Goal: Task Accomplishment & Management: Use online tool/utility

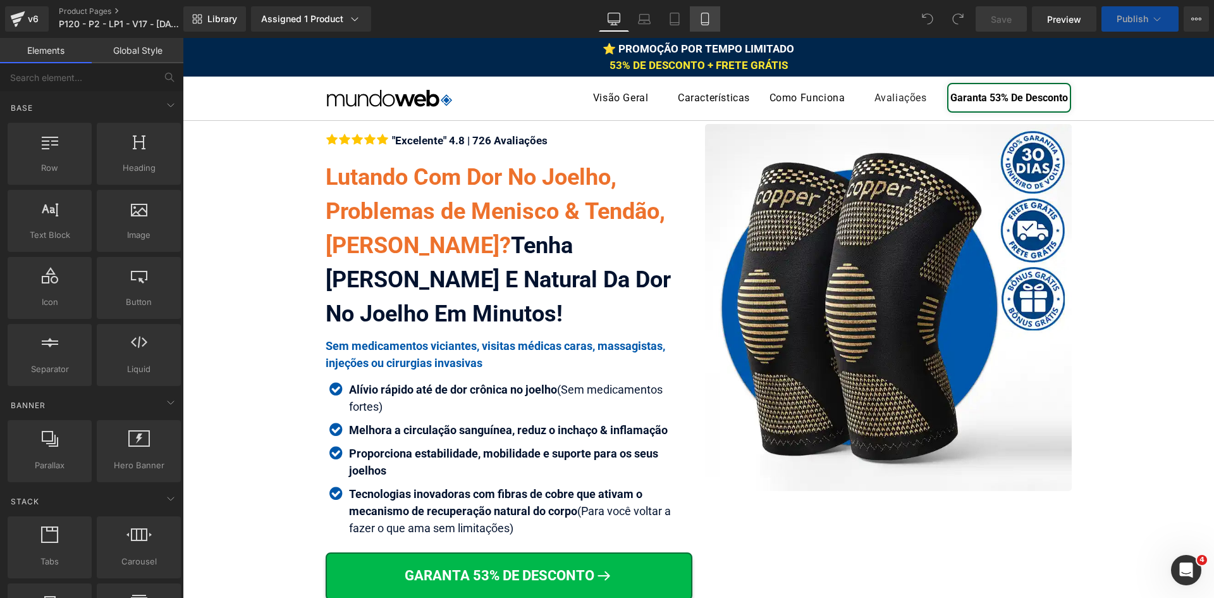
click at [706, 19] on icon at bounding box center [705, 19] width 13 height 13
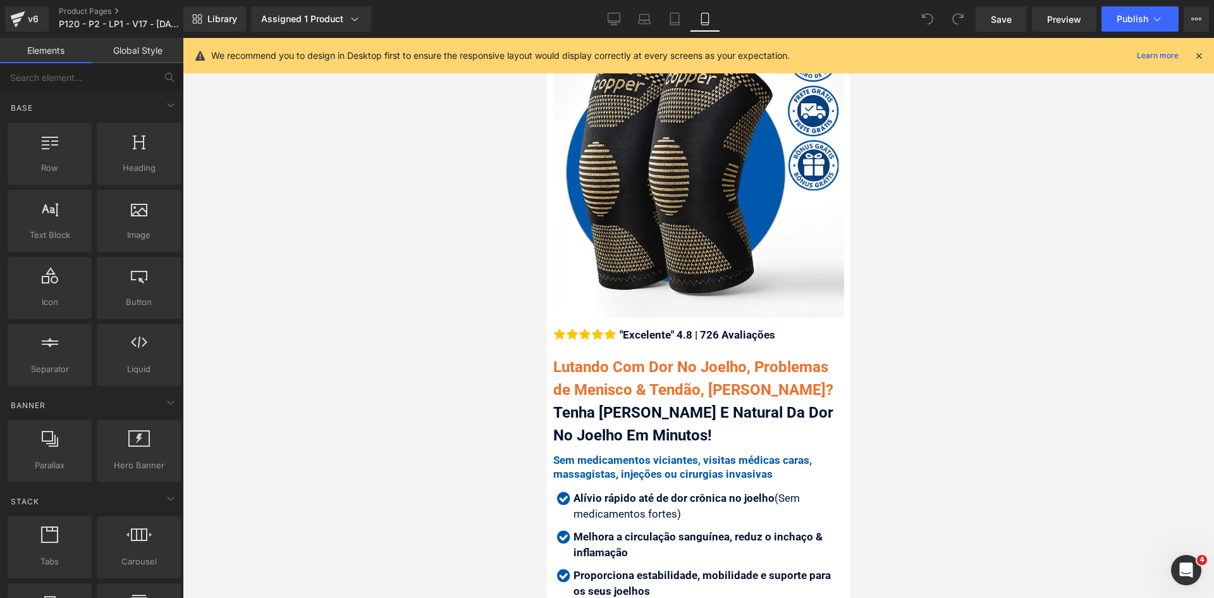
scroll to position [190, 0]
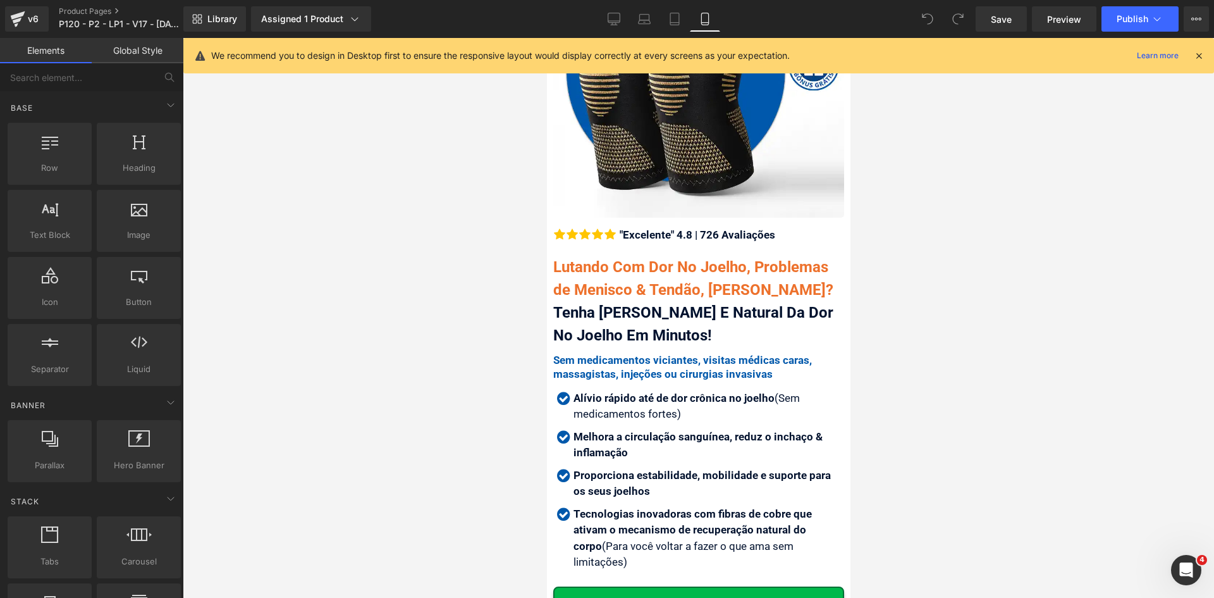
drag, startPoint x: 1201, startPoint y: 56, endPoint x: 1177, endPoint y: 70, distance: 27.8
click at [1201, 56] on icon at bounding box center [1198, 55] width 11 height 11
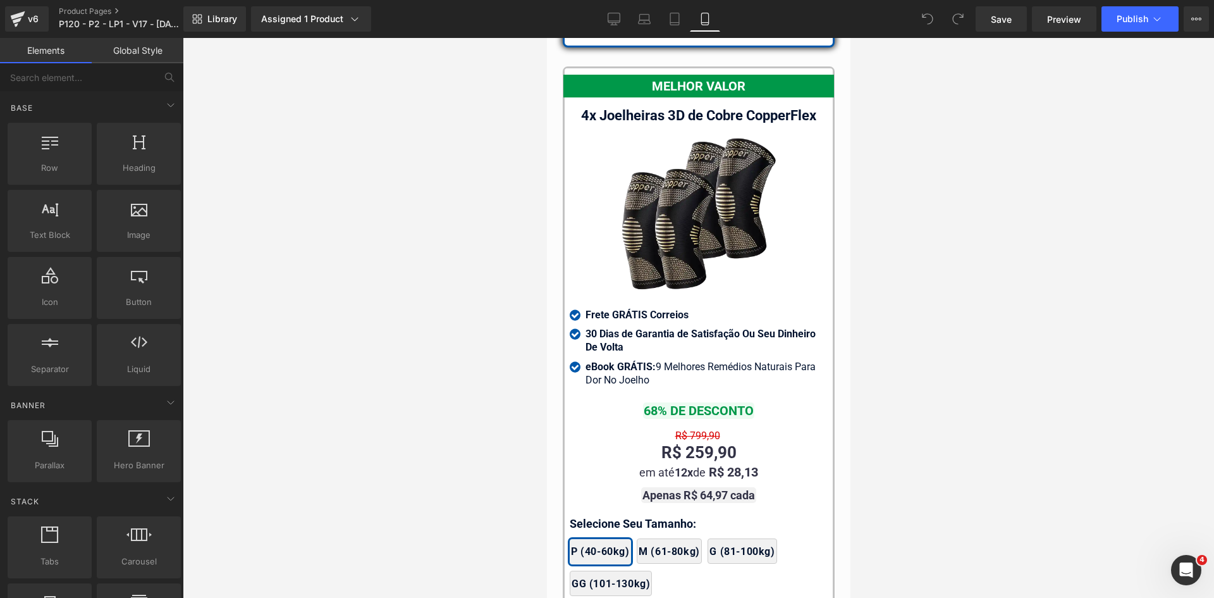
scroll to position [11870, 0]
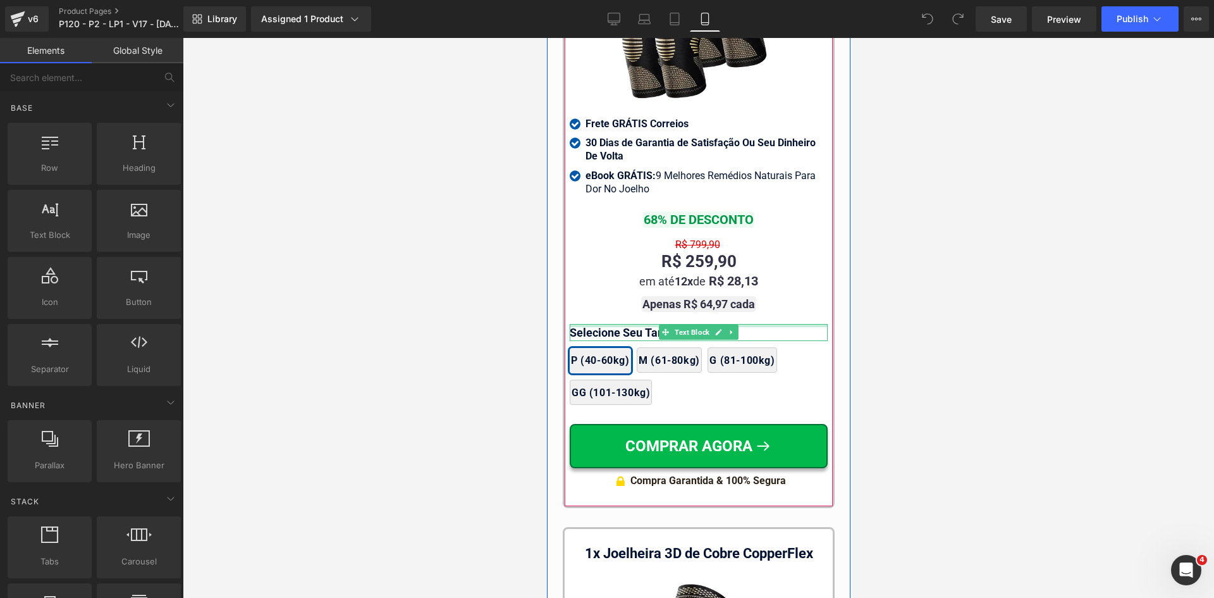
click at [578, 324] on div at bounding box center [698, 325] width 258 height 3
click at [578, 324] on p "Selecione Seu Tamanho:" at bounding box center [698, 332] width 258 height 17
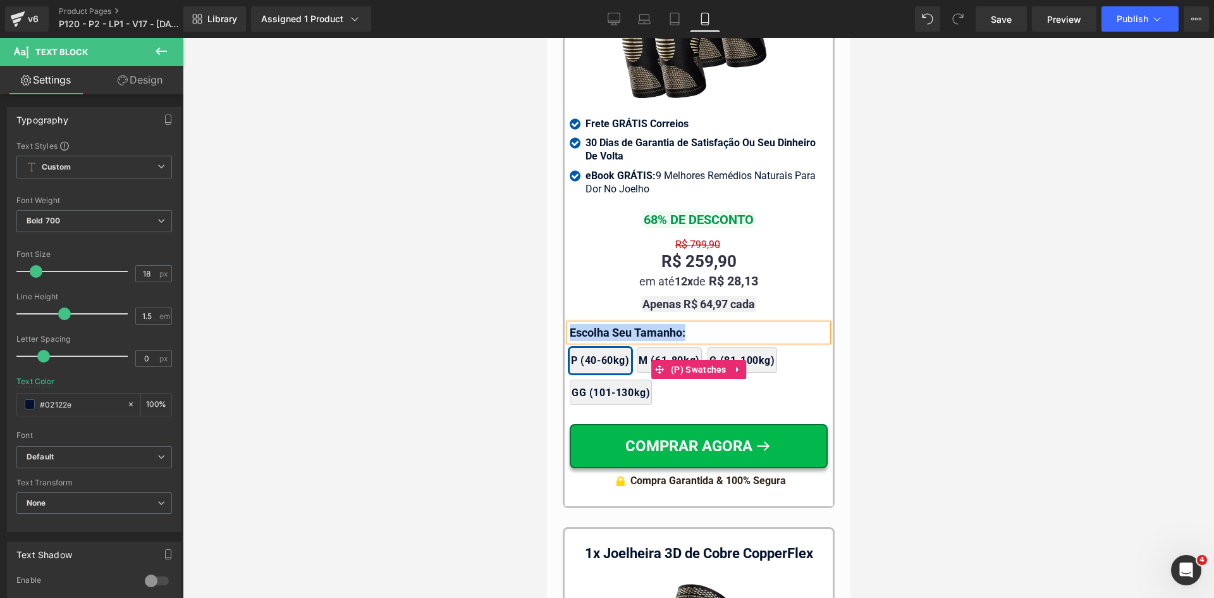
copy p "Escolha Seu Tamanho:"
click at [420, 227] on div at bounding box center [698, 318] width 1031 height 560
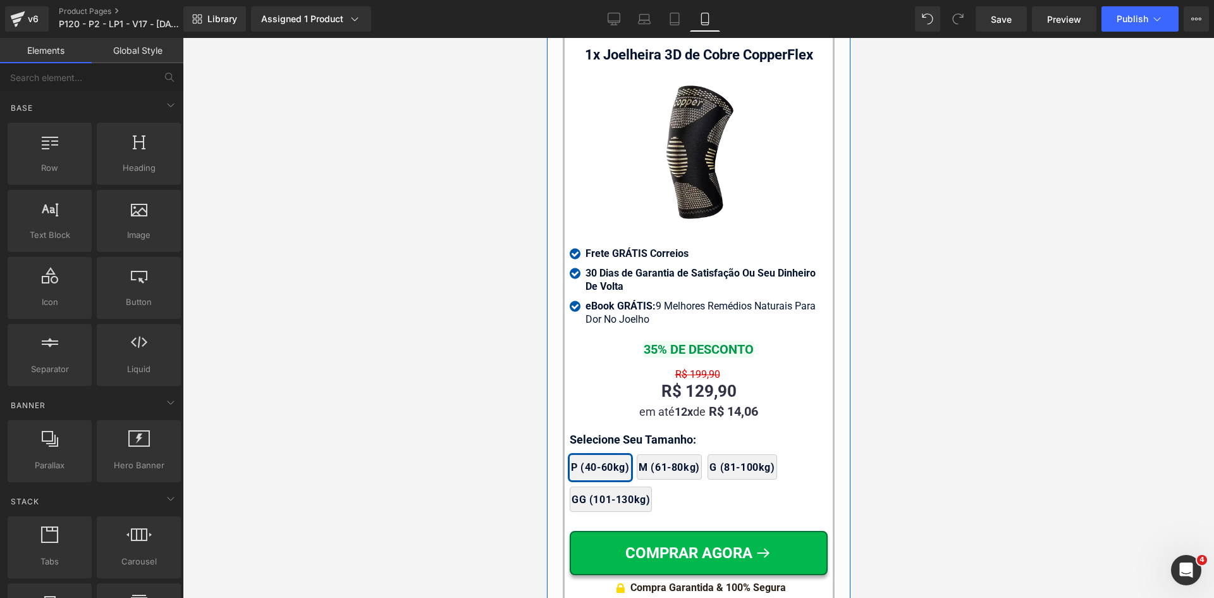
scroll to position [12376, 0]
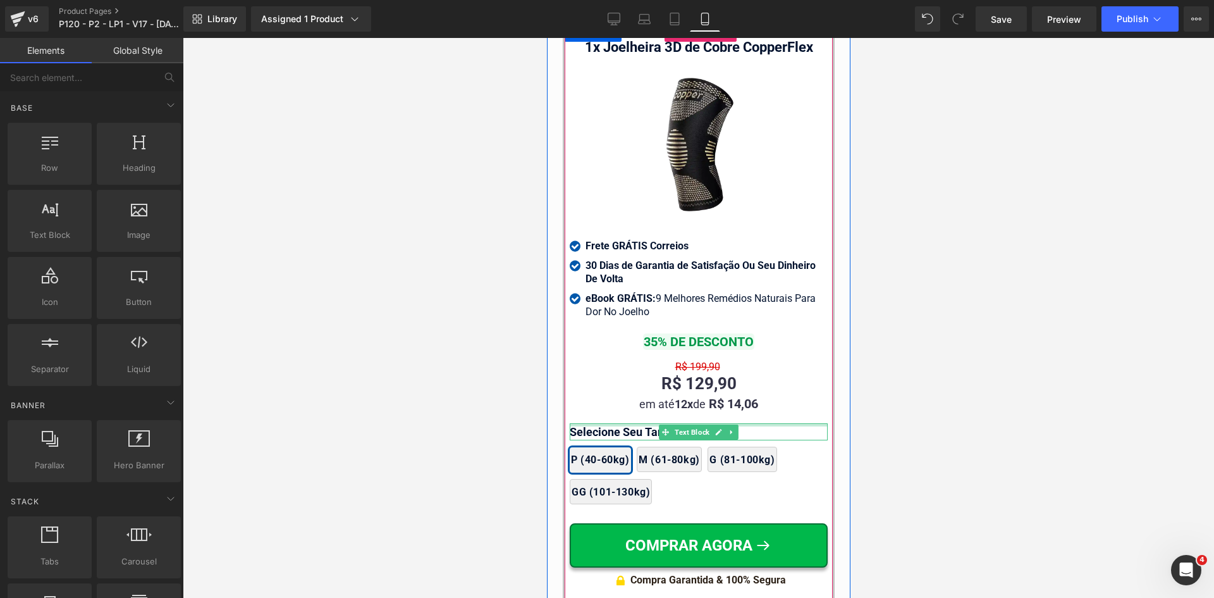
click at [599, 423] on div at bounding box center [698, 424] width 258 height 3
click at [599, 423] on p "Selecione Seu Tamanho:" at bounding box center [698, 431] width 258 height 17
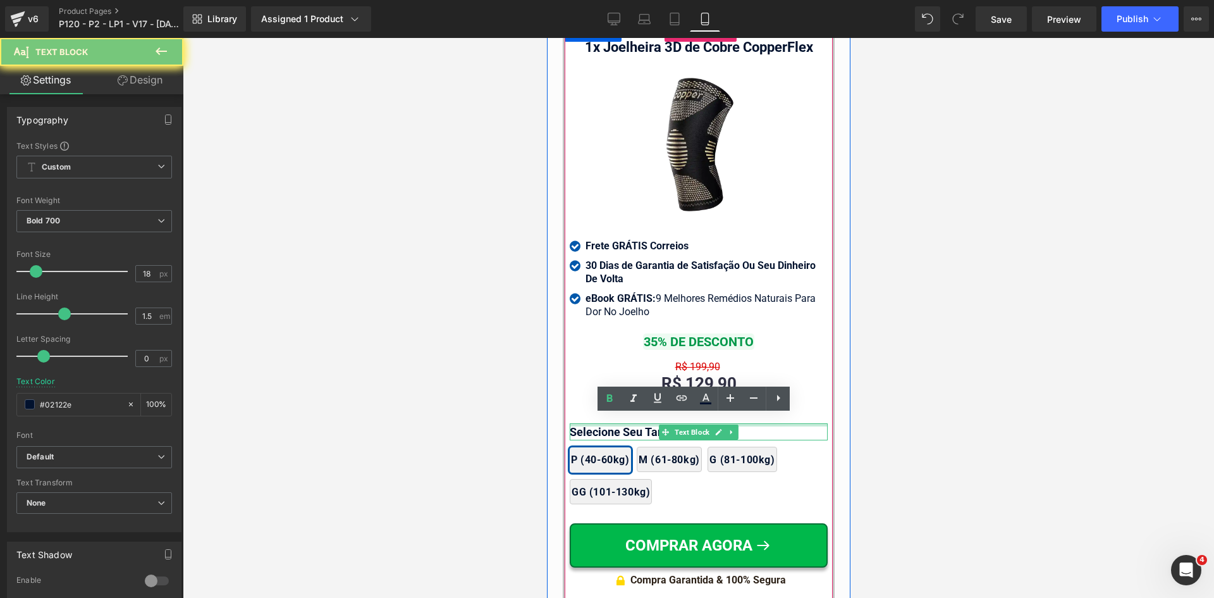
click at [599, 423] on p "Selecione Seu Tamanho:" at bounding box center [698, 431] width 258 height 17
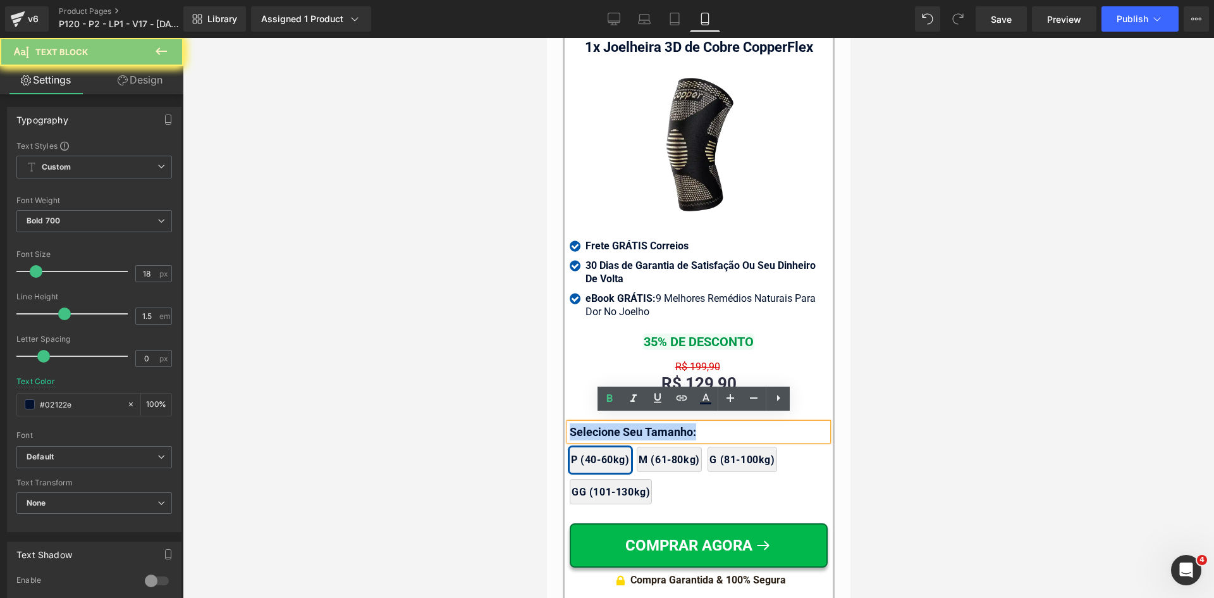
paste div
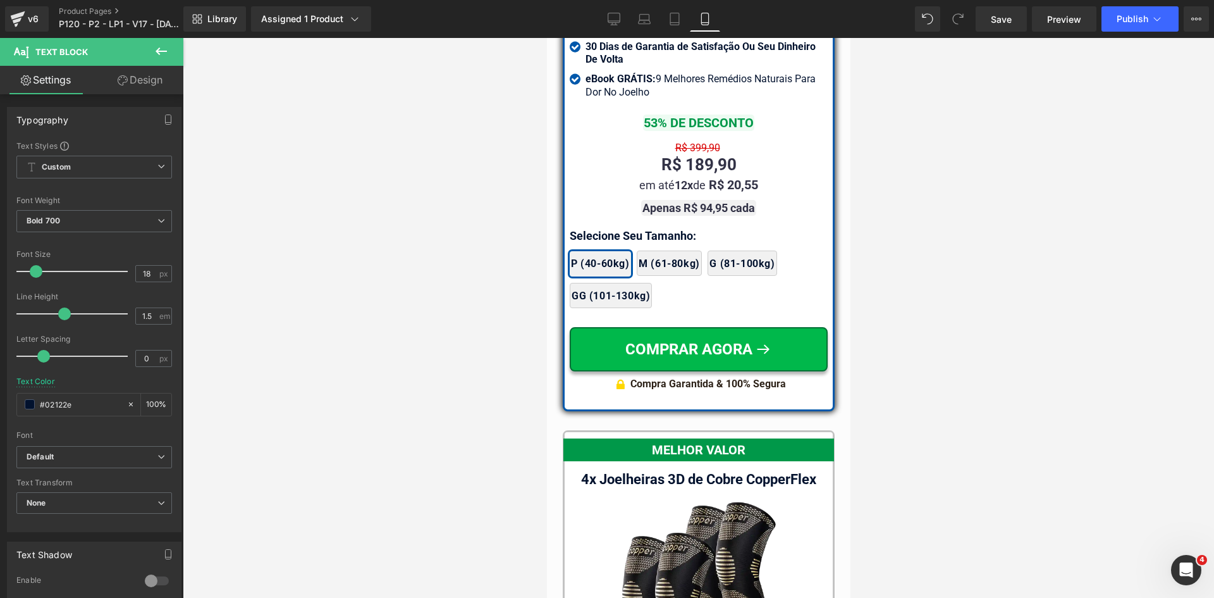
scroll to position [11301, 0]
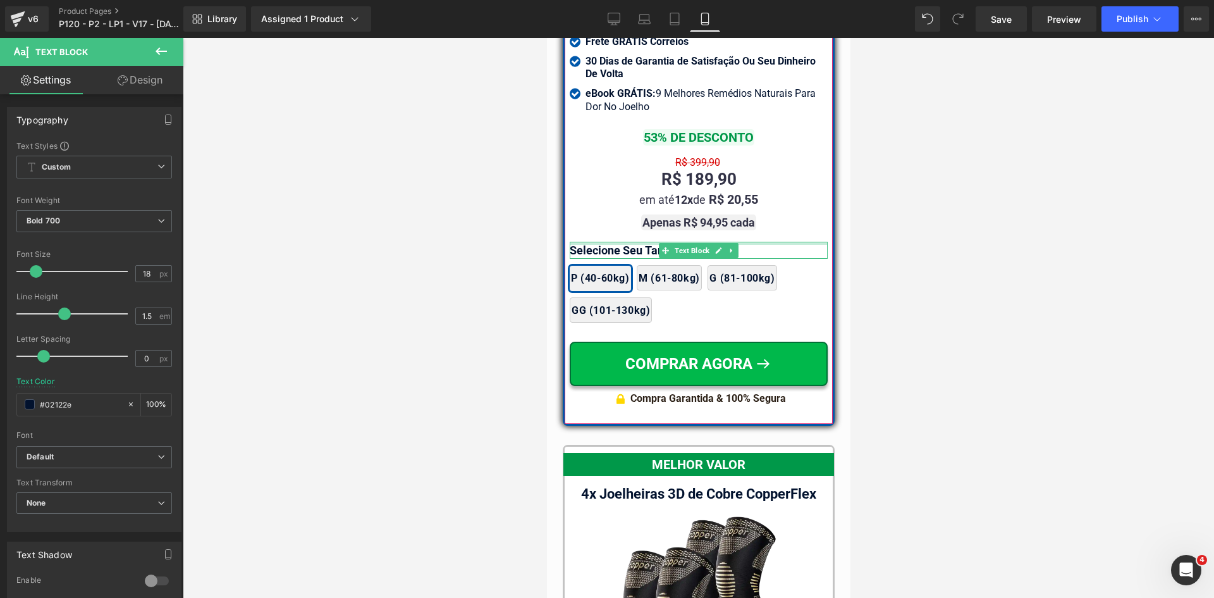
click at [582, 242] on div at bounding box center [698, 243] width 258 height 3
click at [582, 242] on p "Selecione Seu Tamanho:" at bounding box center [698, 250] width 258 height 17
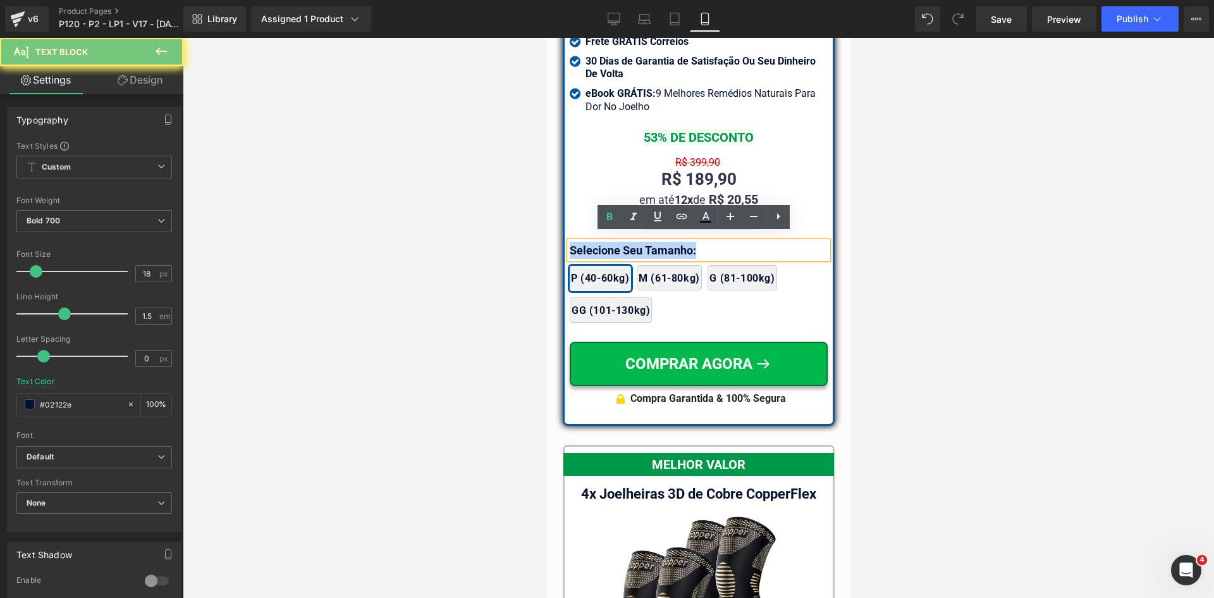
paste div
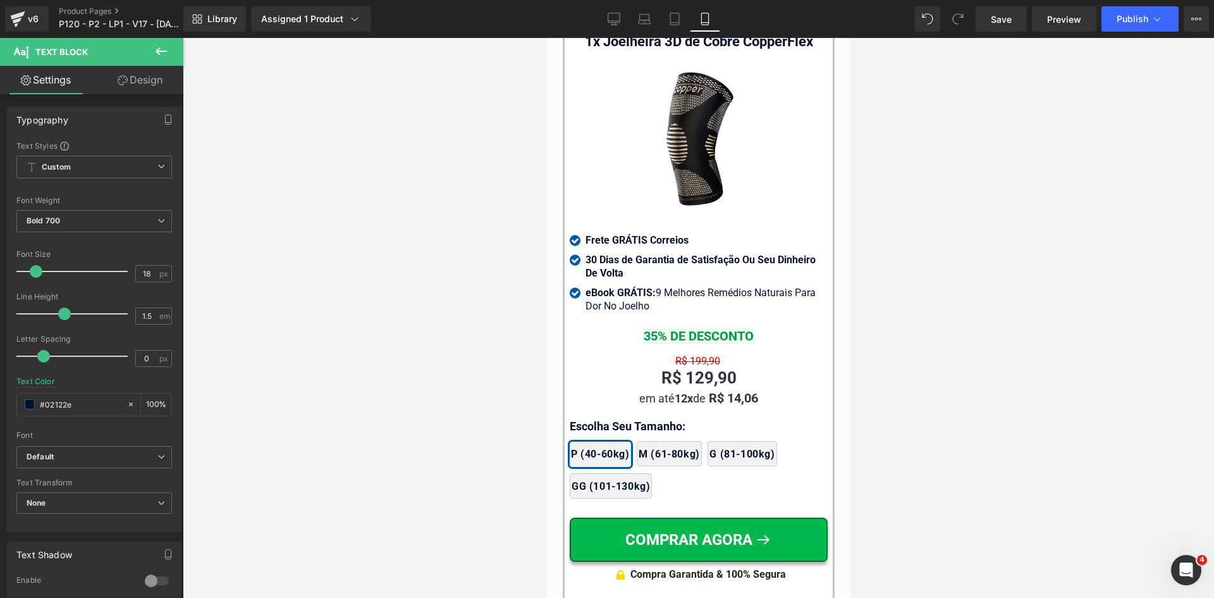
scroll to position [12376, 0]
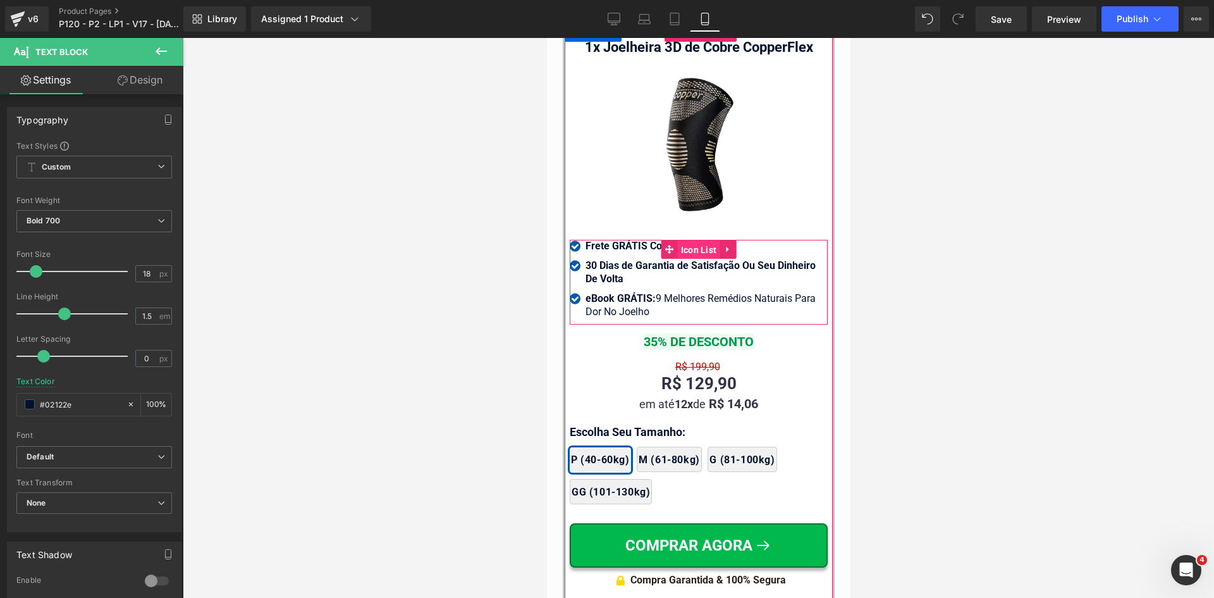
click at [688, 240] on span "Icon List" at bounding box center [698, 249] width 42 height 19
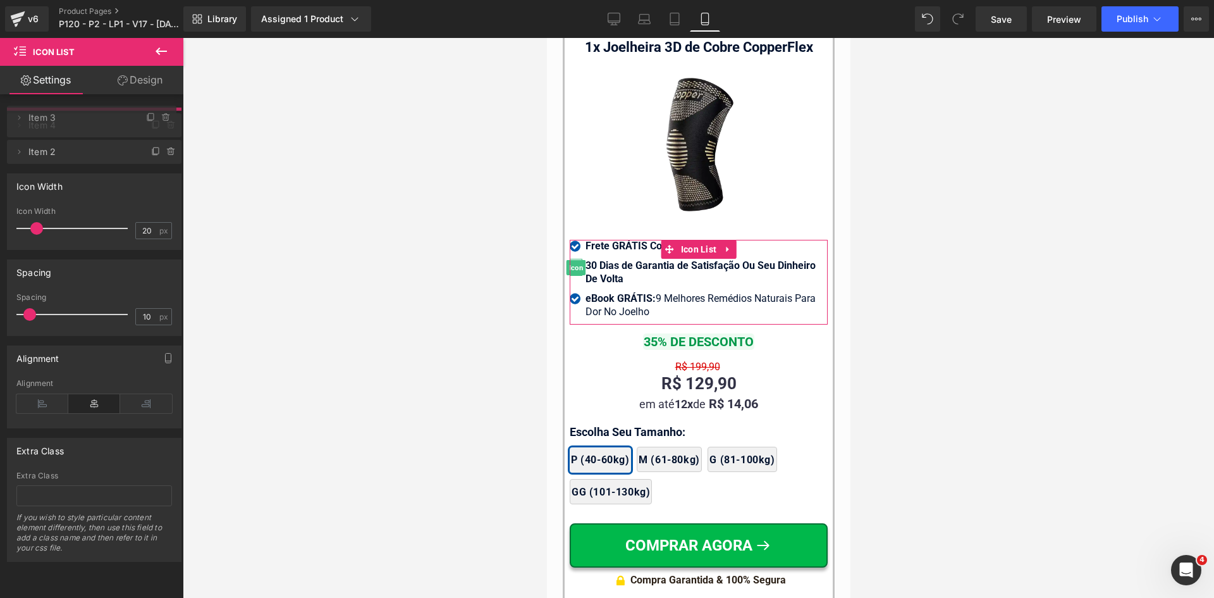
drag, startPoint x: 106, startPoint y: 147, endPoint x: 100, endPoint y: 117, distance: 31.0
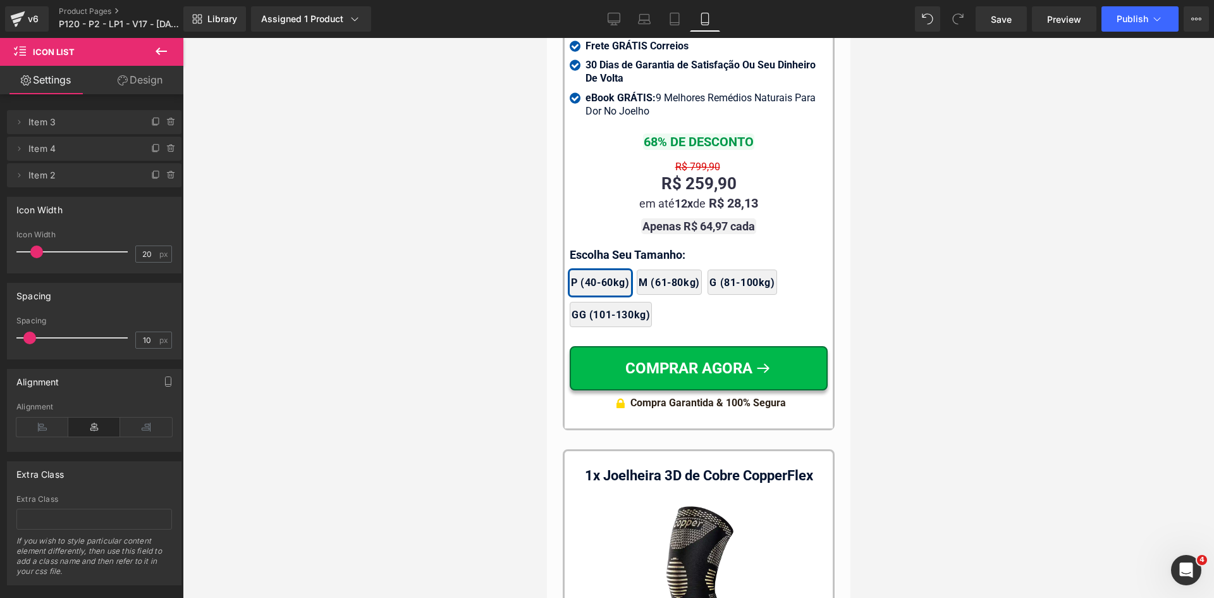
scroll to position [11870, 0]
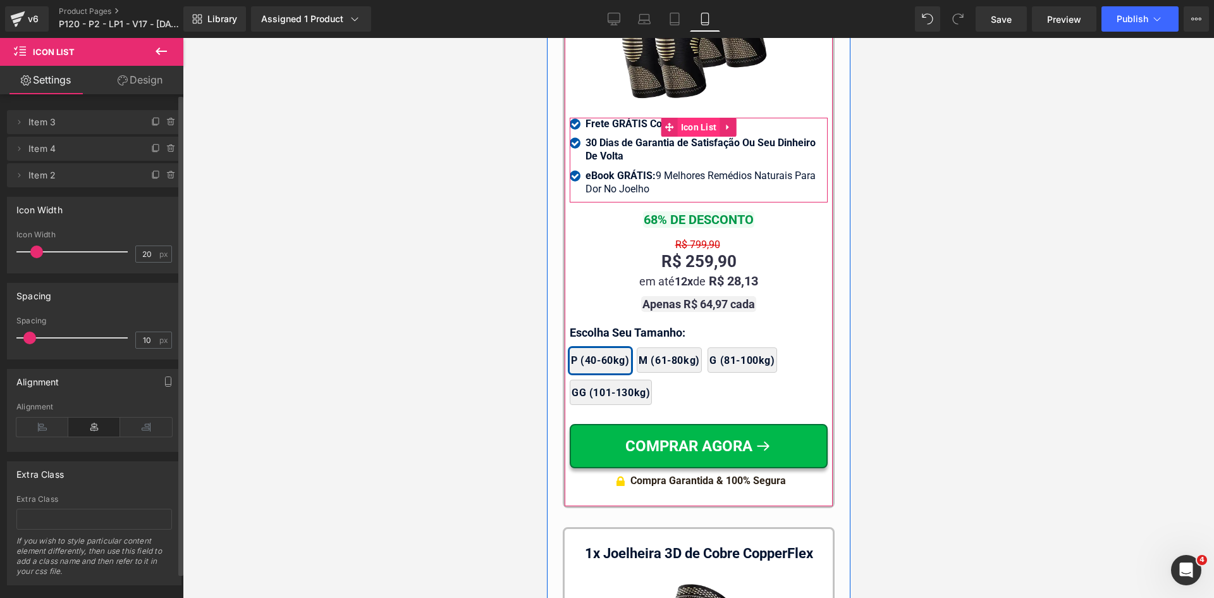
click at [680, 120] on span "Icon List" at bounding box center [698, 127] width 42 height 19
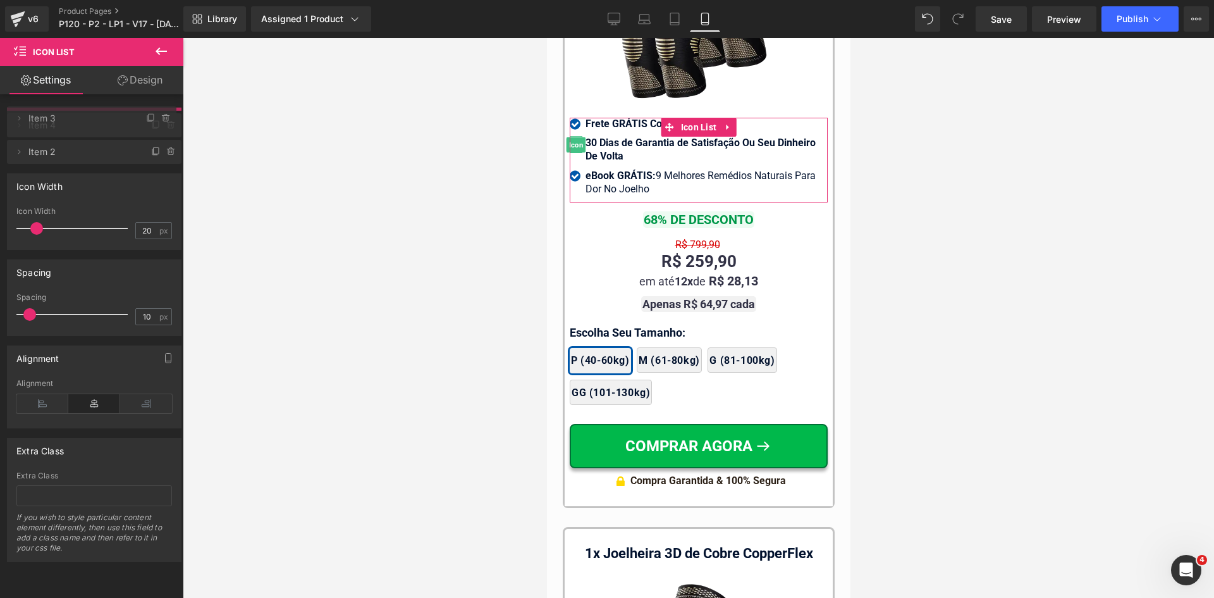
drag, startPoint x: 125, startPoint y: 149, endPoint x: 118, endPoint y: 118, distance: 31.1
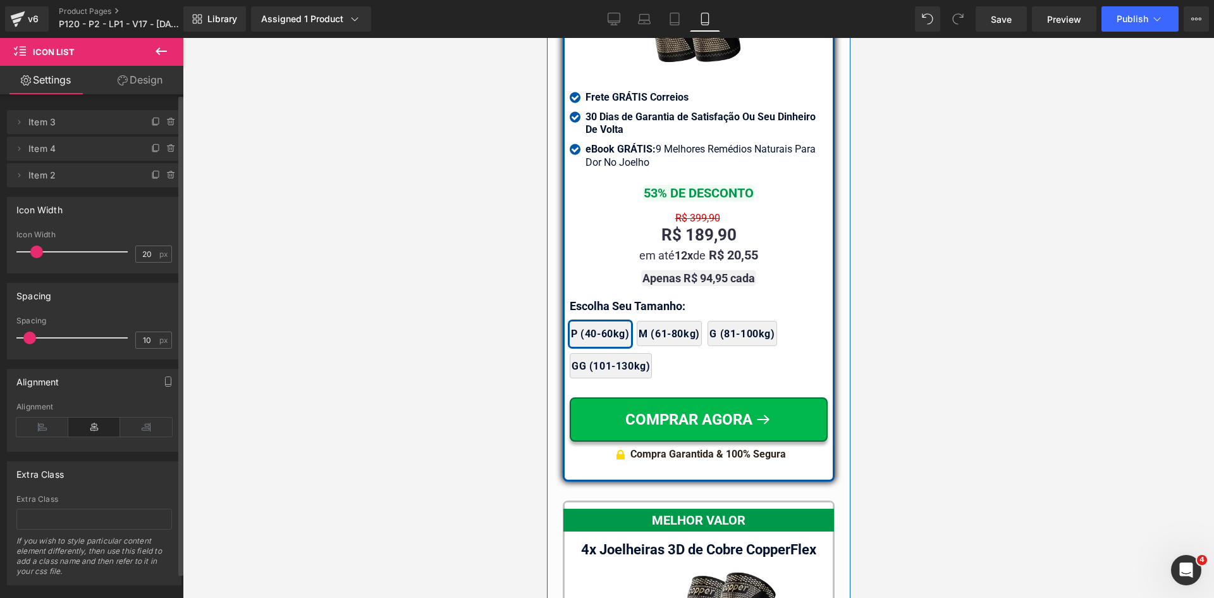
scroll to position [11048, 0]
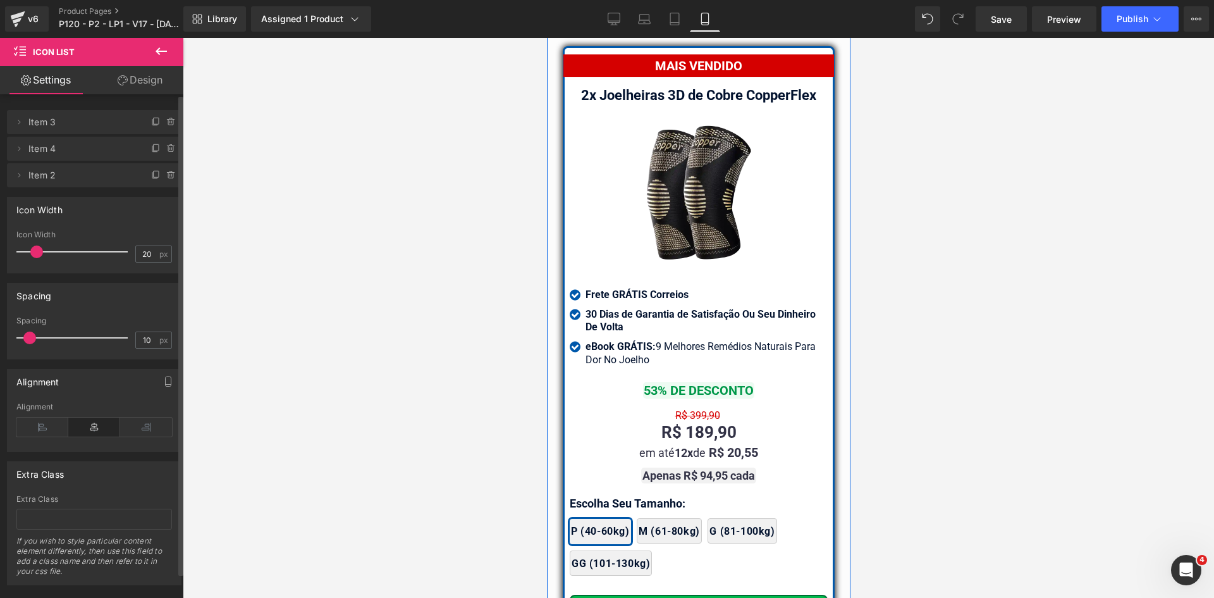
click at [877, 288] on div at bounding box center [698, 318] width 1031 height 560
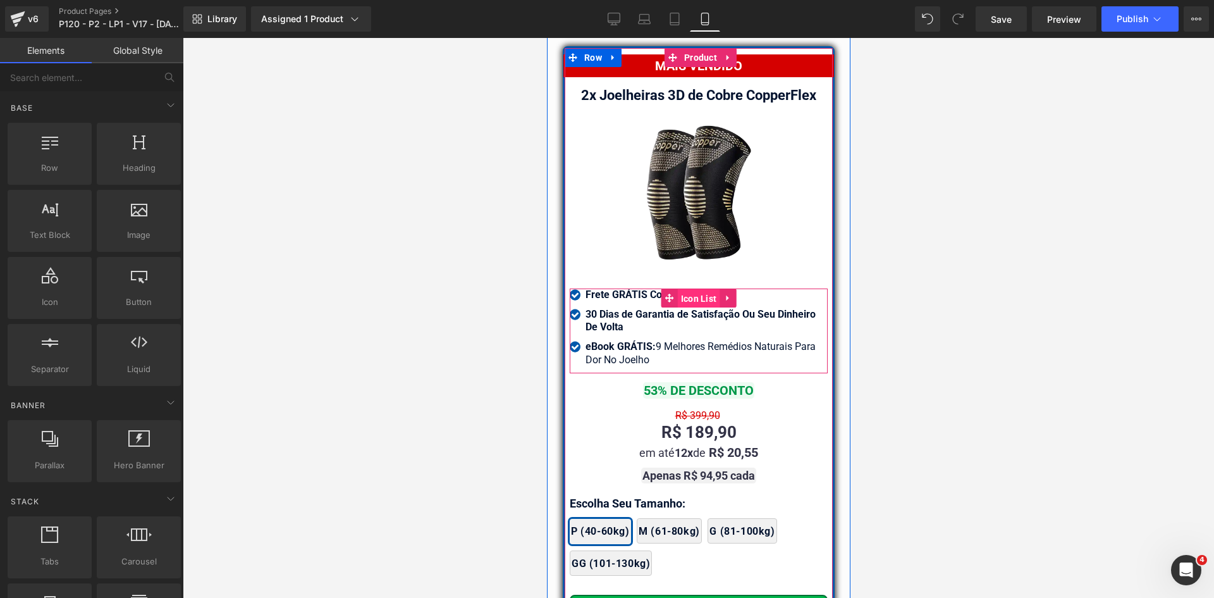
click at [684, 289] on span "Icon List" at bounding box center [698, 298] width 42 height 19
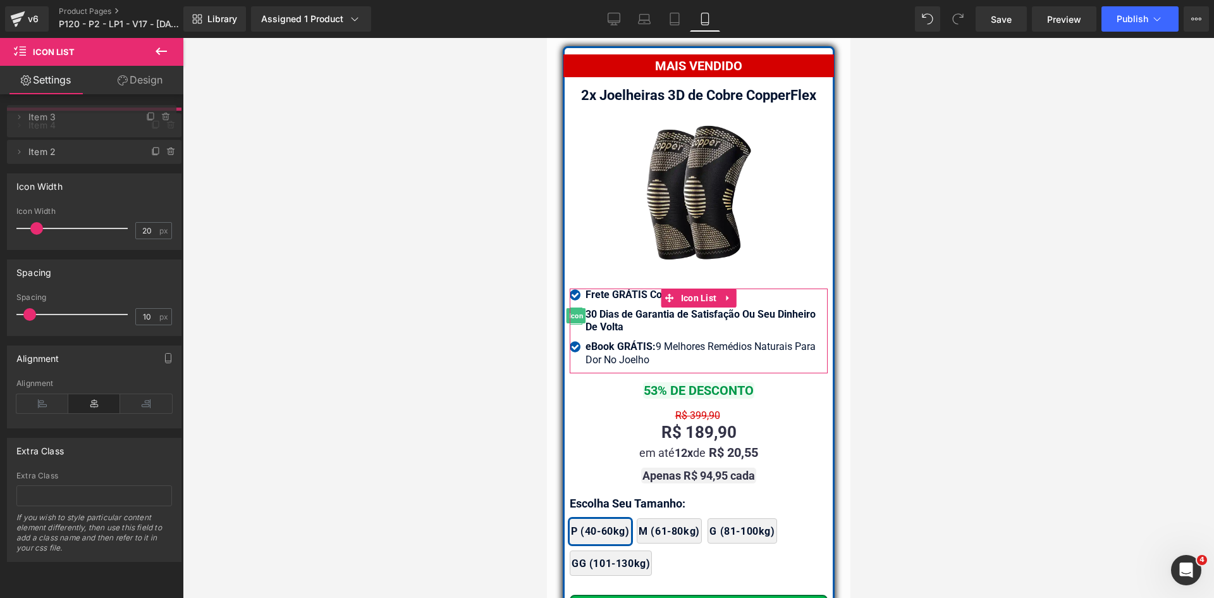
drag, startPoint x: 82, startPoint y: 151, endPoint x: 70, endPoint y: 119, distance: 33.8
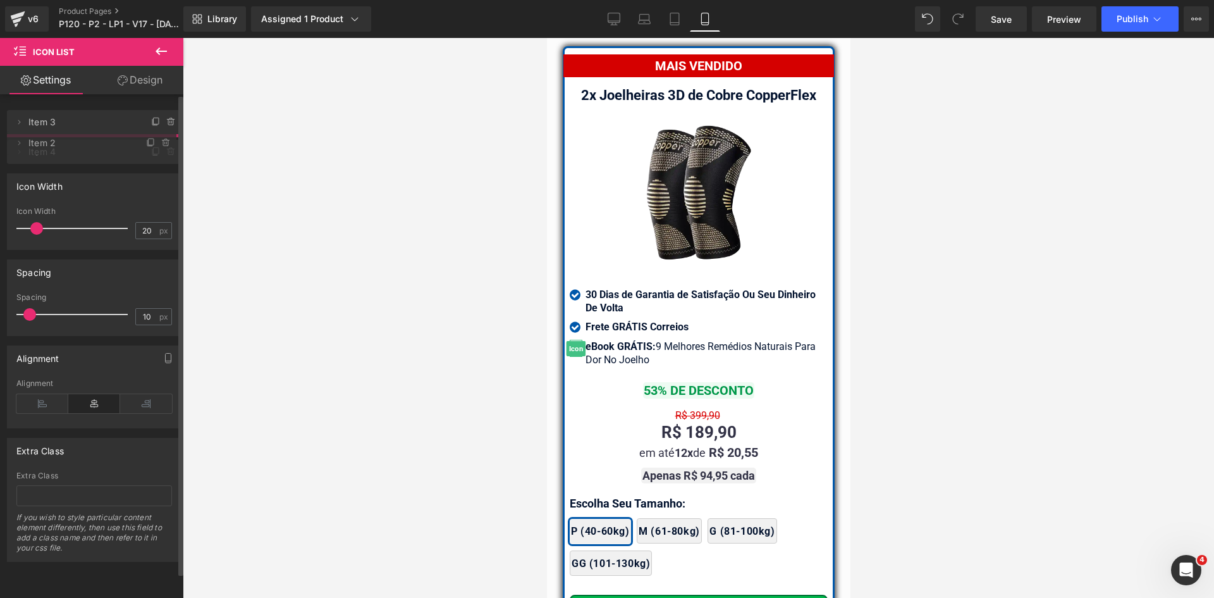
drag, startPoint x: 83, startPoint y: 176, endPoint x: 71, endPoint y: 144, distance: 34.4
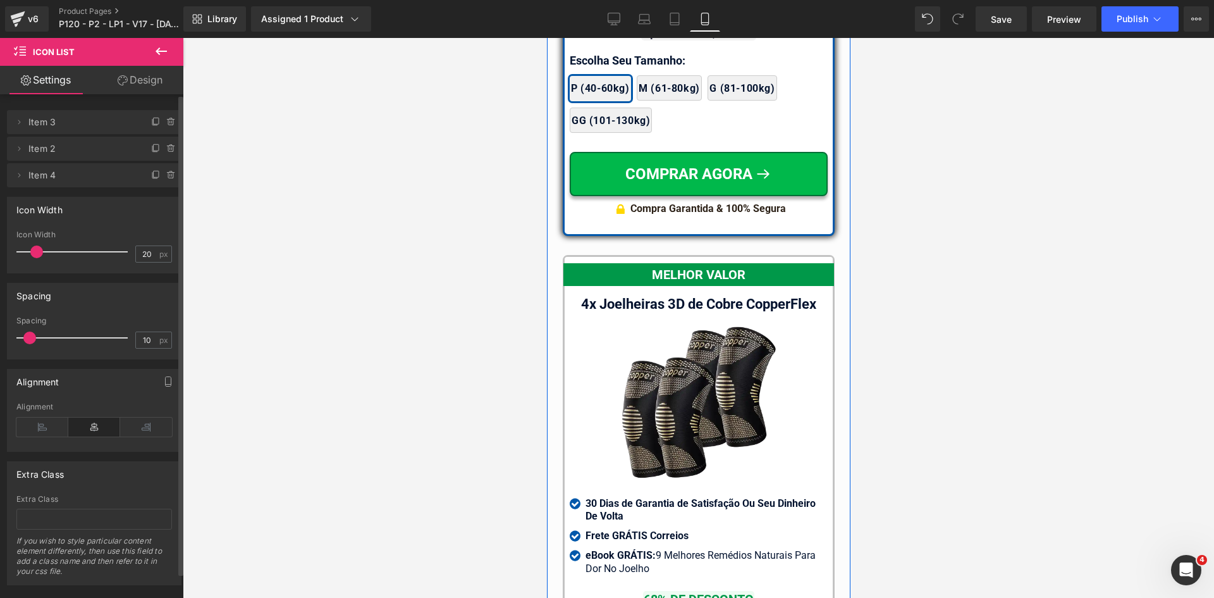
scroll to position [11870, 0]
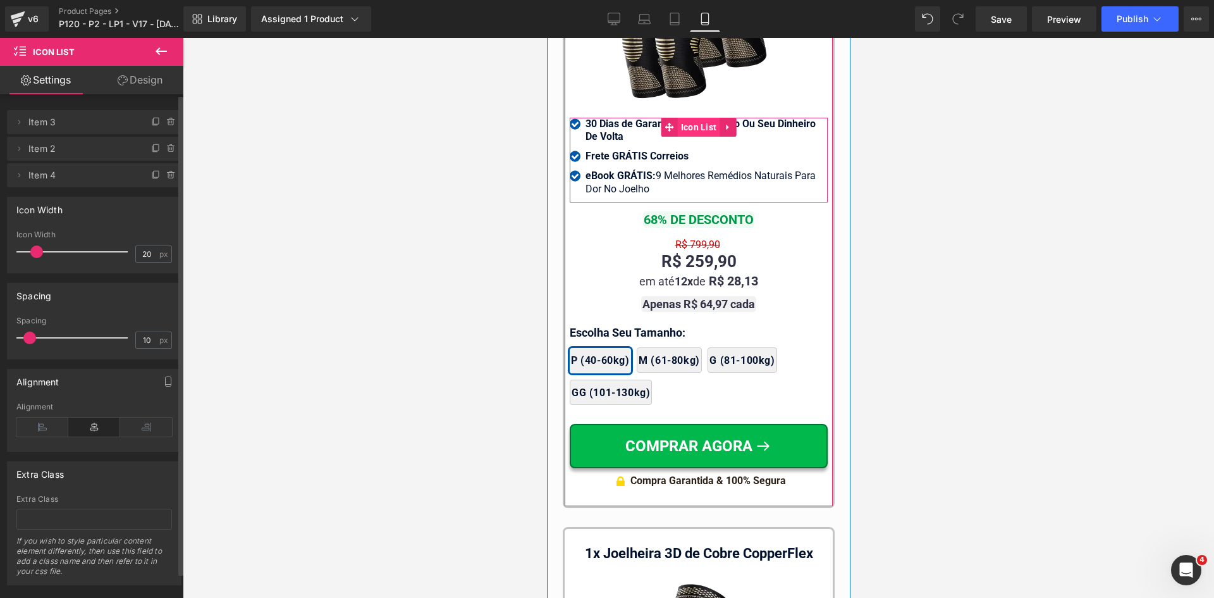
click at [689, 119] on span "Icon List" at bounding box center [698, 127] width 42 height 19
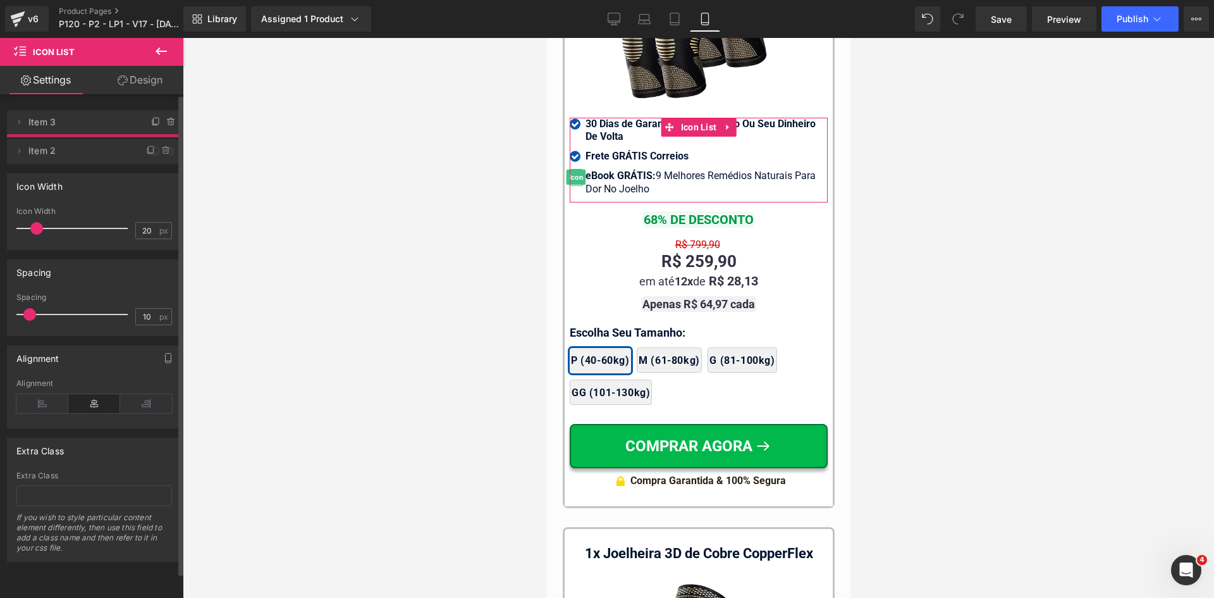
drag, startPoint x: 78, startPoint y: 171, endPoint x: 73, endPoint y: 146, distance: 25.2
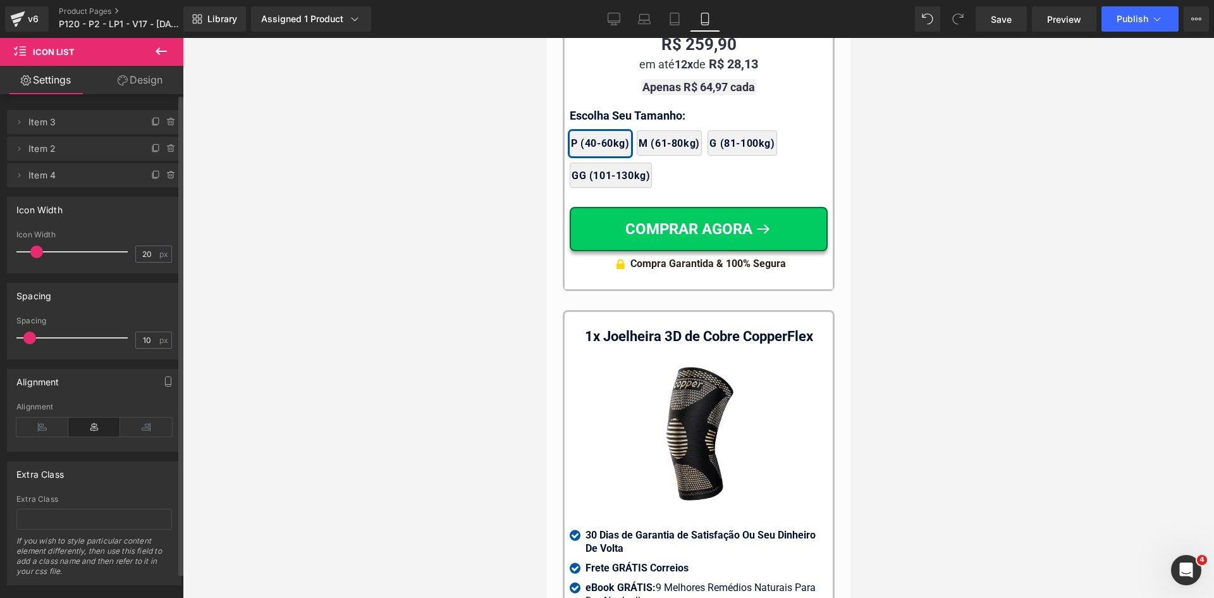
scroll to position [12313, 0]
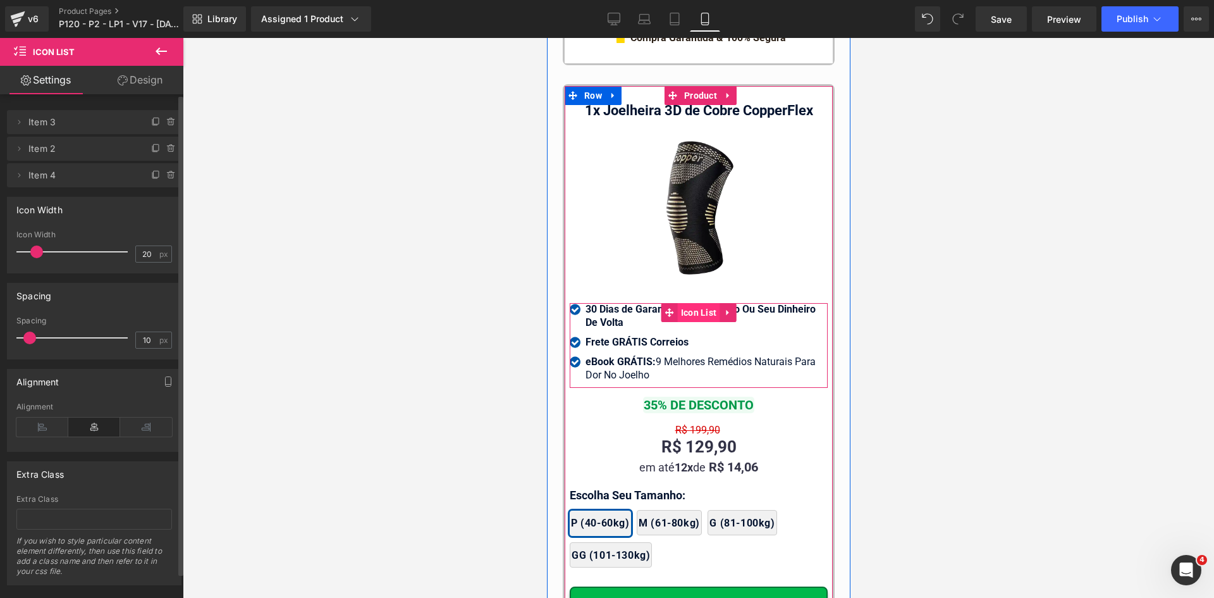
click at [689, 304] on span "Icon List" at bounding box center [698, 312] width 42 height 19
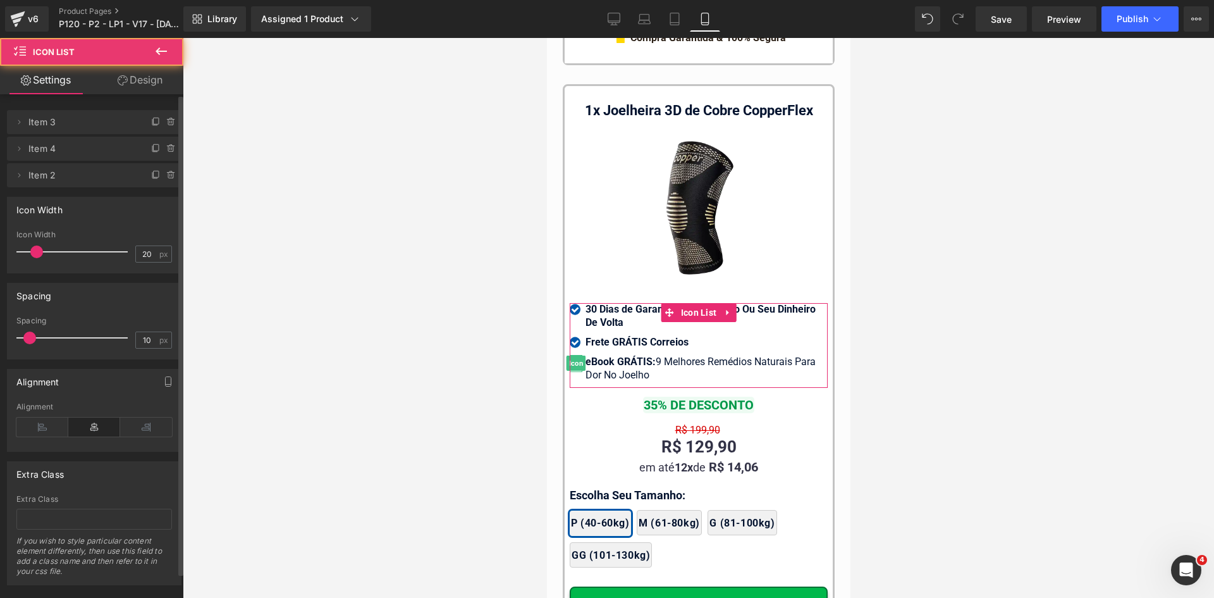
click at [83, 170] on span "Item 2" at bounding box center [81, 175] width 106 height 24
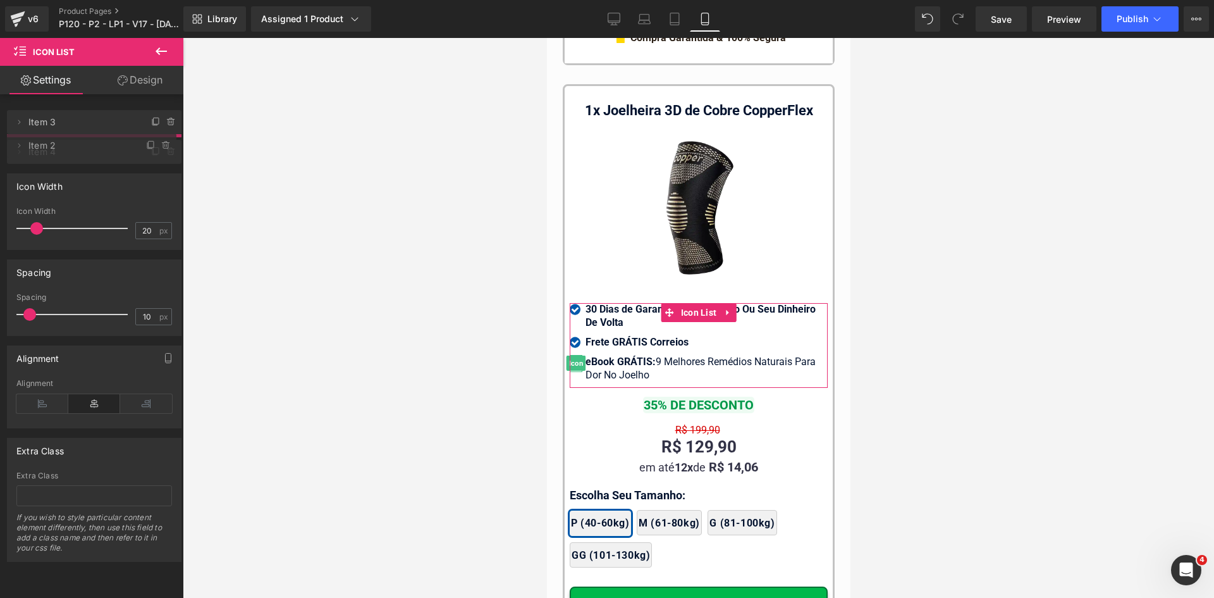
drag, startPoint x: 87, startPoint y: 176, endPoint x: 78, endPoint y: 145, distance: 31.6
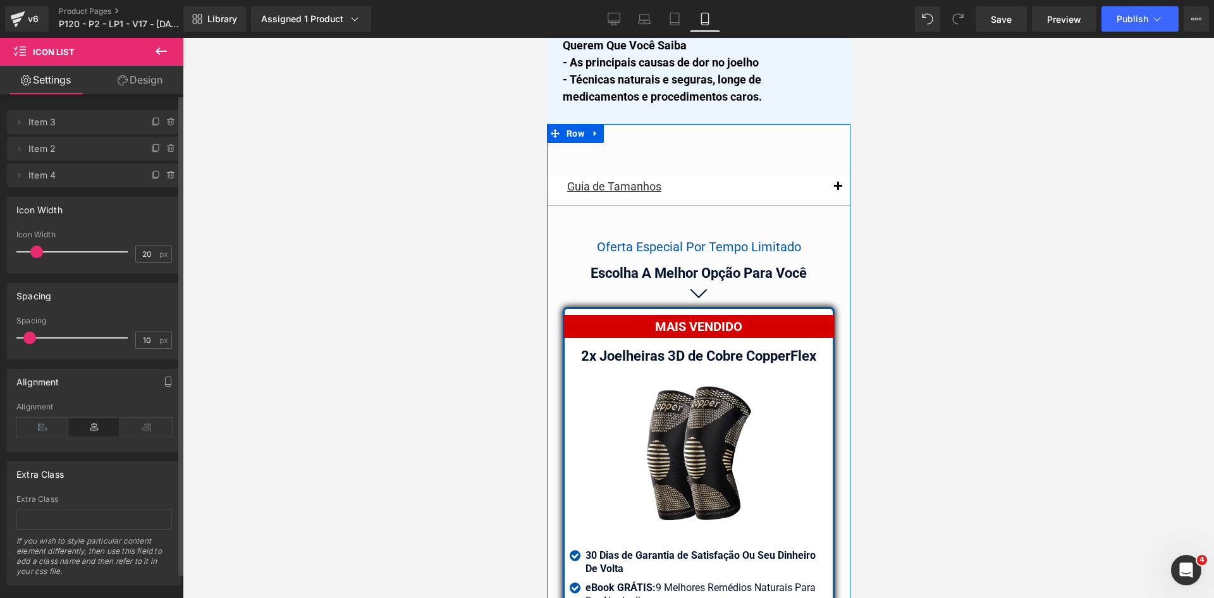
scroll to position [10669, 0]
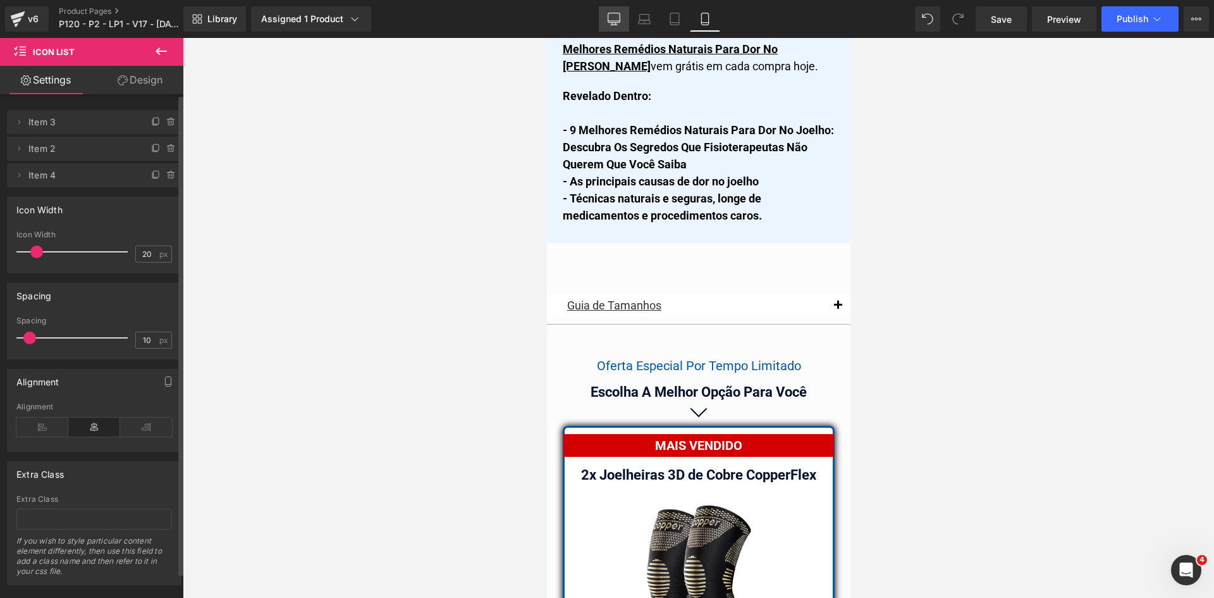
drag, startPoint x: 618, startPoint y: 15, endPoint x: 867, endPoint y: 46, distance: 250.4
click at [618, 15] on icon at bounding box center [614, 19] width 13 height 13
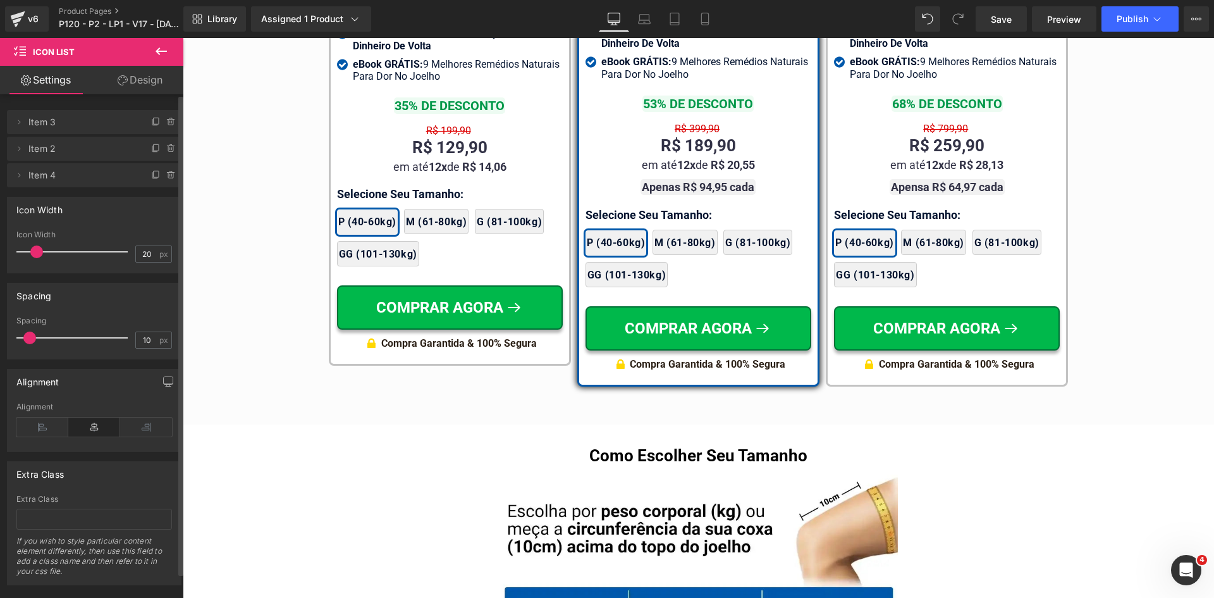
scroll to position [7542, 0]
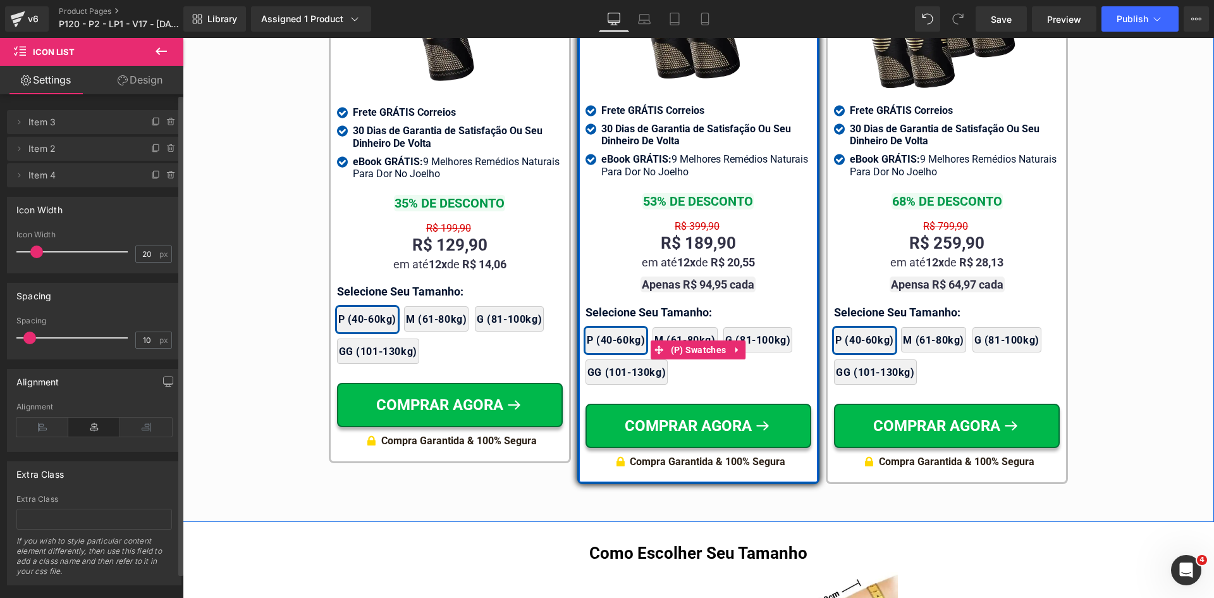
click at [619, 308] on div "2x Joelheiras 4x Joelheiras 1x Joelheira 3x Joelheiras P (40-60kg) M (61-80kg) …" at bounding box center [699, 349] width 226 height 83
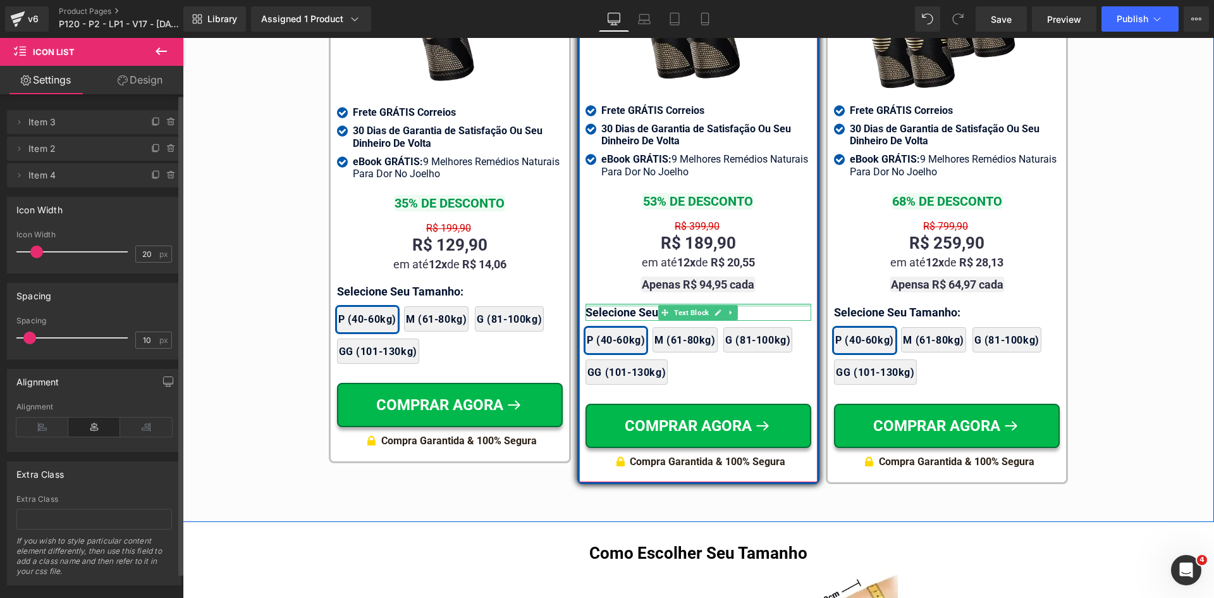
click at [618, 304] on div at bounding box center [699, 305] width 226 height 3
click at [618, 304] on p "Selecione Seu Tamanho:" at bounding box center [699, 312] width 226 height 17
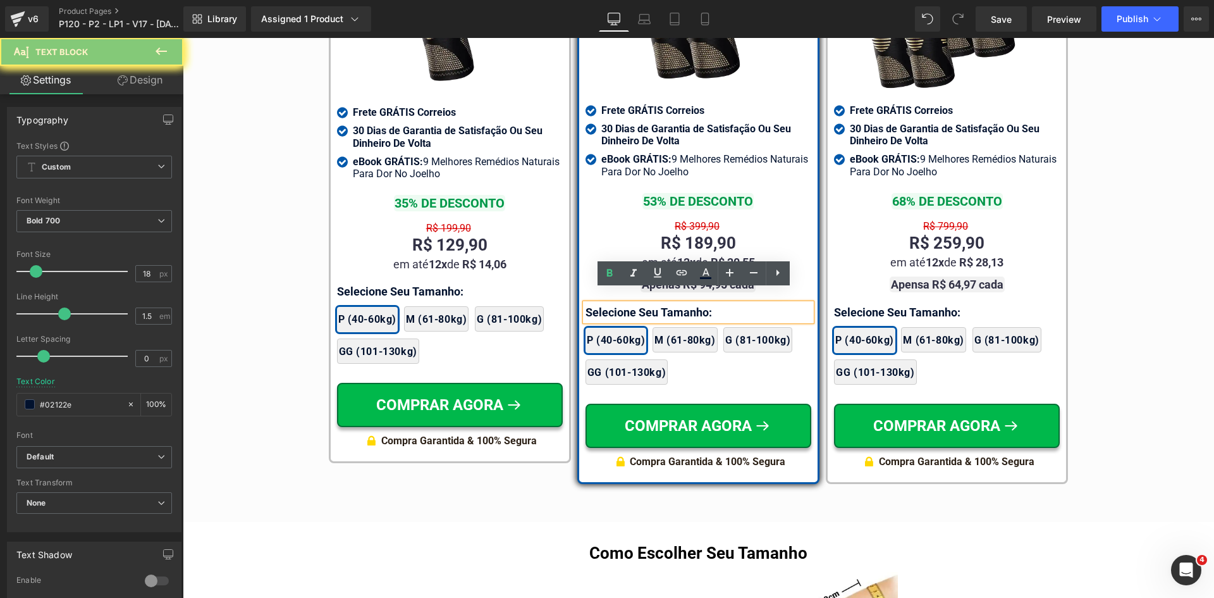
click at [618, 304] on p "Selecione Seu Tamanho:" at bounding box center [699, 312] width 226 height 17
paste div
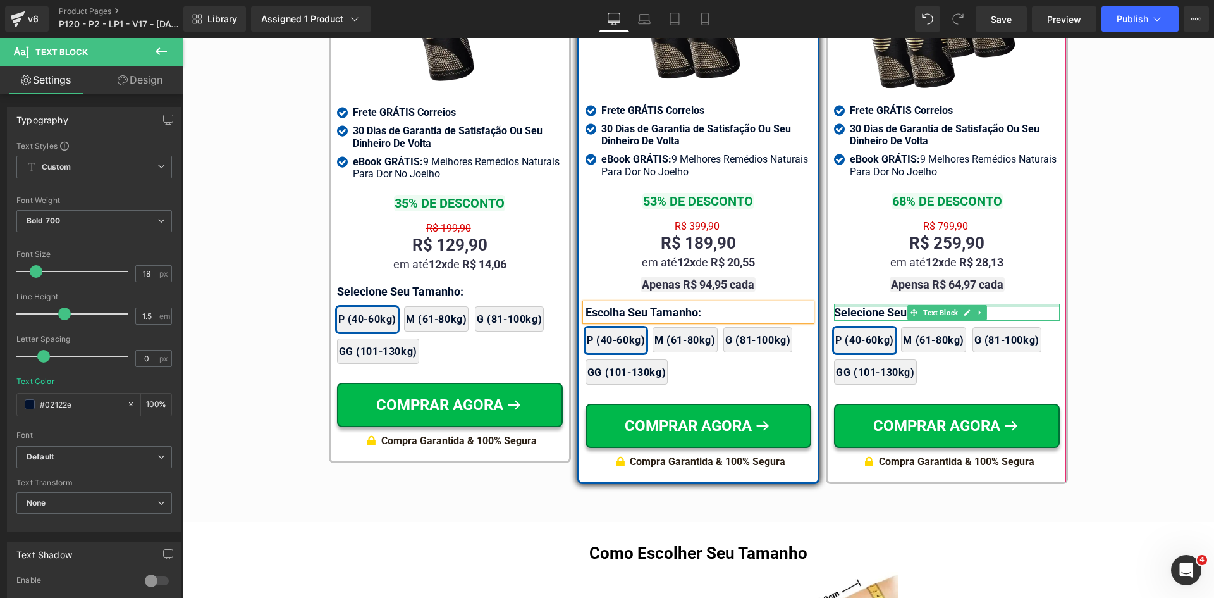
click at [855, 304] on div at bounding box center [947, 305] width 226 height 3
click at [855, 304] on p "Selecione Seu Tamanho:" at bounding box center [947, 312] width 226 height 17
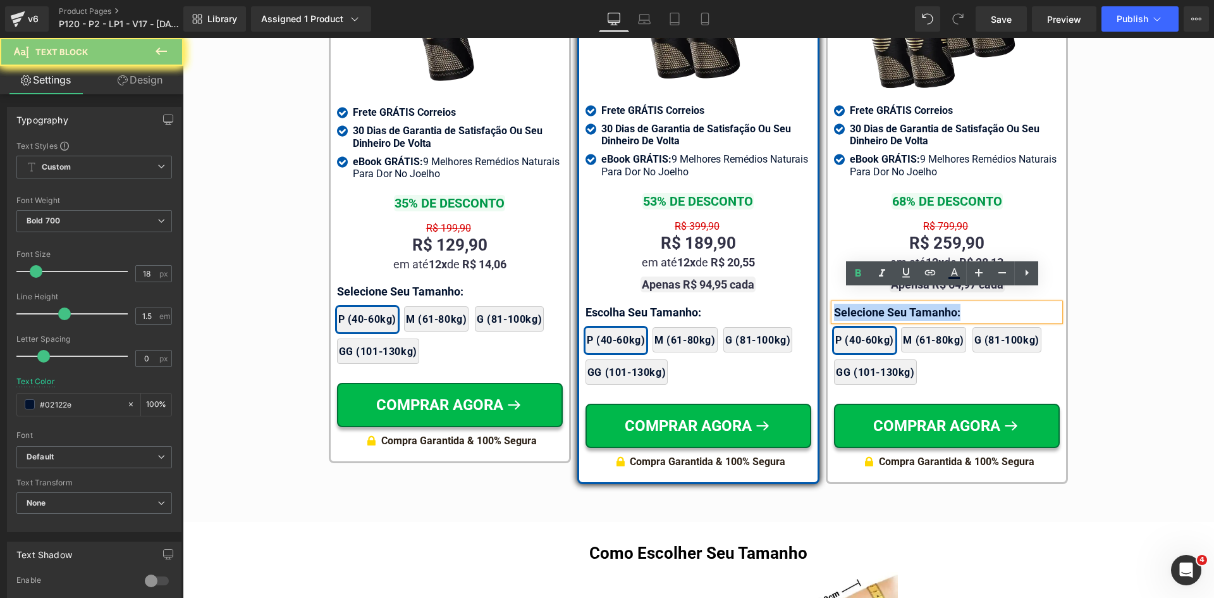
paste div
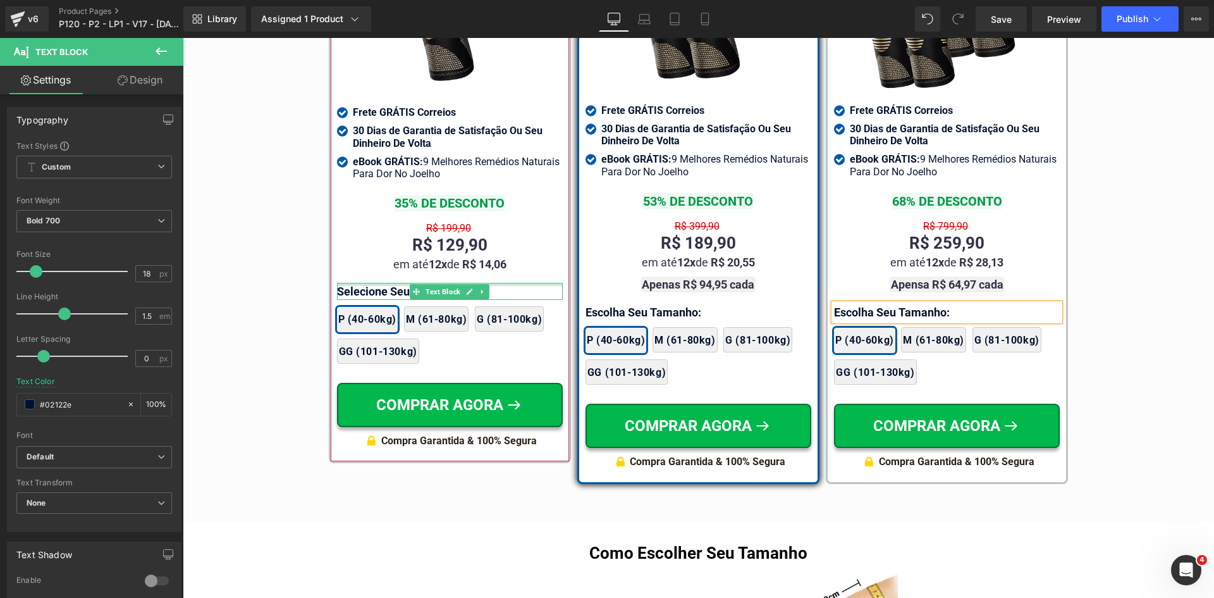
click at [352, 286] on div at bounding box center [450, 284] width 226 height 3
click at [352, 290] on p "Selecione Seu Tamanho:" at bounding box center [450, 291] width 226 height 17
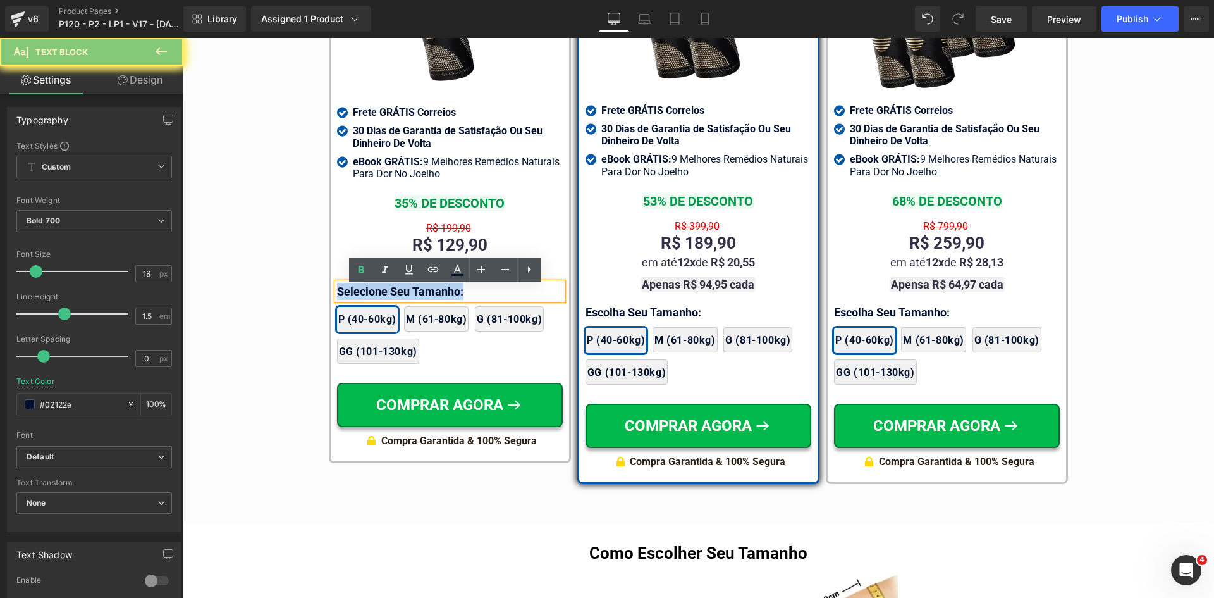
paste div
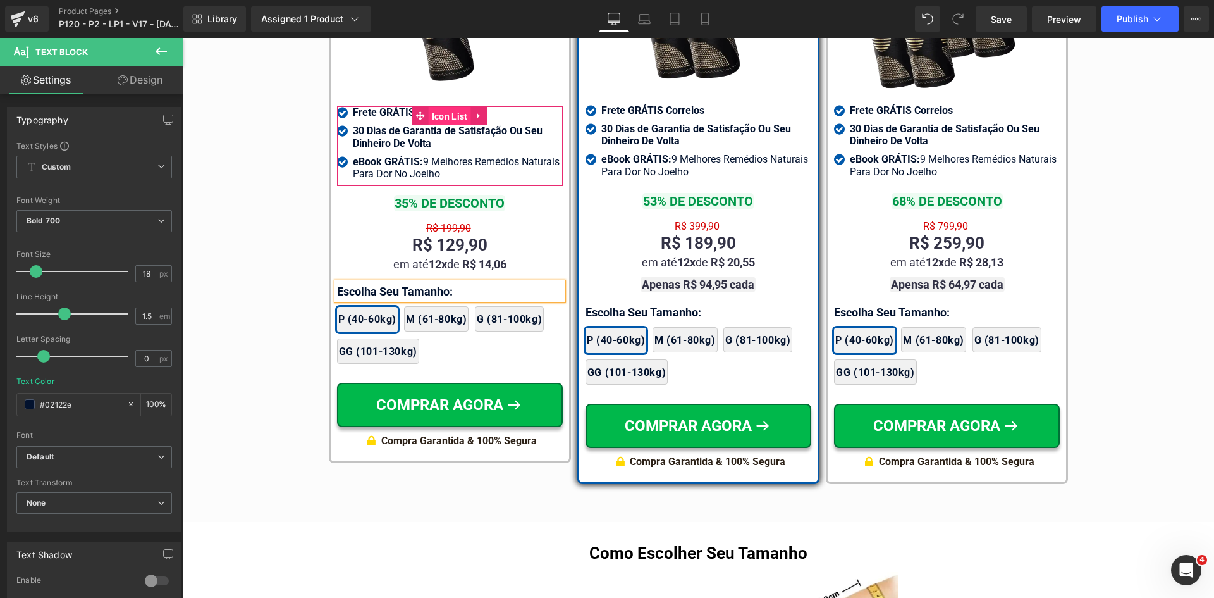
click at [450, 121] on span "Icon List" at bounding box center [450, 116] width 42 height 19
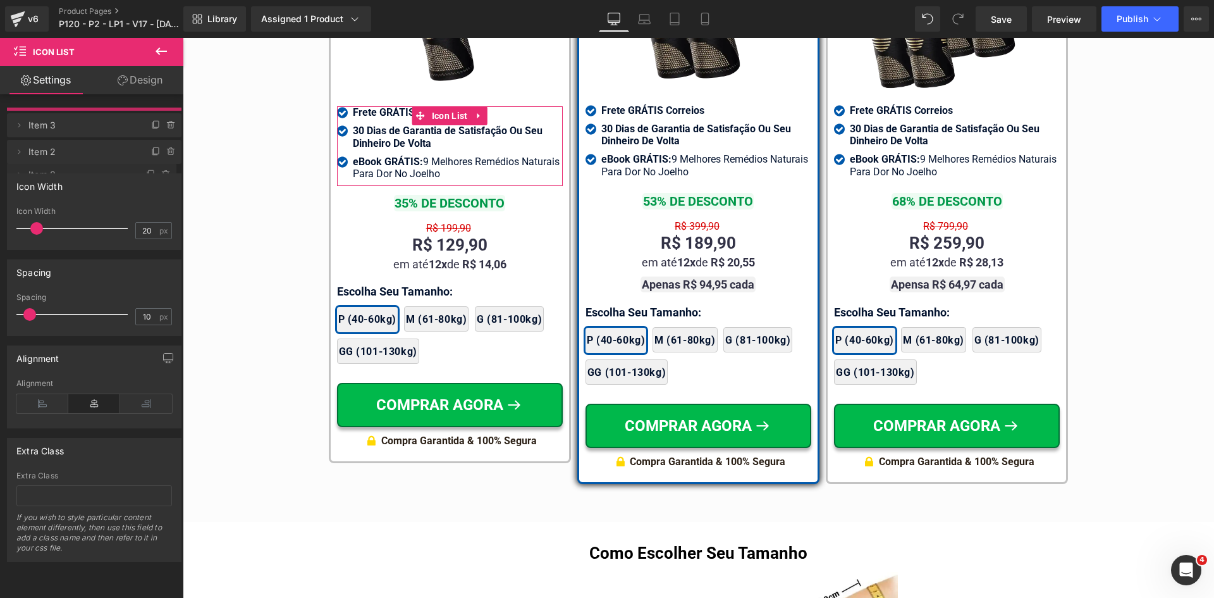
drag, startPoint x: 54, startPoint y: 121, endPoint x: 66, endPoint y: 173, distance: 53.8
drag, startPoint x: 91, startPoint y: 118, endPoint x: 96, endPoint y: 163, distance: 45.8
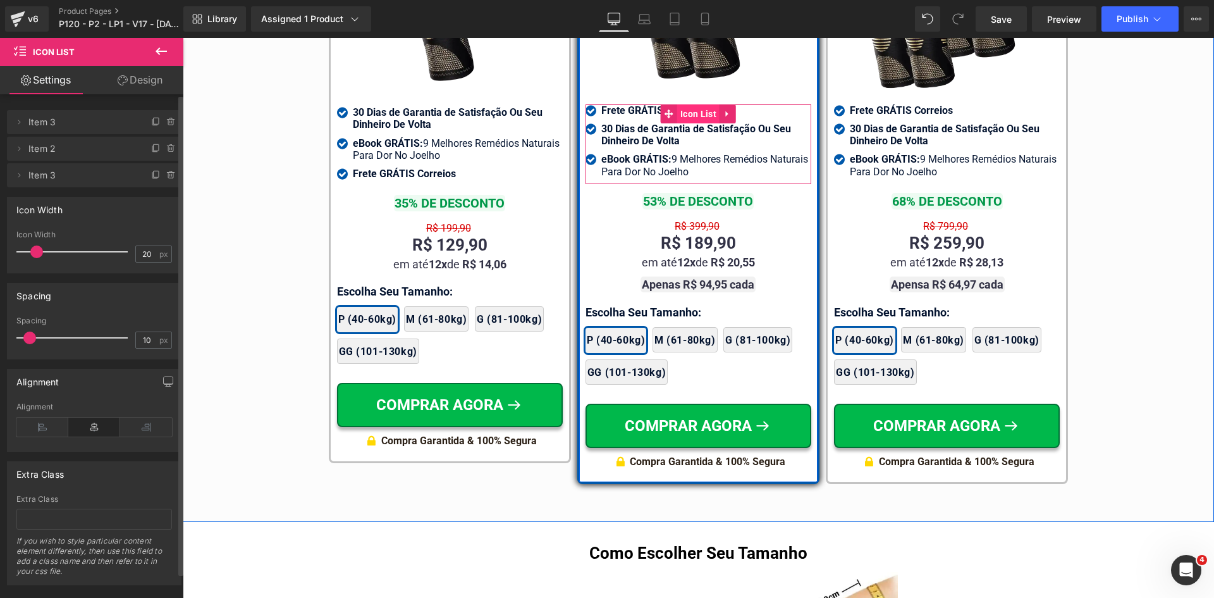
click at [677, 104] on span "Icon List" at bounding box center [698, 113] width 42 height 19
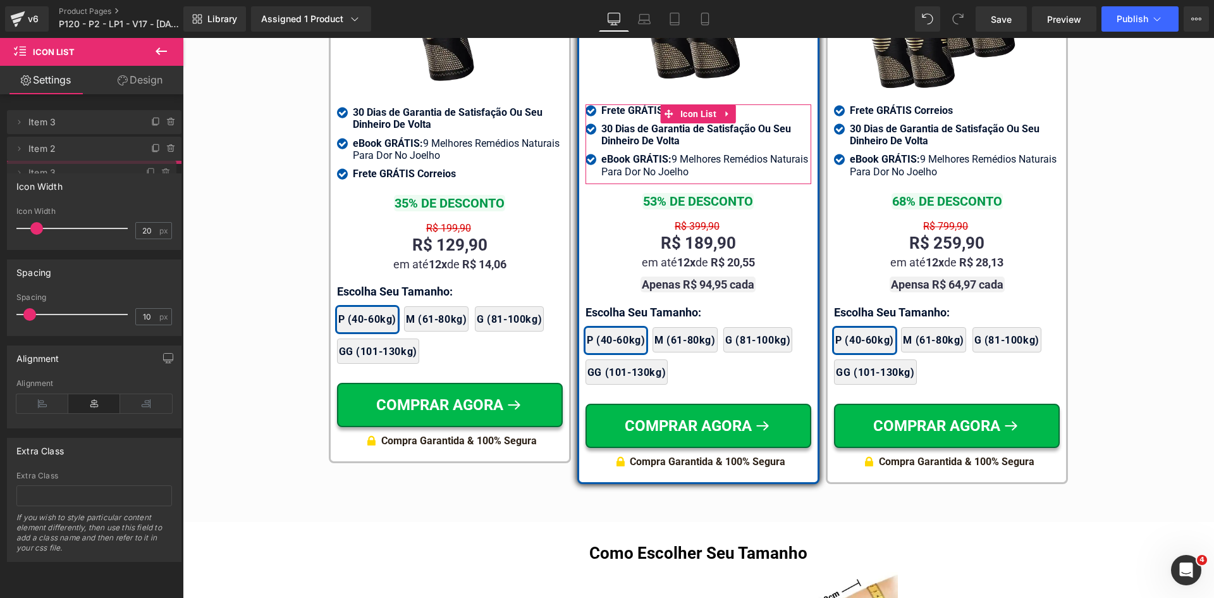
drag, startPoint x: 65, startPoint y: 121, endPoint x: 70, endPoint y: 172, distance: 50.8
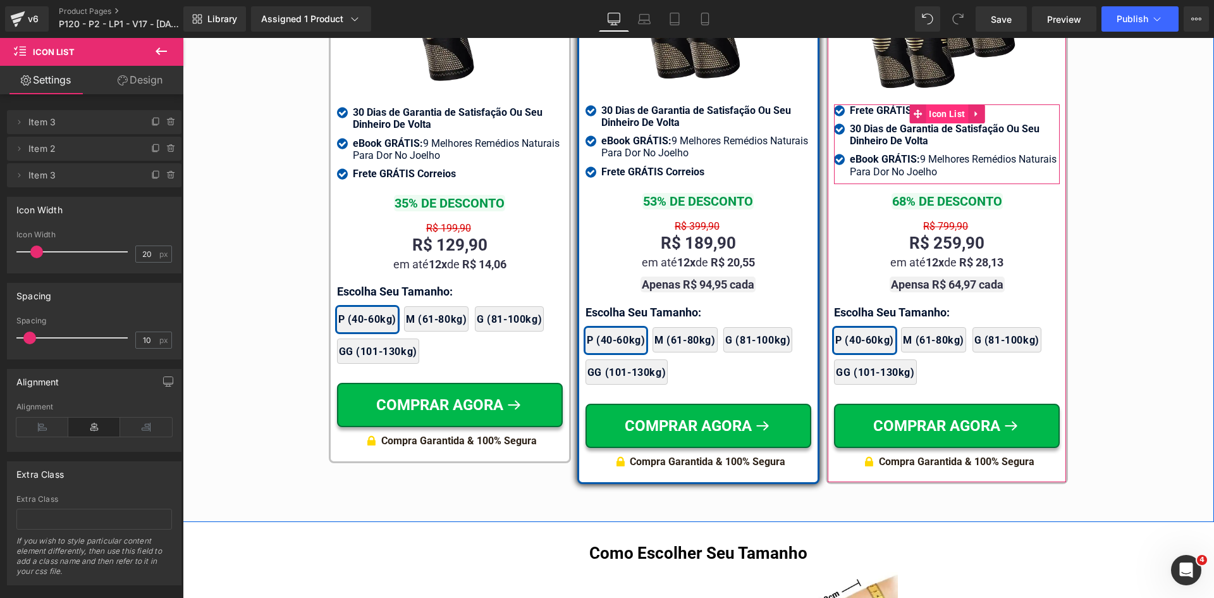
click at [928, 104] on span "Icon List" at bounding box center [947, 113] width 42 height 19
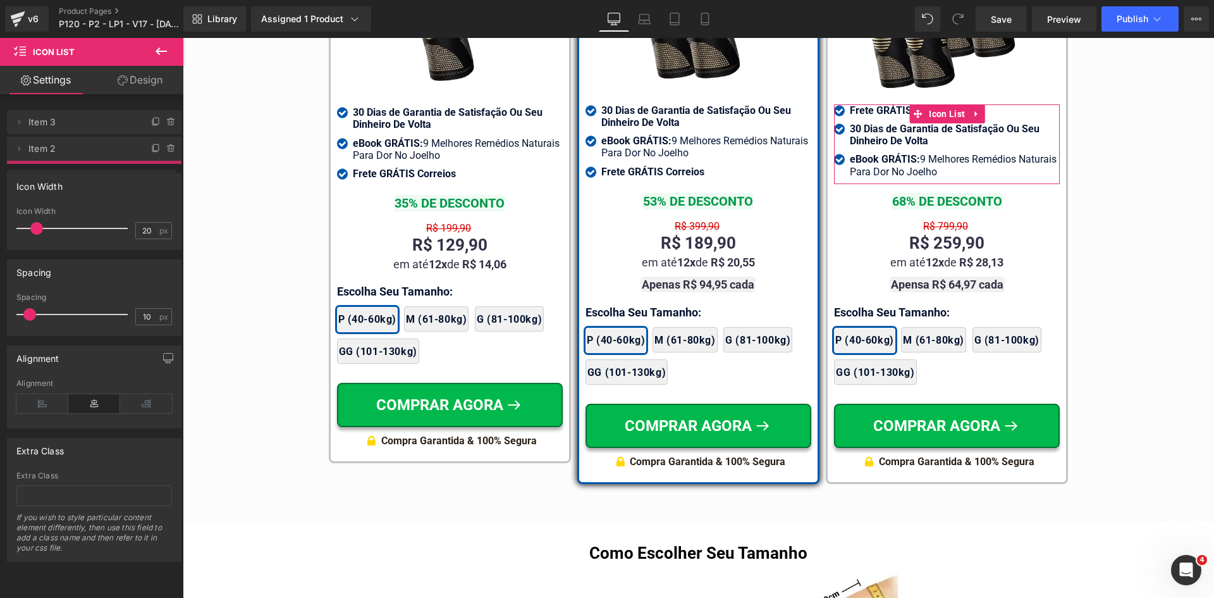
drag, startPoint x: 108, startPoint y: 121, endPoint x: 89, endPoint y: 181, distance: 62.2
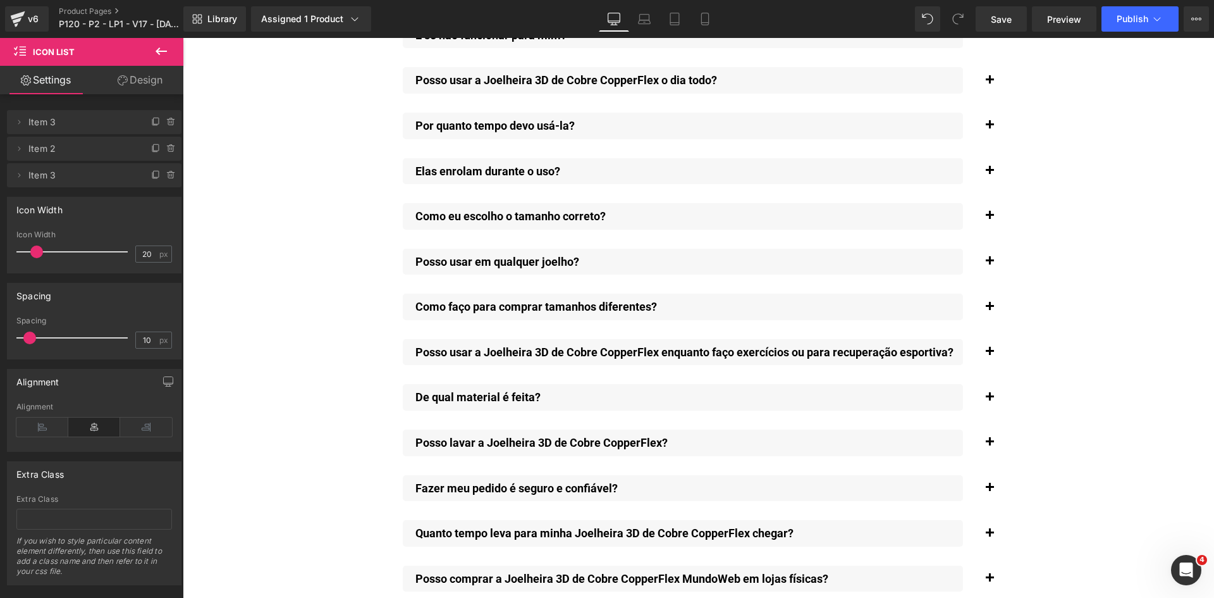
scroll to position [9692, 0]
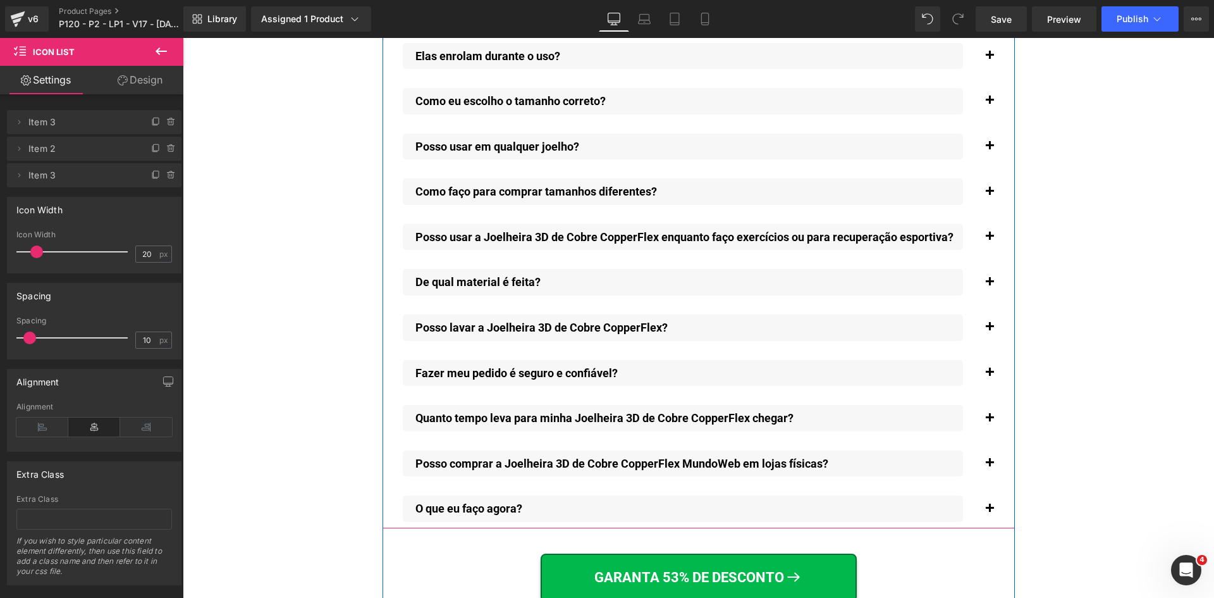
click at [986, 445] on button "button" at bounding box center [989, 463] width 25 height 39
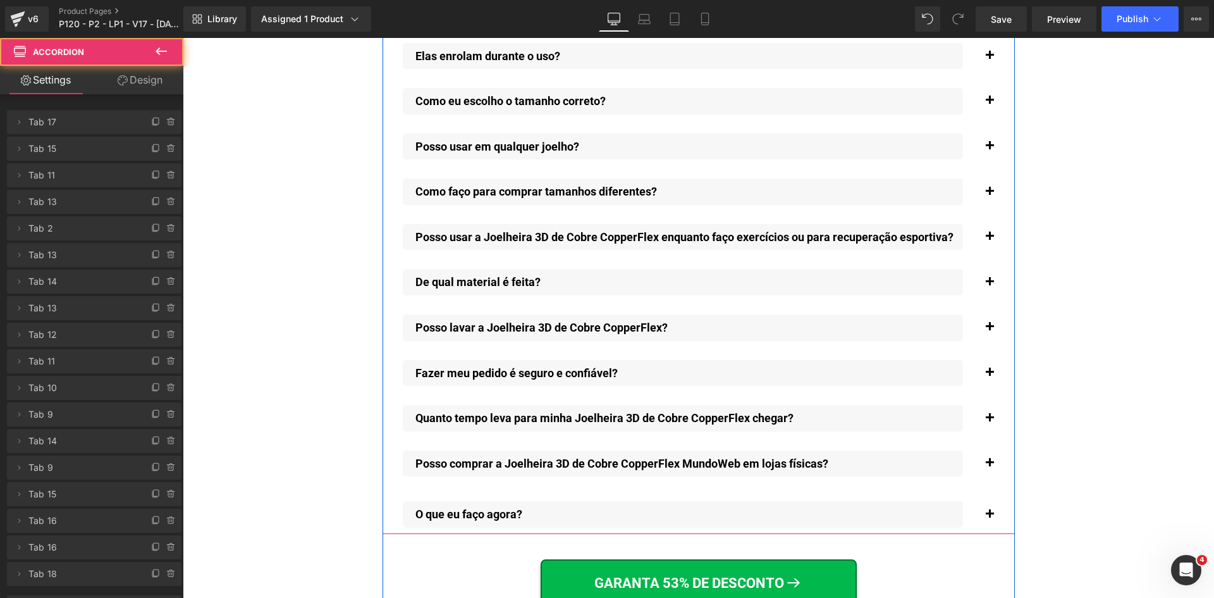
scroll to position [9818, 0]
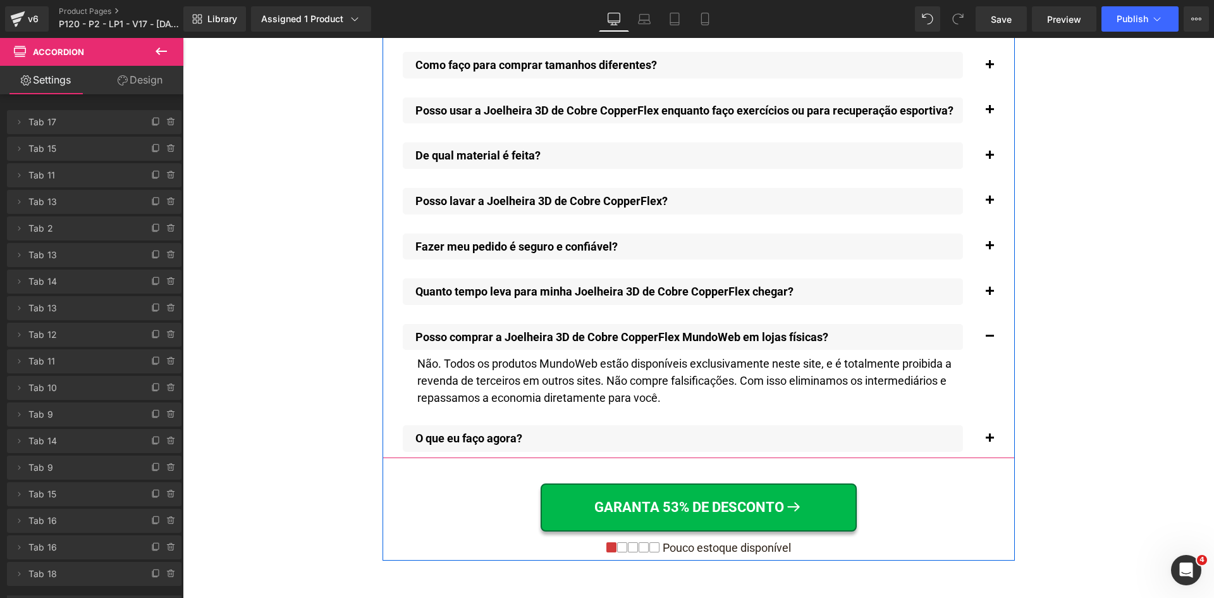
click at [594, 366] on div "Não. Todos os produtos MundoWeb estão disponíveis exclusivamente neste site, e …" at bounding box center [690, 380] width 547 height 51
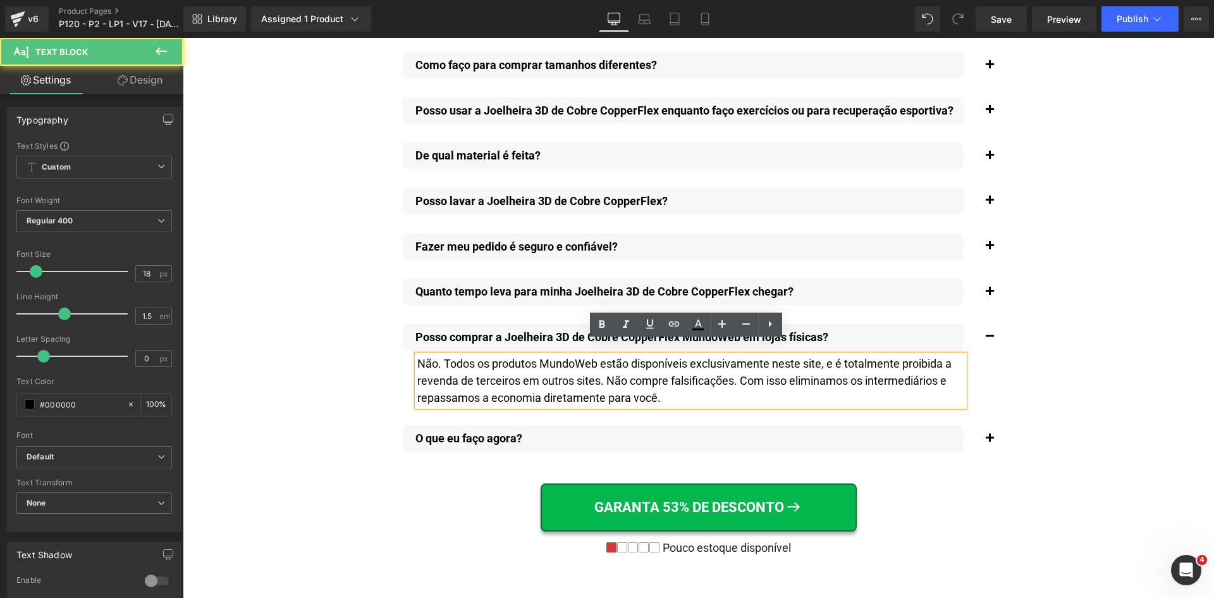
click at [515, 371] on div "Não. Todos os produtos MundoWeb estão disponíveis exclusivamente neste site, e …" at bounding box center [690, 380] width 547 height 51
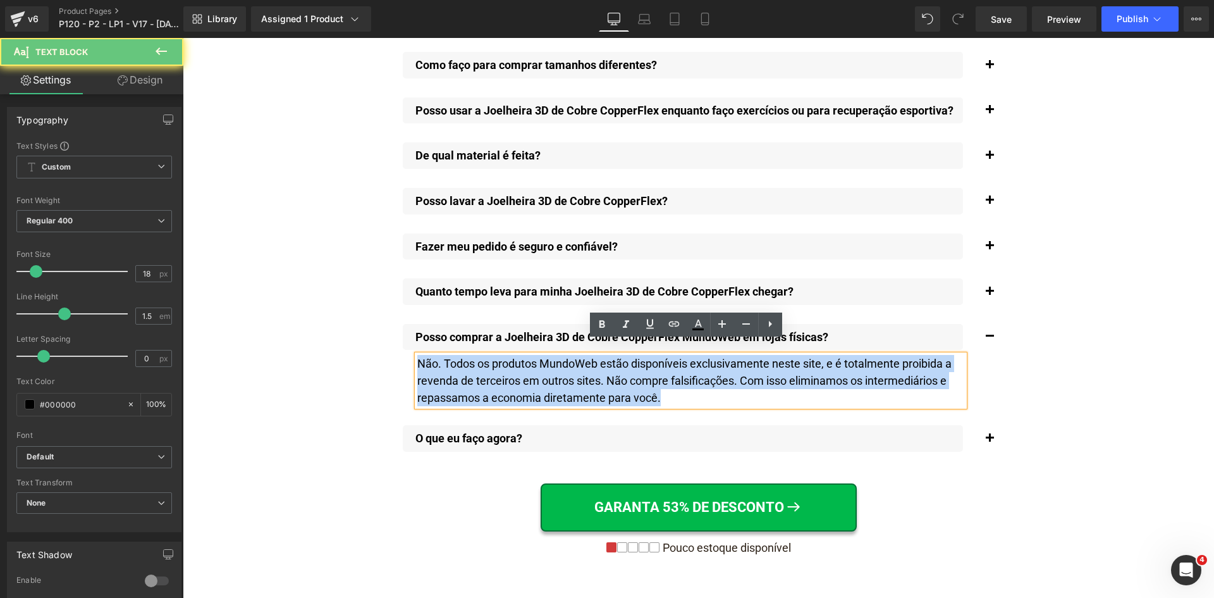
click at [515, 371] on div "Não. Todos os produtos MundoWeb estão disponíveis exclusivamente neste site, e …" at bounding box center [690, 380] width 547 height 51
copy div "Não. Todos os produtos MundoWeb estão disponíveis exclusivamente neste site, e …"
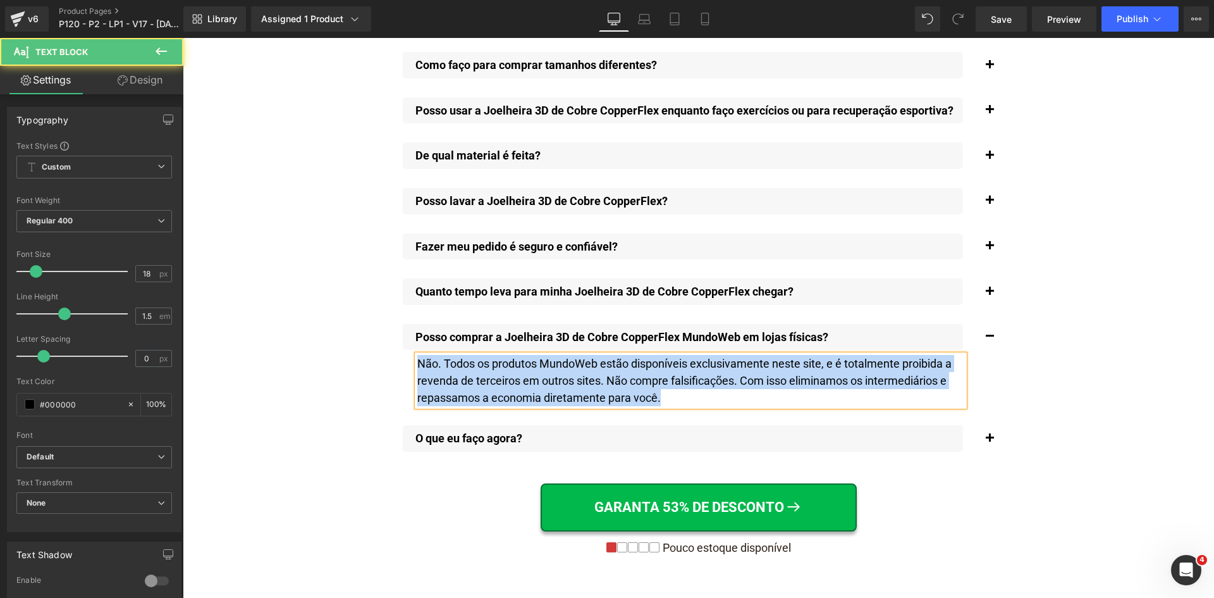
click at [663, 363] on div "Não. Todos os produtos MundoWeb estão disponíveis exclusivamente neste site, e …" at bounding box center [690, 380] width 547 height 51
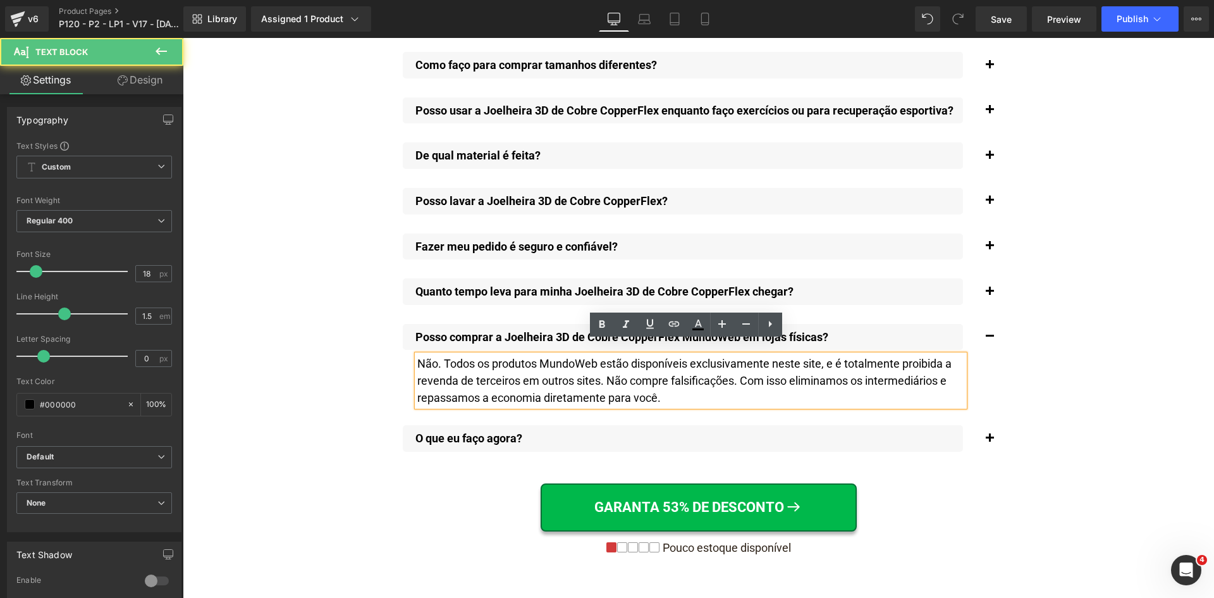
click at [596, 355] on div "Não. Todos os produtos MundoWeb estão disponíveis exclusivamente neste site, e …" at bounding box center [690, 380] width 547 height 51
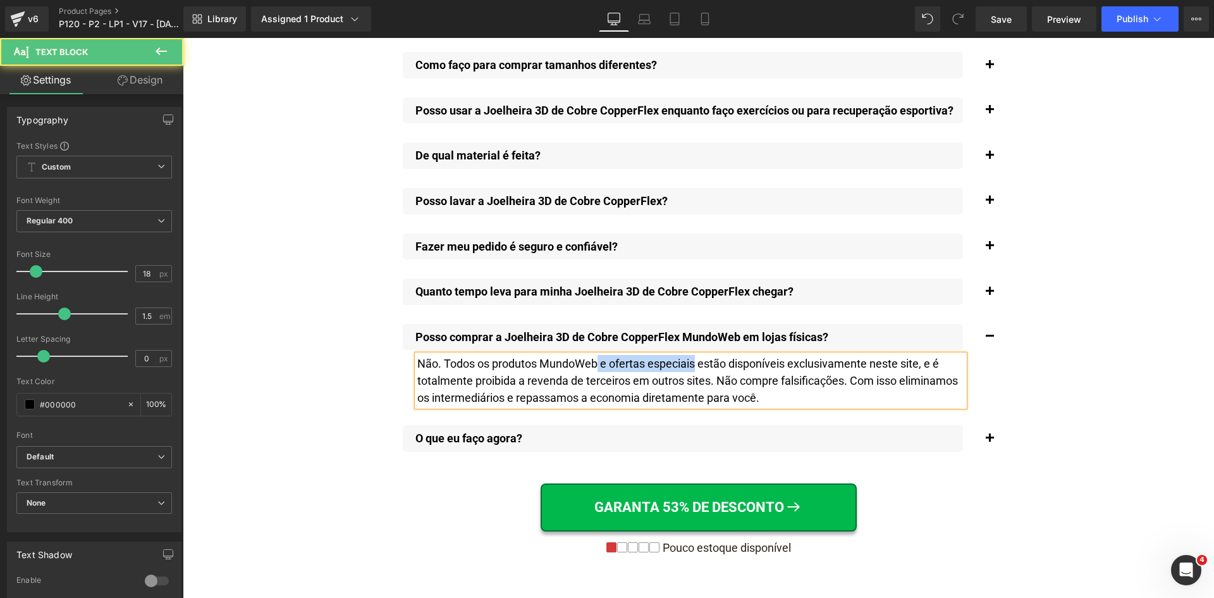
drag, startPoint x: 692, startPoint y: 347, endPoint x: 594, endPoint y: 345, distance: 97.4
click at [594, 355] on div "Não. Todos os produtos MundoWeb e ofertas especiais estão disponíveis exclusiva…" at bounding box center [690, 380] width 547 height 51
click at [536, 355] on div "Não. Todos os produtos MundoWeb estão disponíveis exclusivamente neste site, e …" at bounding box center [690, 380] width 547 height 51
click at [691, 367] on div "Não. Todos os produtos e ofertas especiais MundoWeb estão disponíveis exclusiva…" at bounding box center [690, 380] width 547 height 51
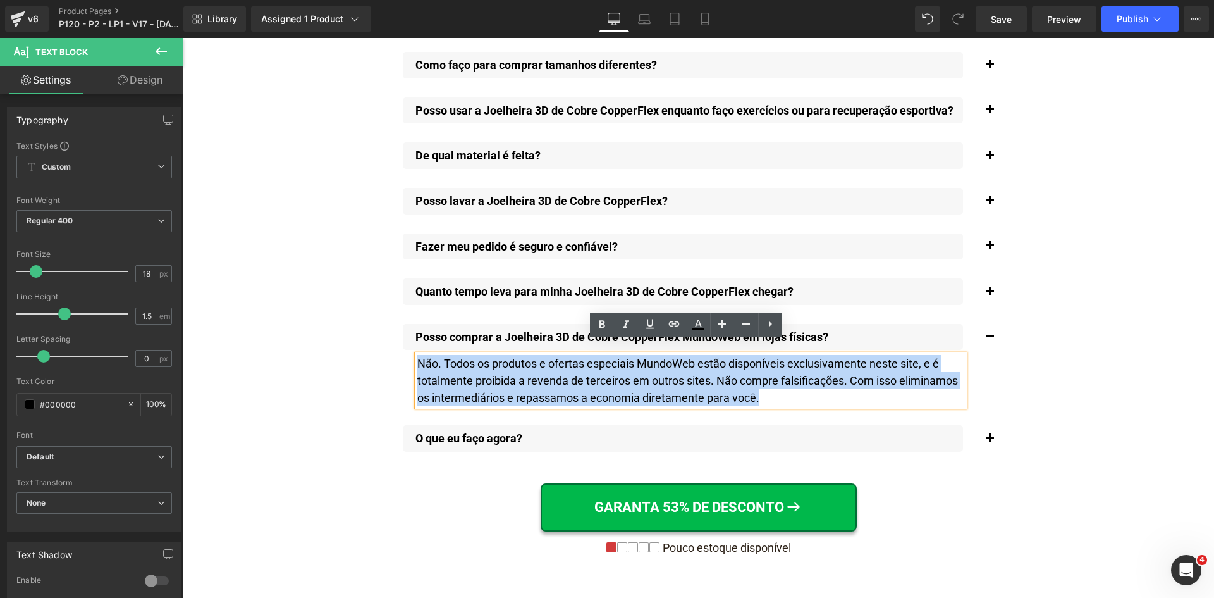
copy div "Não. Todos os produtos e ofertas especiais MundoWeb estão disponíveis exclusiva…"
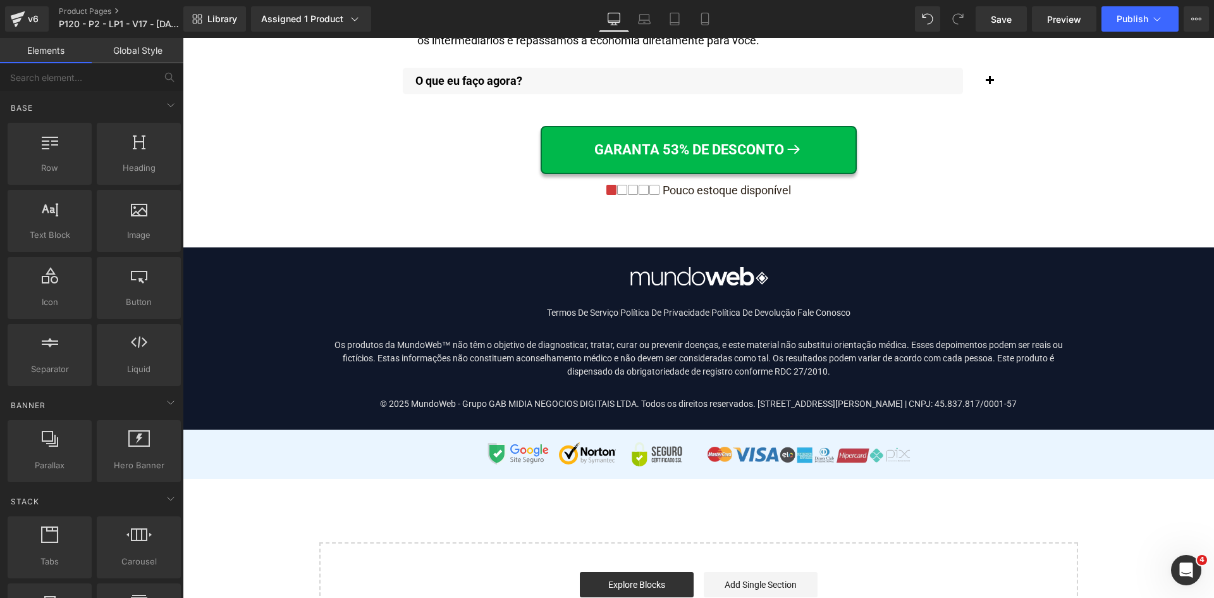
scroll to position [10197, 0]
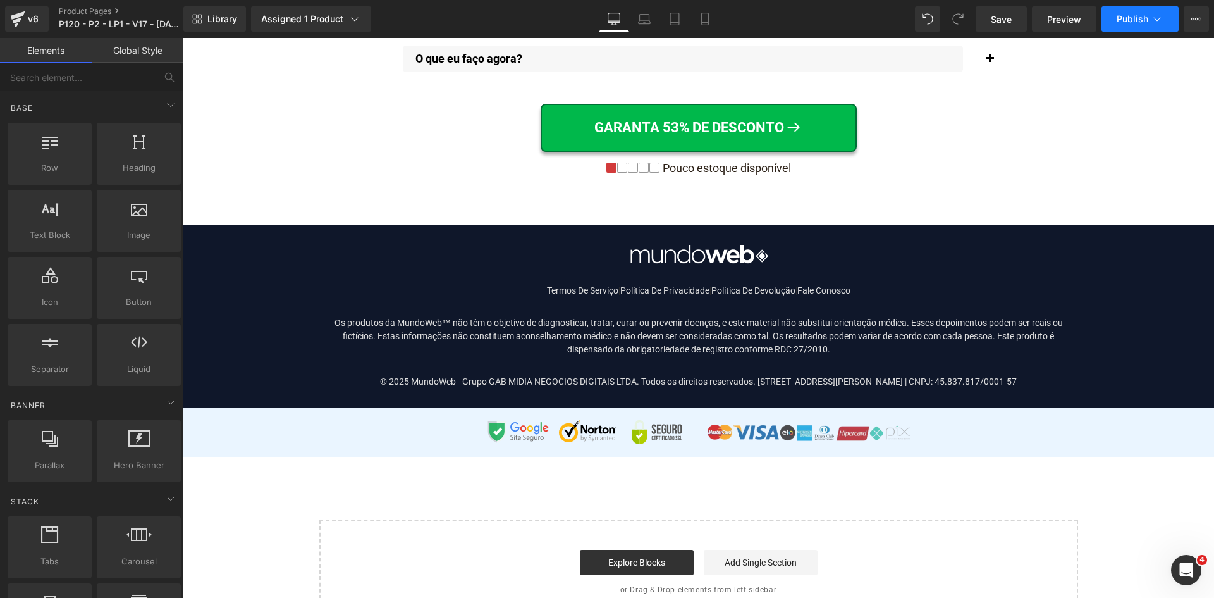
click at [1115, 12] on button "Publish" at bounding box center [1140, 18] width 77 height 25
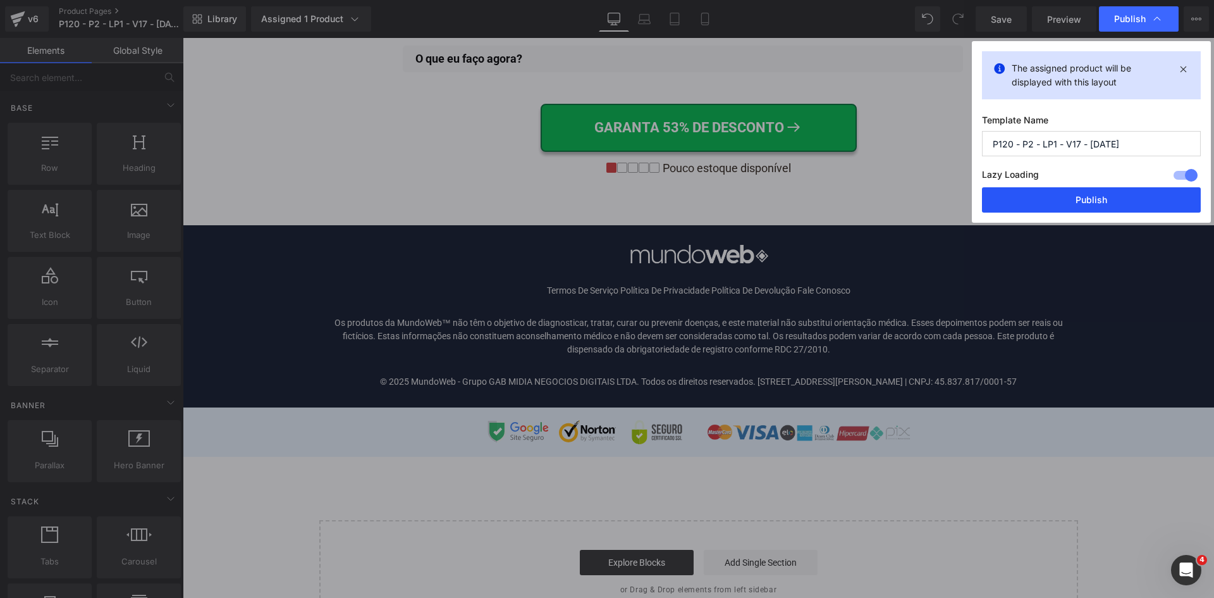
click at [1099, 196] on button "Publish" at bounding box center [1091, 199] width 219 height 25
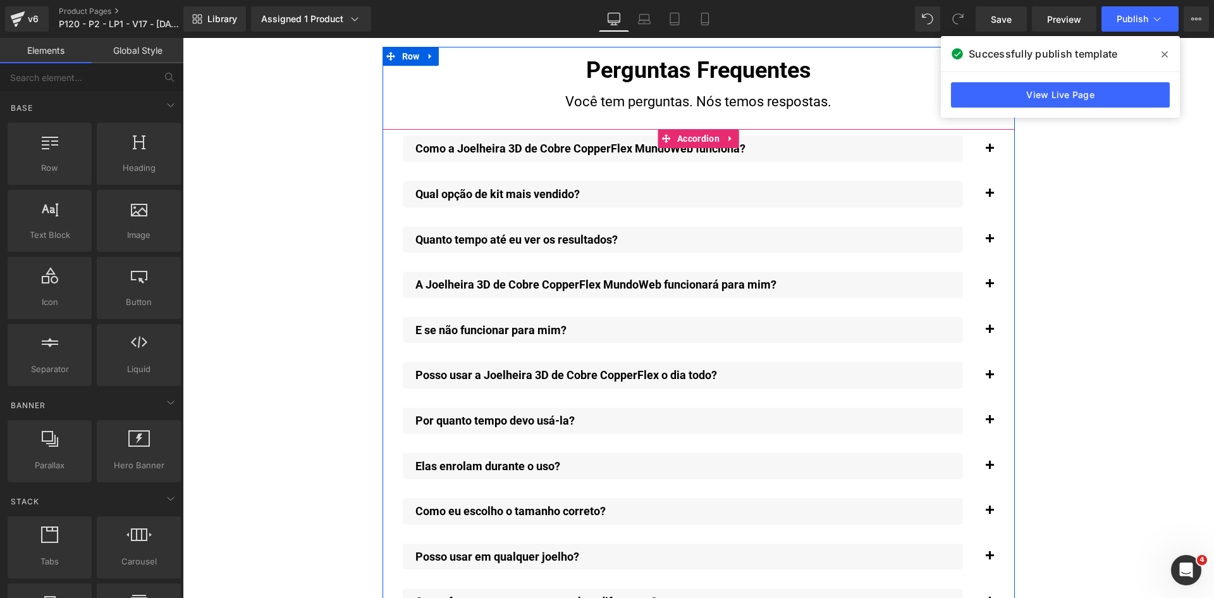
scroll to position [9122, 0]
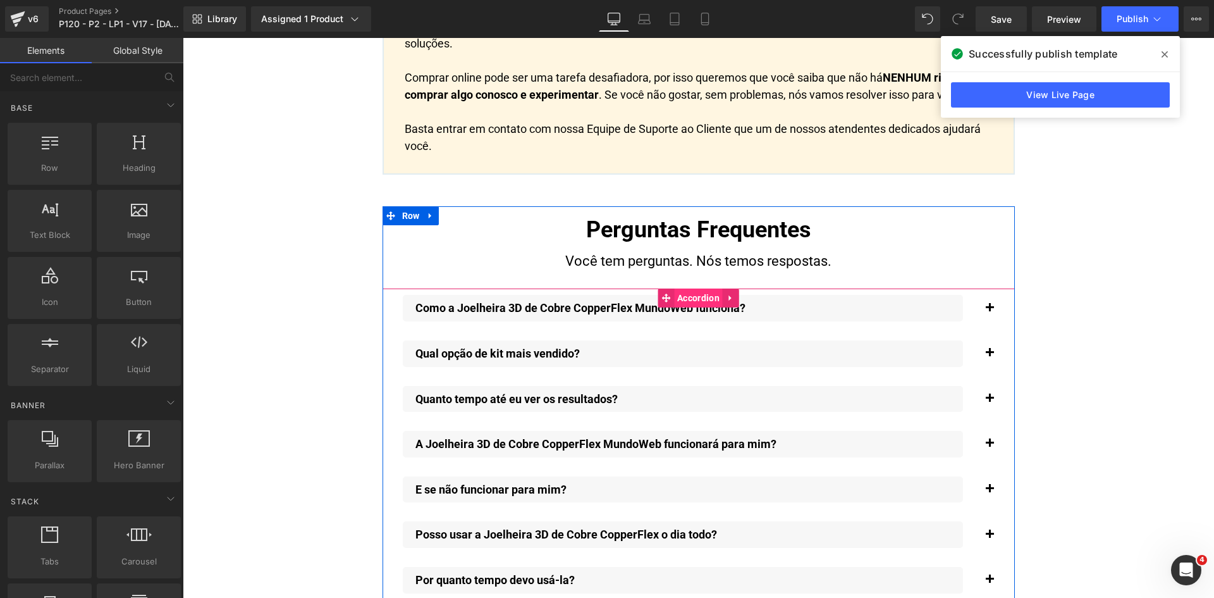
click at [689, 288] on span "Accordion" at bounding box center [698, 297] width 49 height 19
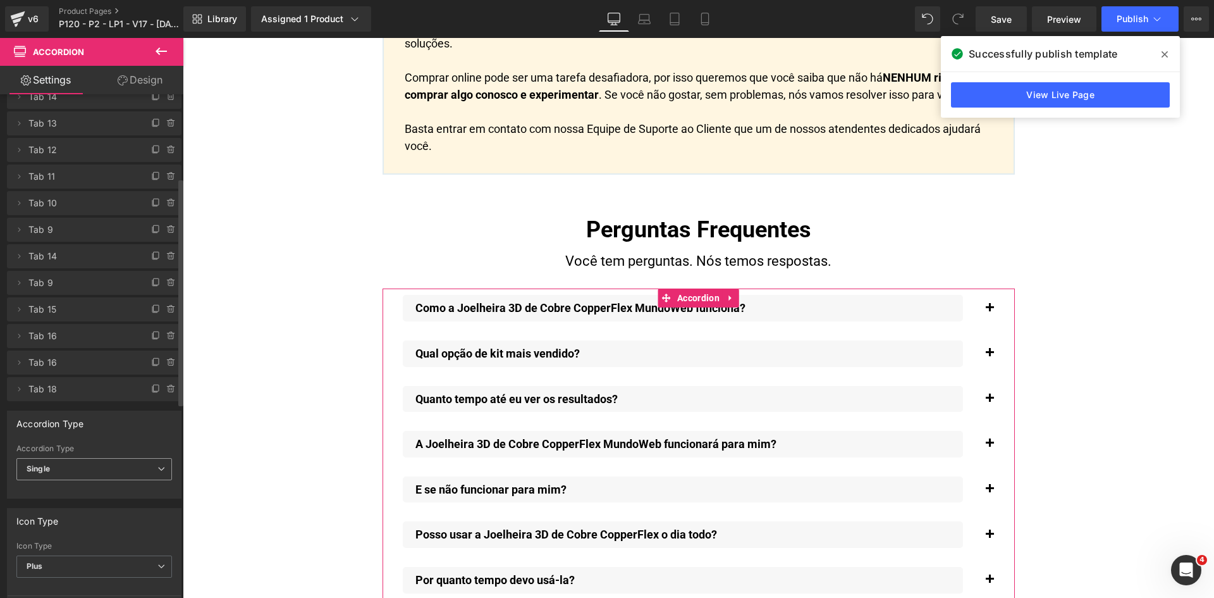
scroll to position [316, 0]
click at [166, 230] on icon at bounding box center [171, 231] width 10 height 10
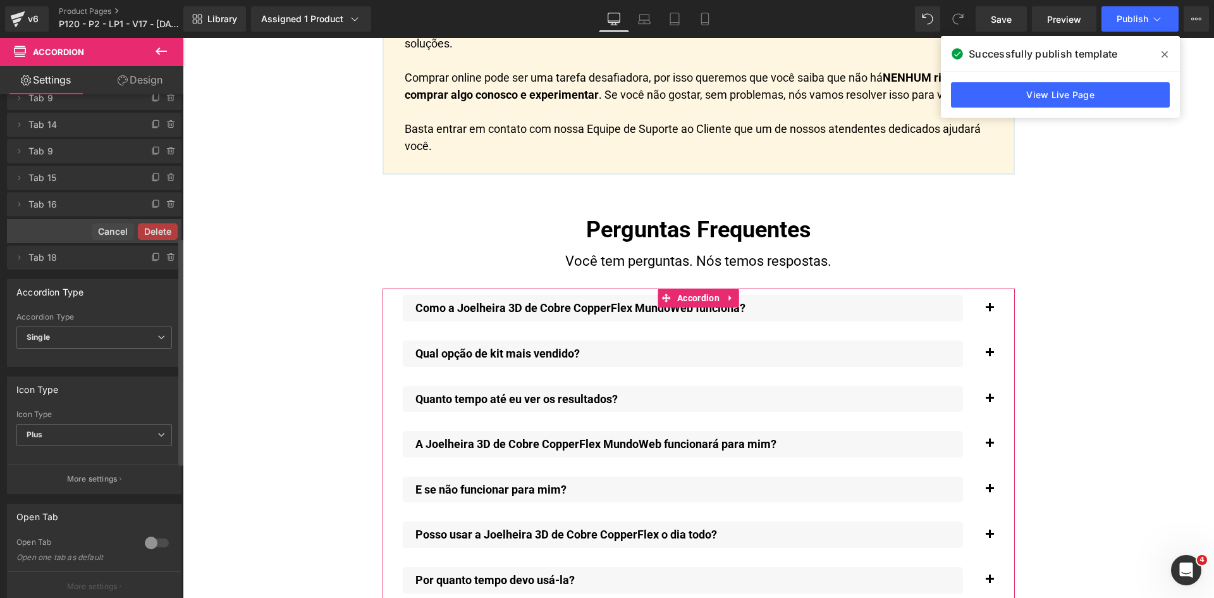
click at [162, 230] on button "Delete" at bounding box center [158, 231] width 40 height 16
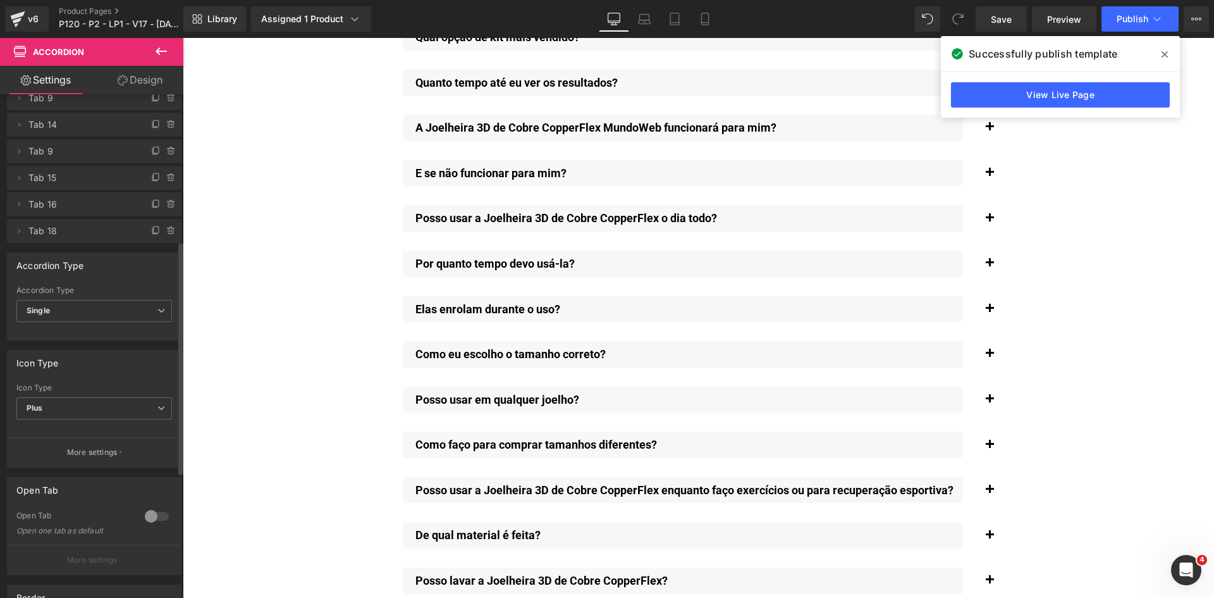
scroll to position [9692, 0]
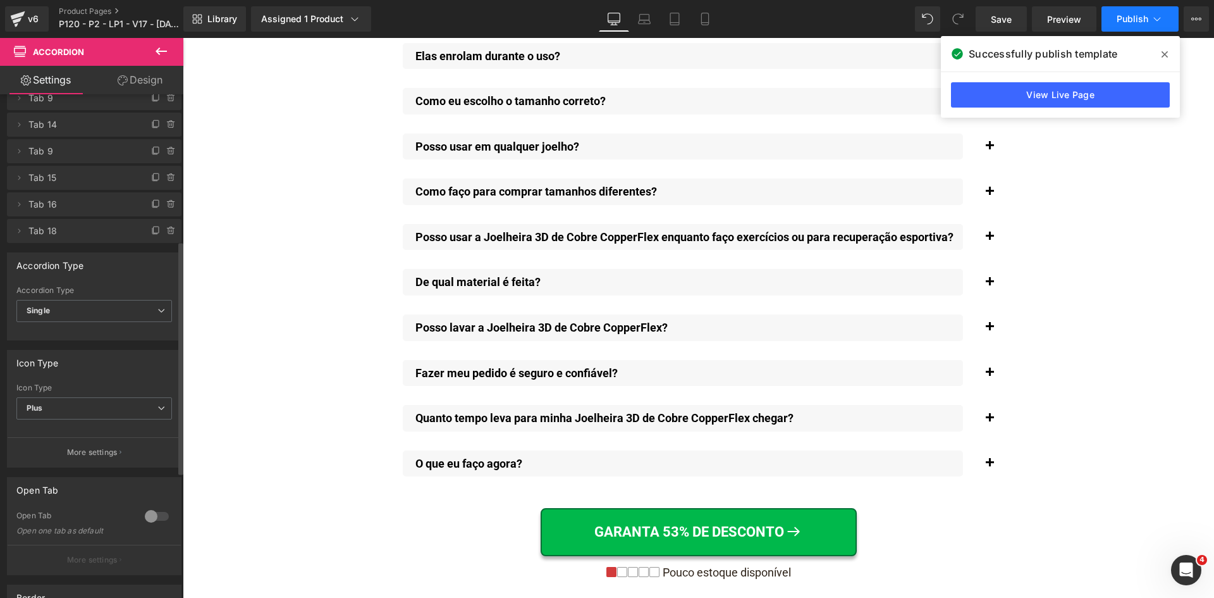
click at [1155, 20] on icon at bounding box center [1157, 19] width 13 height 13
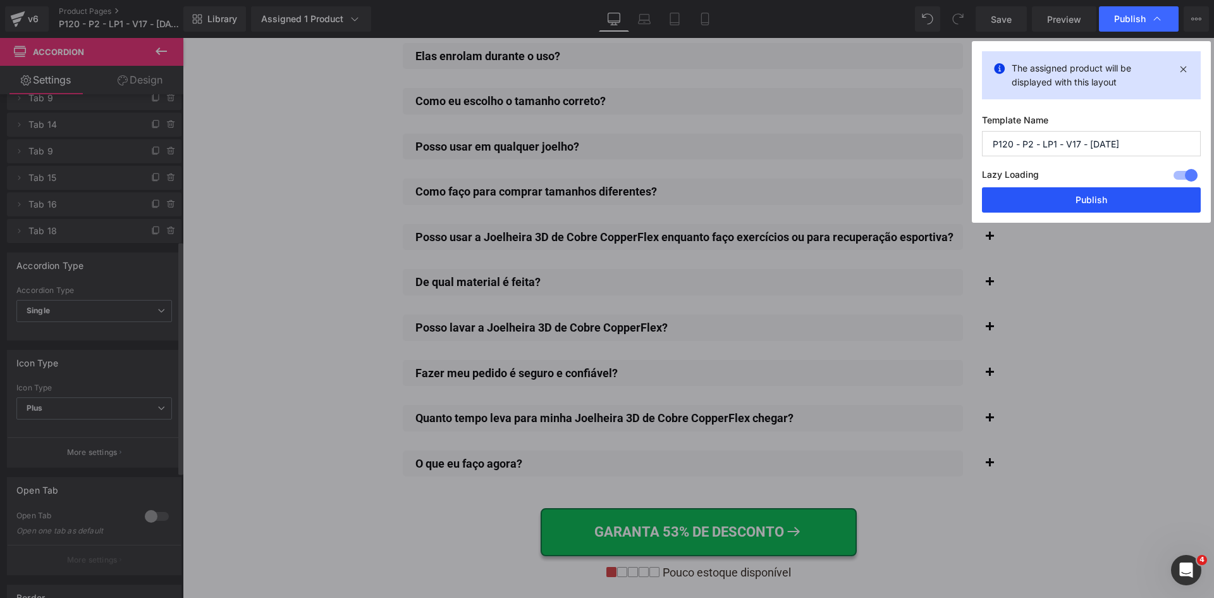
drag, startPoint x: 1094, startPoint y: 203, endPoint x: 846, endPoint y: 154, distance: 252.6
click at [1094, 203] on button "Publish" at bounding box center [1091, 199] width 219 height 25
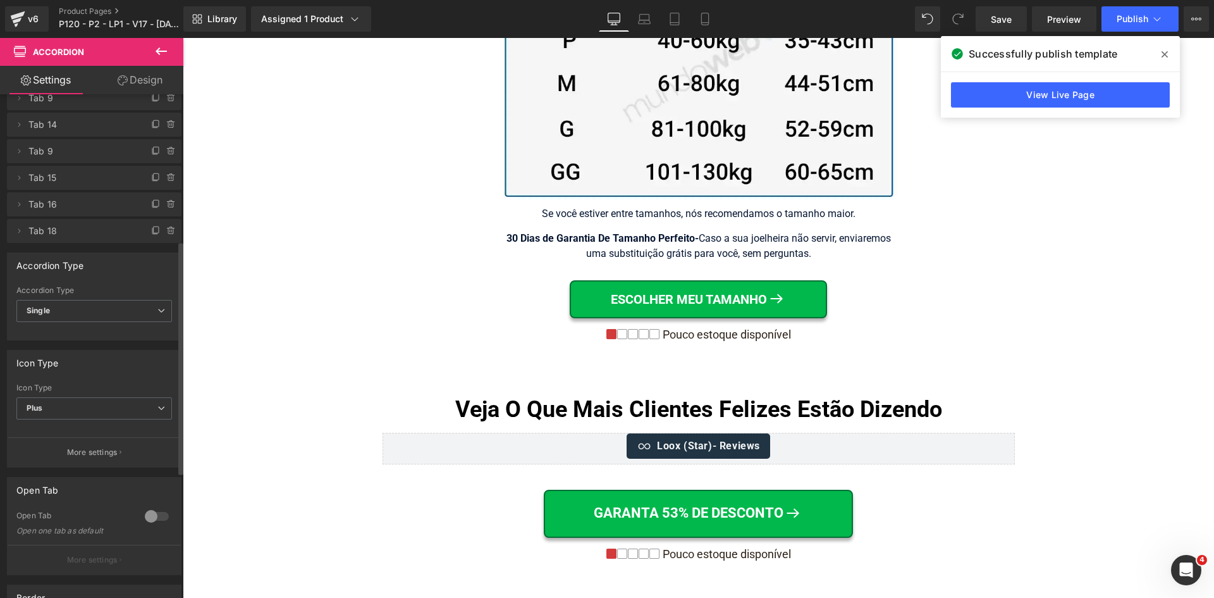
scroll to position [8237, 0]
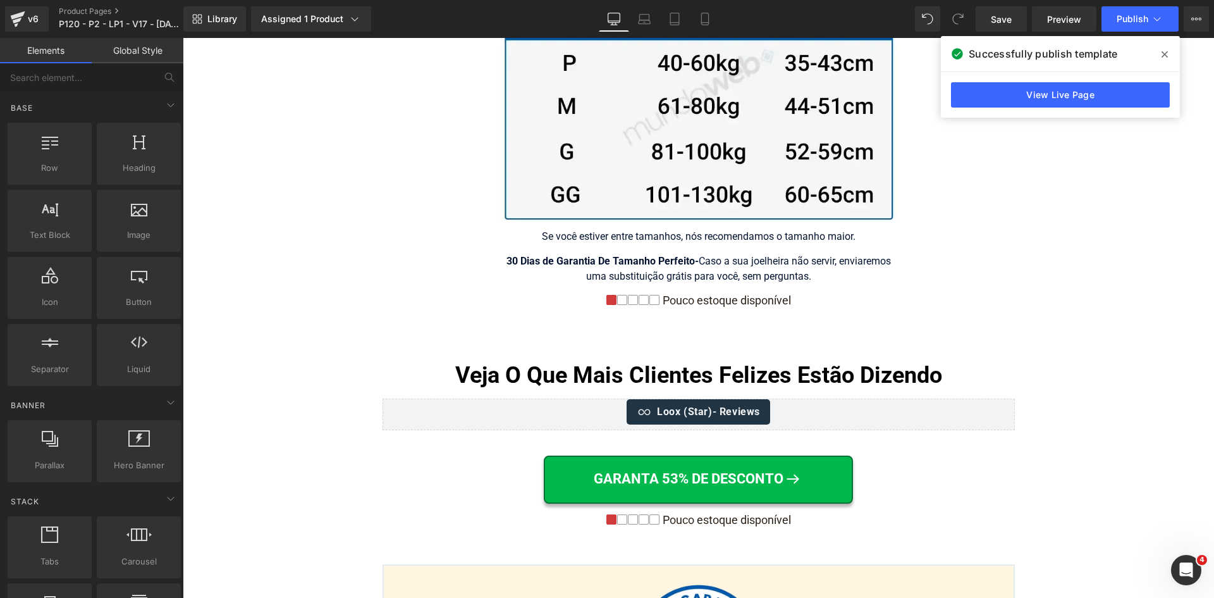
drag, startPoint x: 1023, startPoint y: 290, endPoint x: 973, endPoint y: 147, distance: 152.0
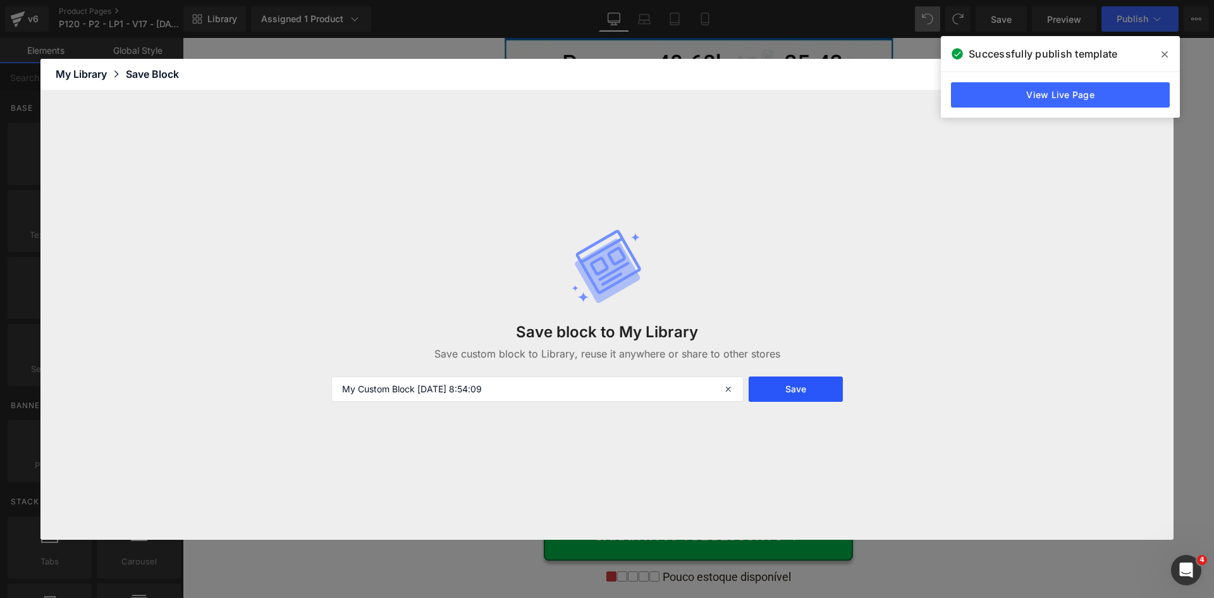
click at [787, 387] on button "Save" at bounding box center [796, 388] width 94 height 25
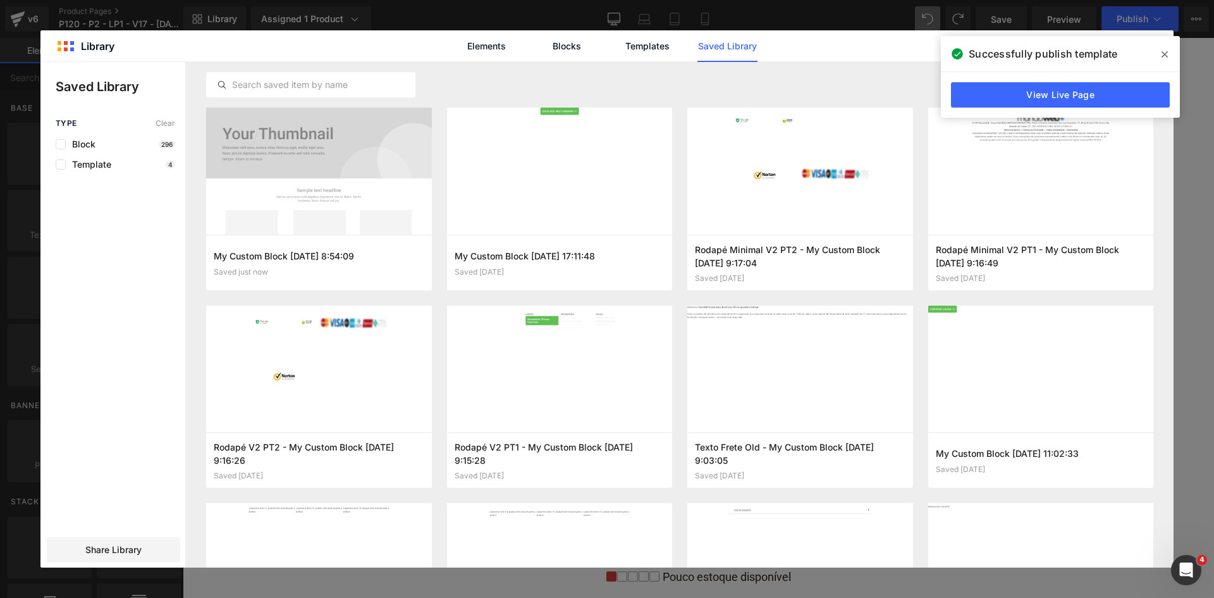
click at [1167, 51] on icon at bounding box center [1165, 54] width 6 height 10
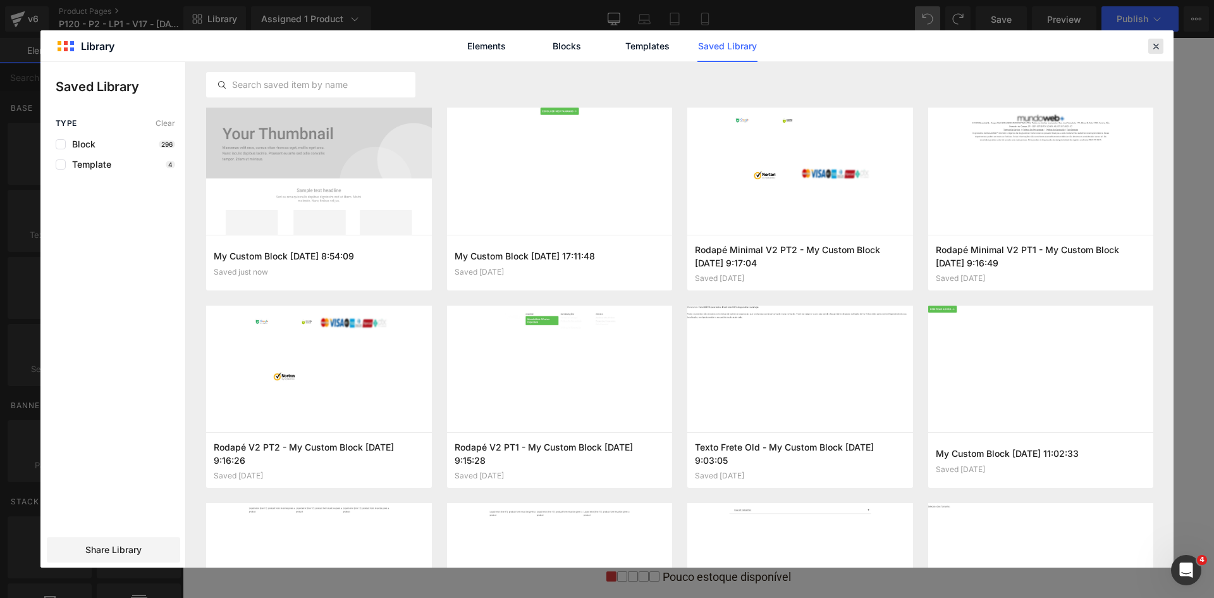
drag, startPoint x: 1157, startPoint y: 46, endPoint x: 965, endPoint y: 23, distance: 193.7
click at [1157, 46] on icon at bounding box center [1155, 45] width 11 height 11
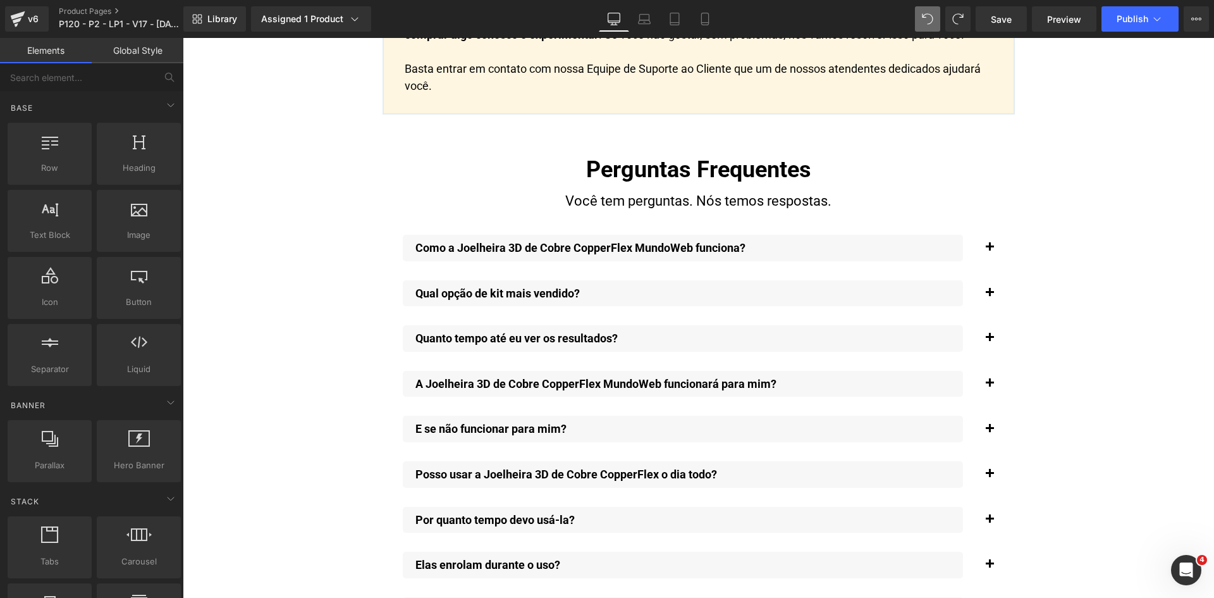
scroll to position [9312, 0]
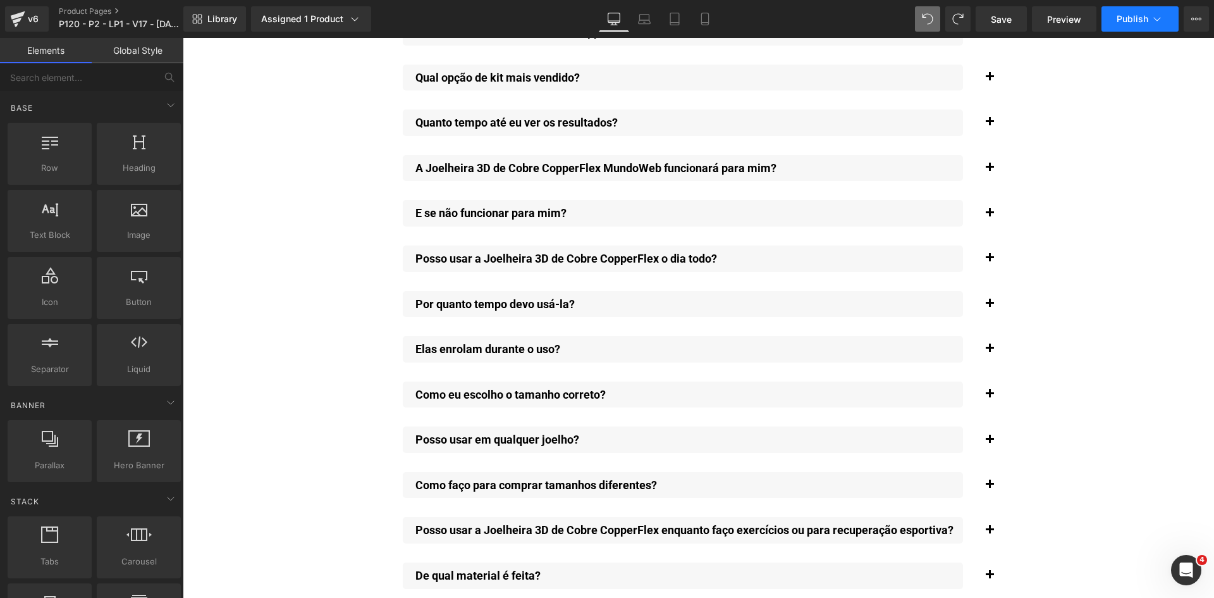
click at [1128, 28] on button "Publish" at bounding box center [1140, 18] width 77 height 25
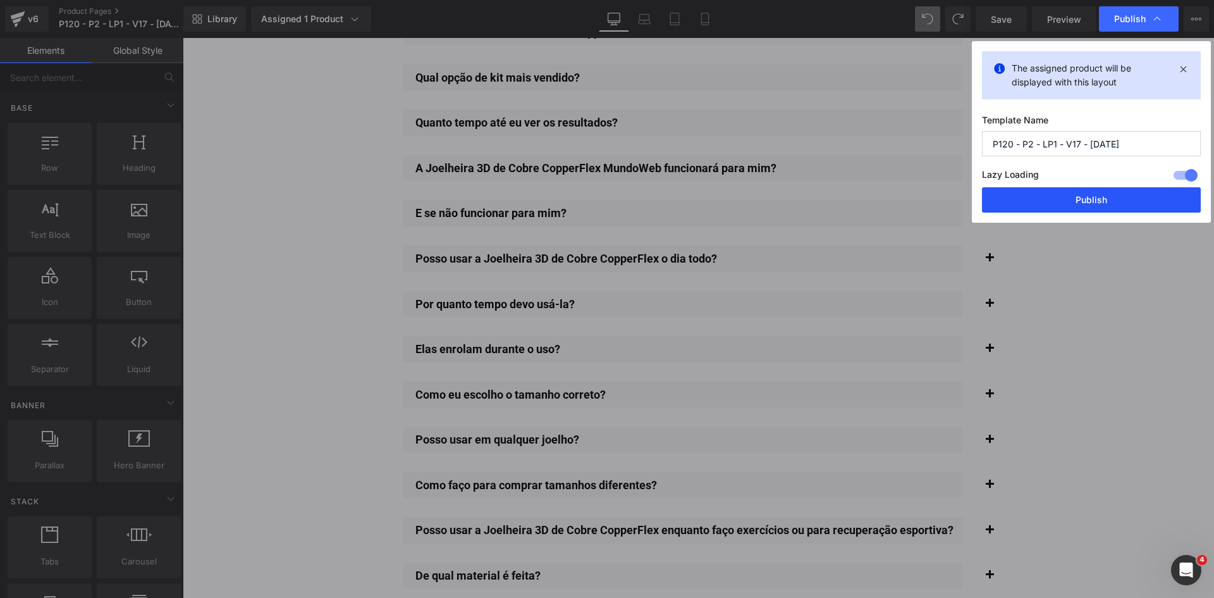
click at [1110, 193] on button "Publish" at bounding box center [1091, 199] width 219 height 25
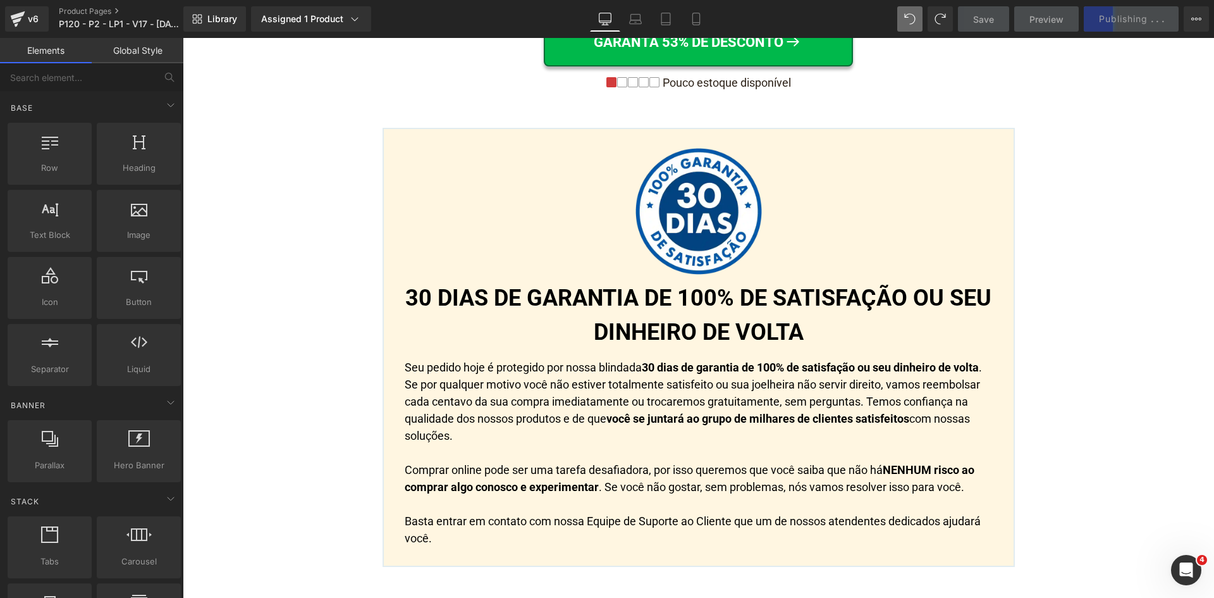
scroll to position [8617, 0]
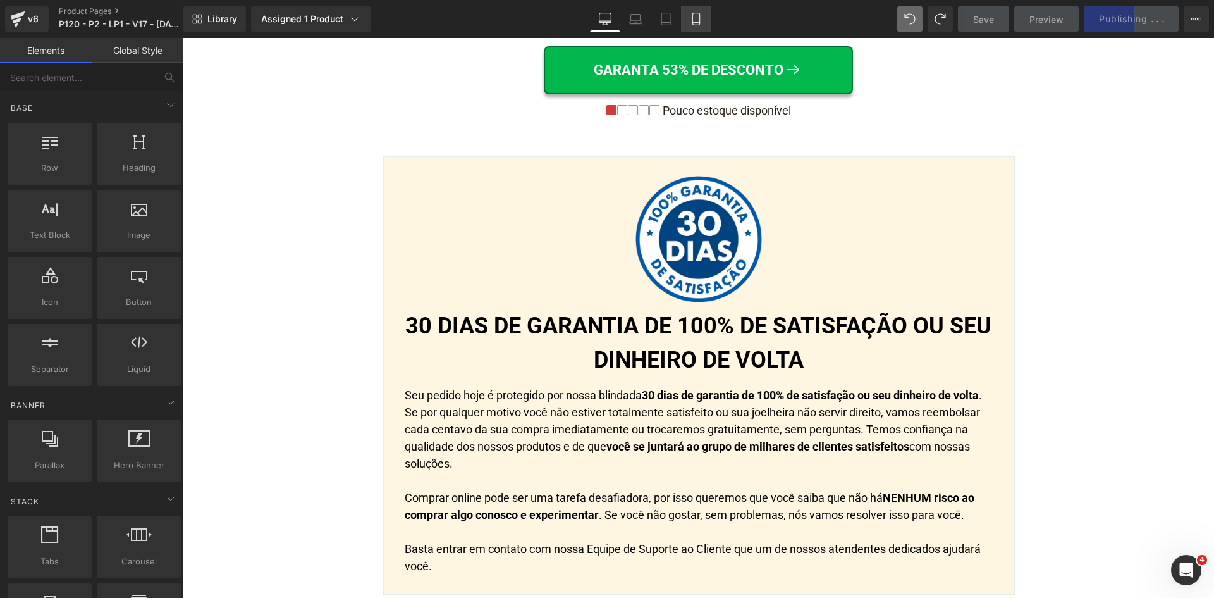
click at [699, 18] on icon at bounding box center [696, 19] width 13 height 13
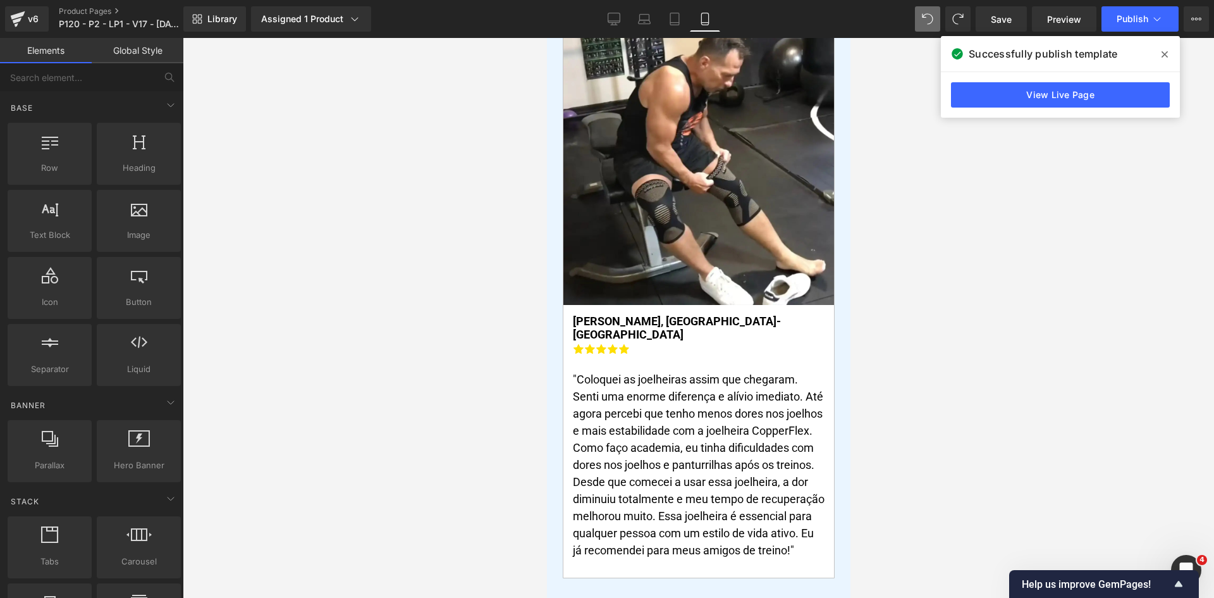
scroll to position [0, 0]
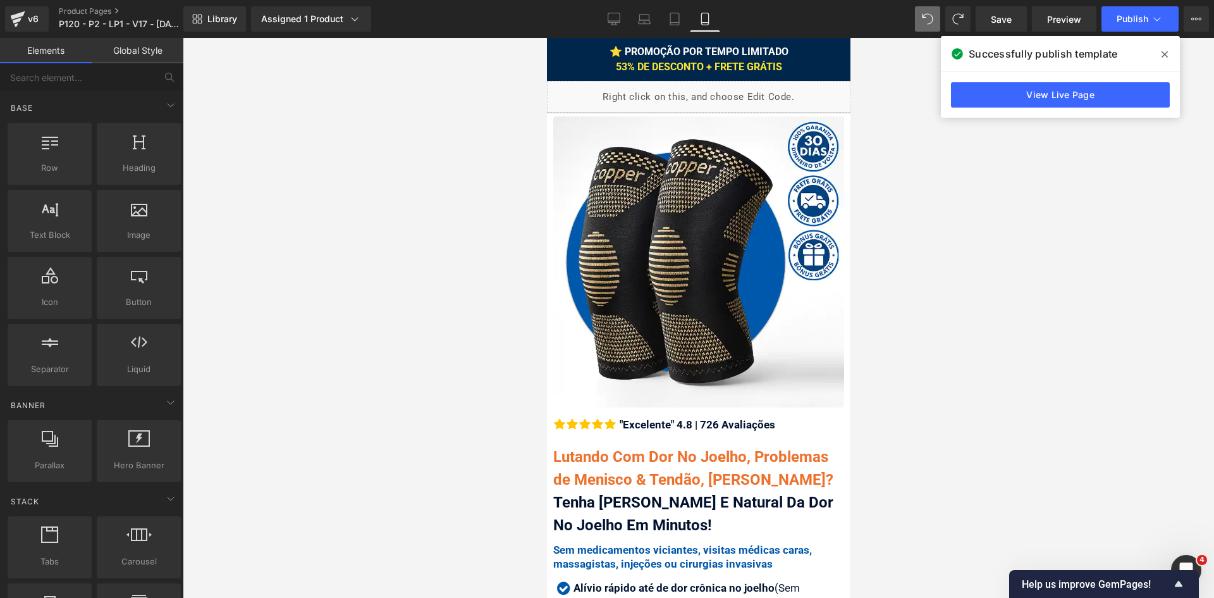
drag, startPoint x: 847, startPoint y: 434, endPoint x: 1400, endPoint y: 128, distance: 631.5
click at [783, 66] on div "⭐ PROMOÇÃO POR TEMPO LIMITADO 53% DE DESCONTO + FRETE GRÁTIS" at bounding box center [698, 59] width 304 height 30
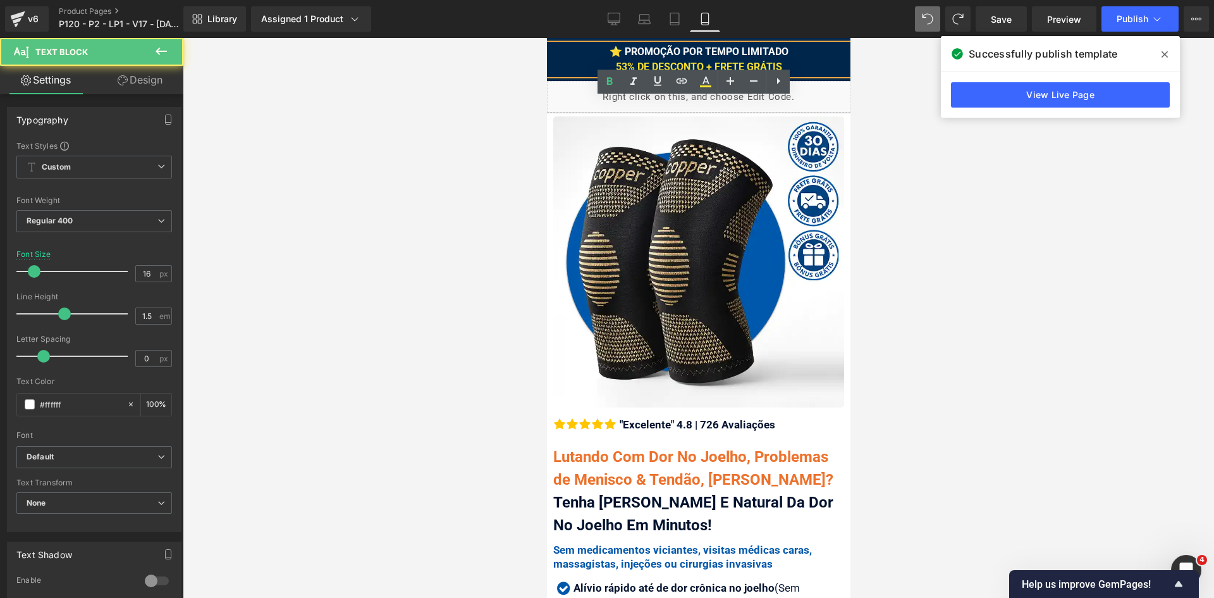
click at [781, 63] on div "⭐ PROMOÇÃO POR TEMPO LIMITADO 53% DE DESCONTO + FRETE GRÁTIS" at bounding box center [698, 59] width 304 height 30
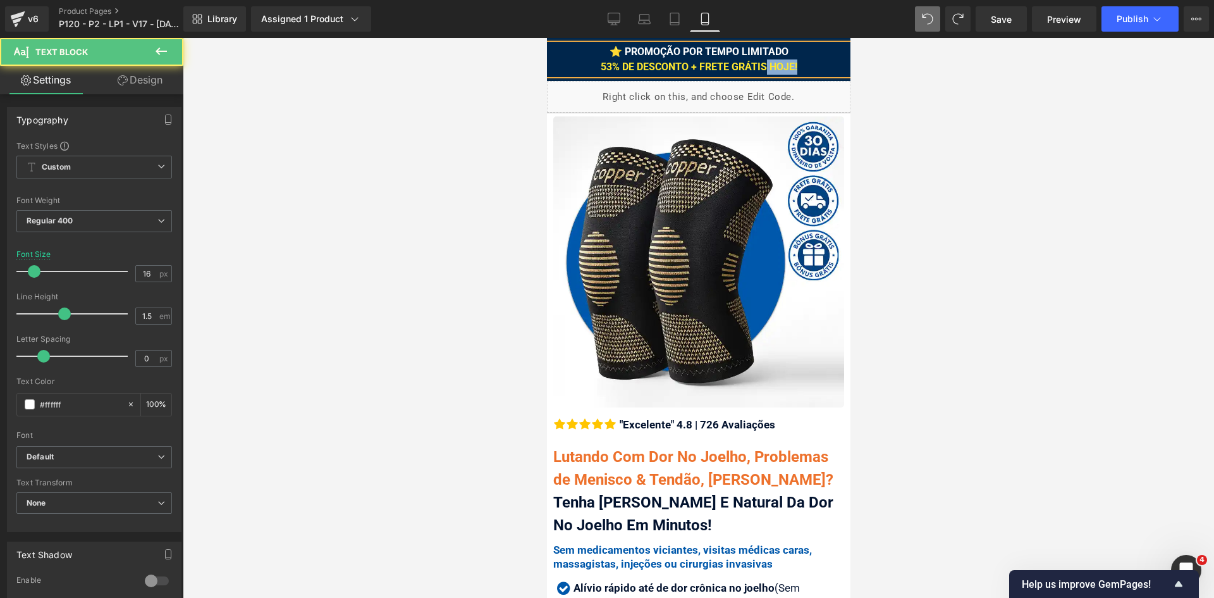
drag, startPoint x: 793, startPoint y: 63, endPoint x: 759, endPoint y: 63, distance: 34.1
click at [759, 63] on div "⭐ PROMOÇÃO POR TEMPO LIMITADO 53% DE DESCONTO + FRETE GRÁTIS HOJE!" at bounding box center [698, 59] width 304 height 30
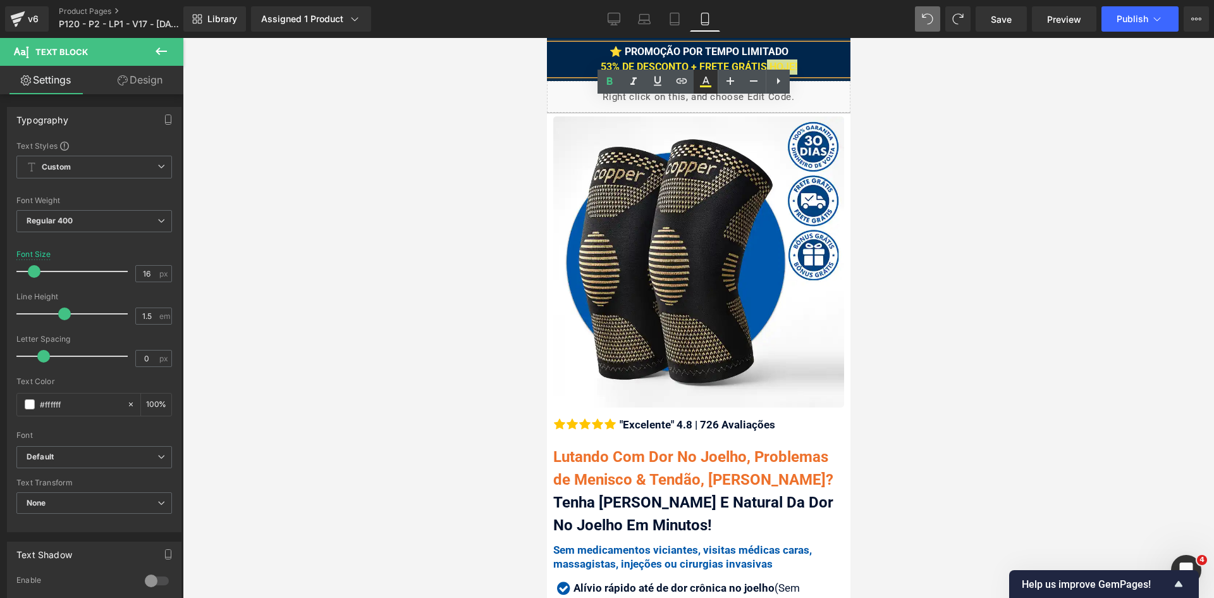
click at [713, 77] on icon at bounding box center [705, 81] width 15 height 15
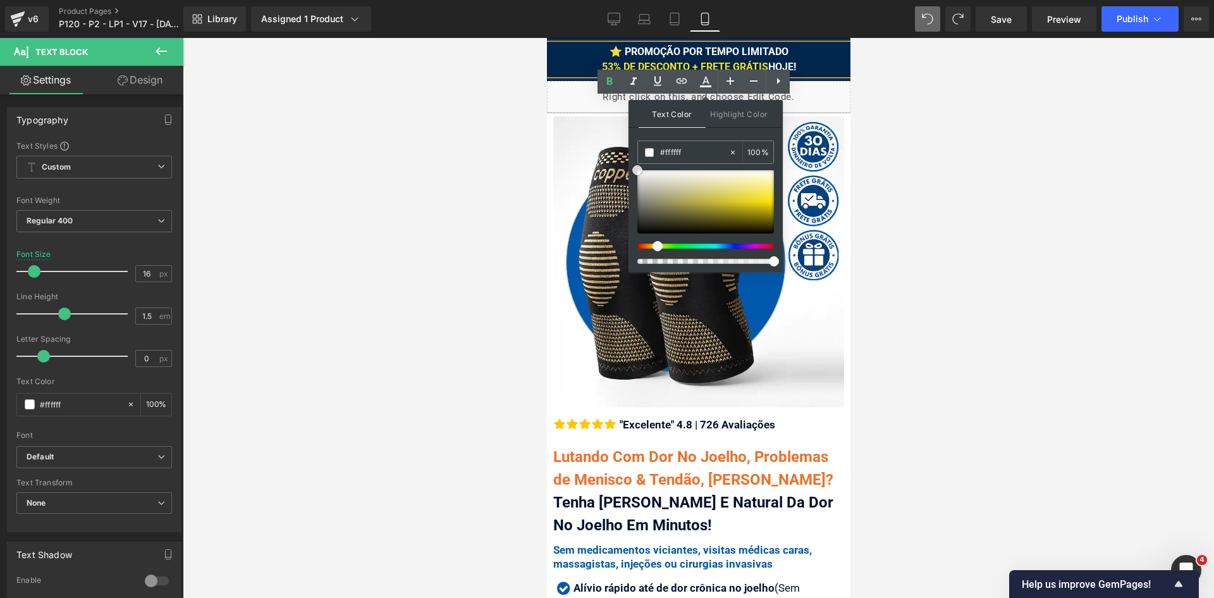
drag, startPoint x: 660, startPoint y: 184, endPoint x: 629, endPoint y: 164, distance: 36.1
click at [629, 164] on div "Text Color Highlight Color #333333 #fde730 100 % none 0 %" at bounding box center [706, 186] width 154 height 172
click at [582, 65] on div "⭐ PROMOÇÃO POR TEMPO LIMITADO 53% DE DESCONTO + FRETE GRÁTIS HOJE!" at bounding box center [698, 59] width 304 height 30
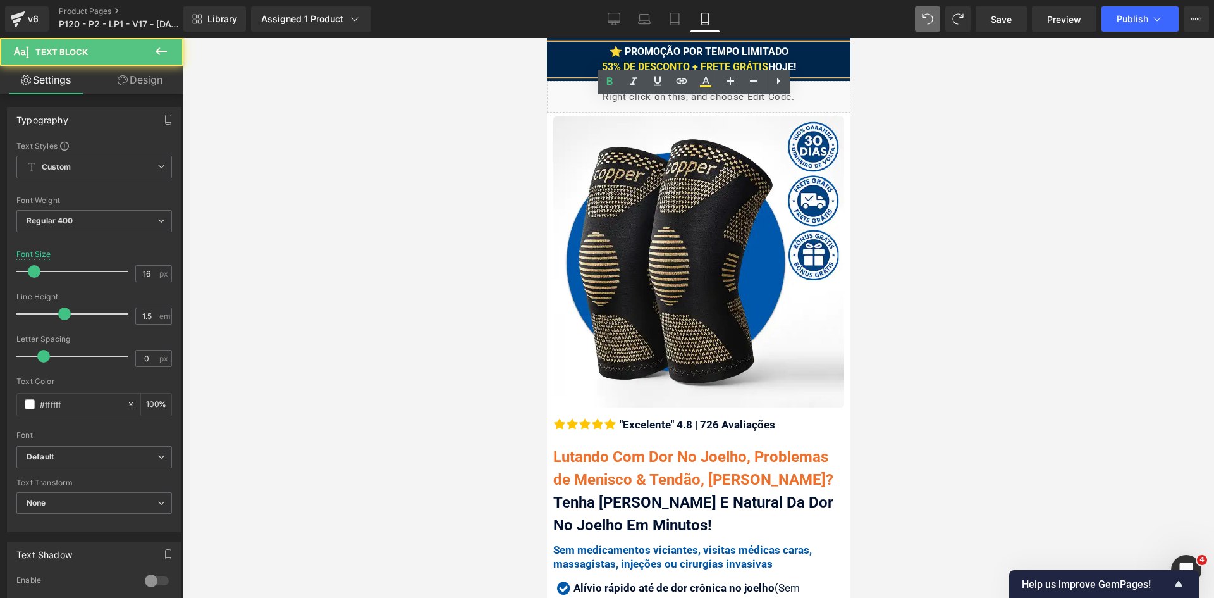
click at [995, 191] on div at bounding box center [698, 318] width 1031 height 560
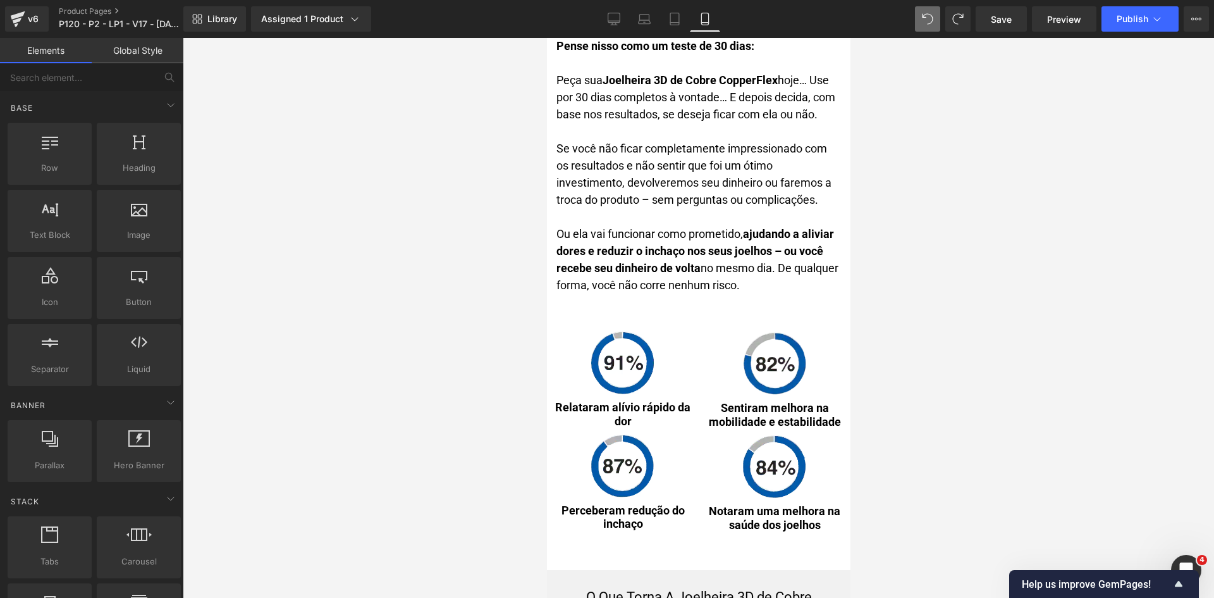
scroll to position [6310, 0]
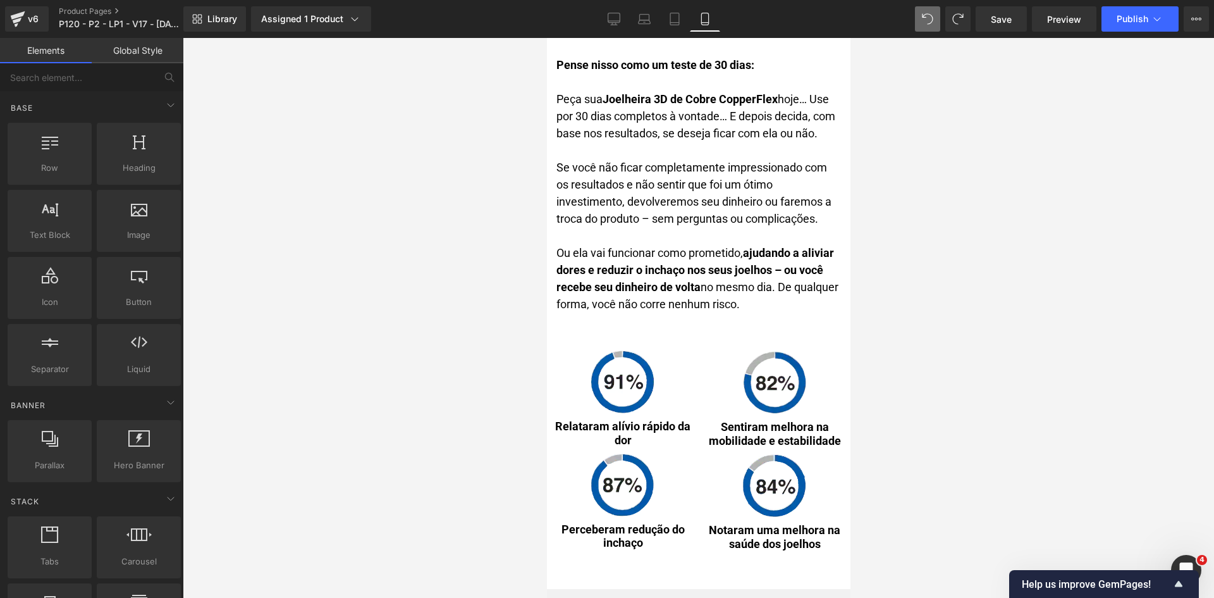
drag, startPoint x: 845, startPoint y: 63, endPoint x: 1400, endPoint y: 273, distance: 593.4
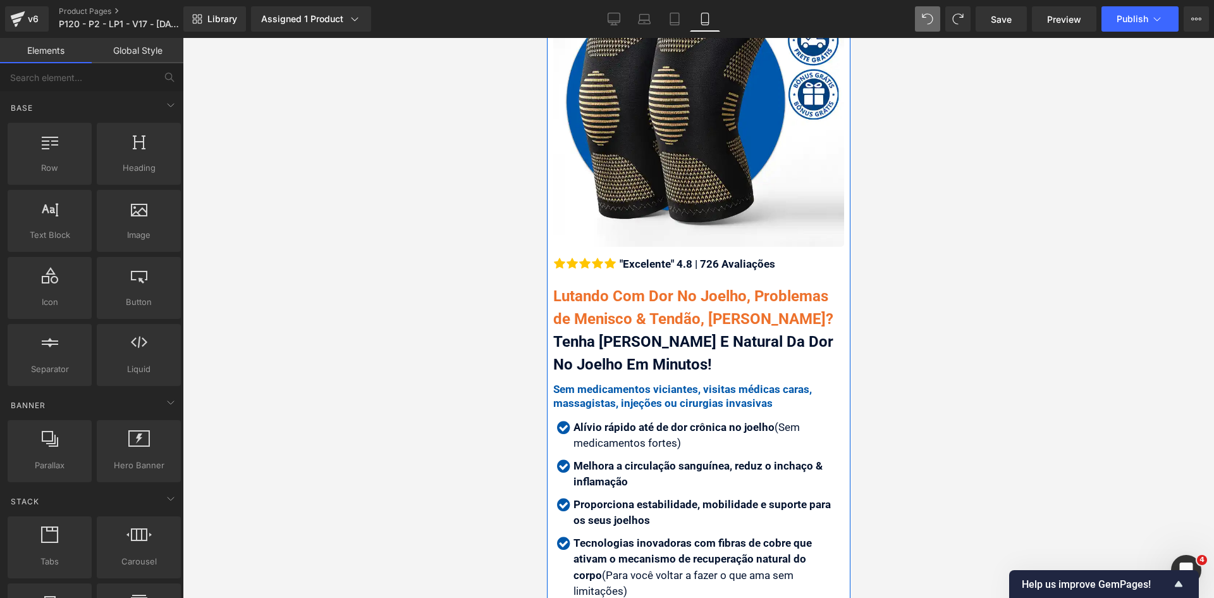
scroll to position [379, 0]
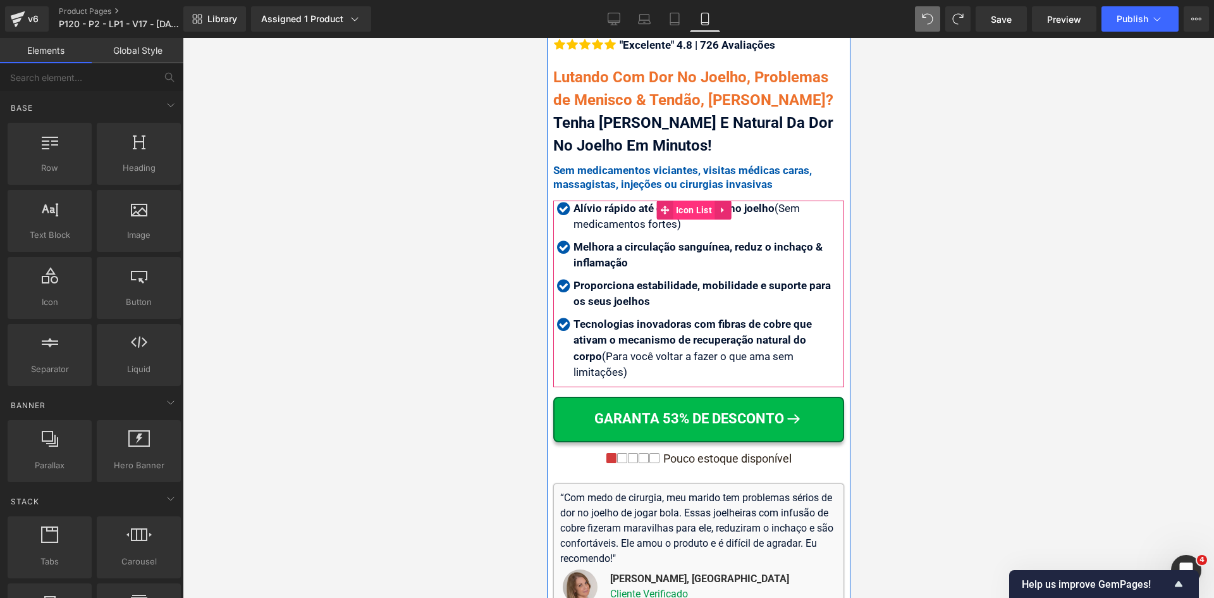
click at [675, 203] on span "Icon List" at bounding box center [693, 209] width 42 height 19
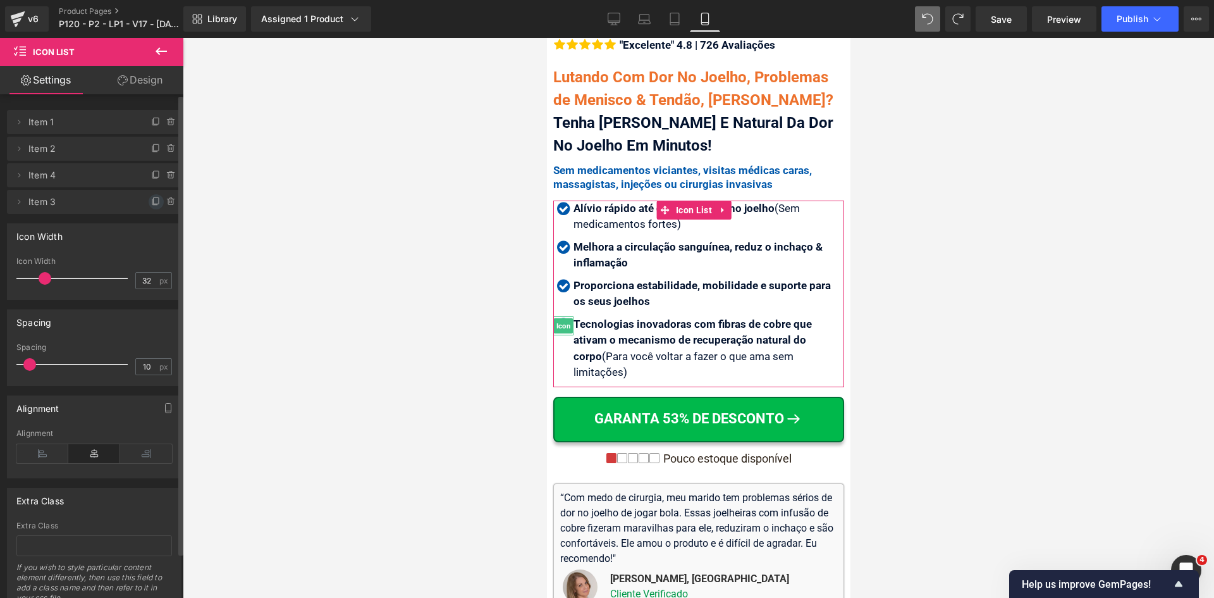
click at [152, 199] on icon at bounding box center [156, 202] width 10 height 10
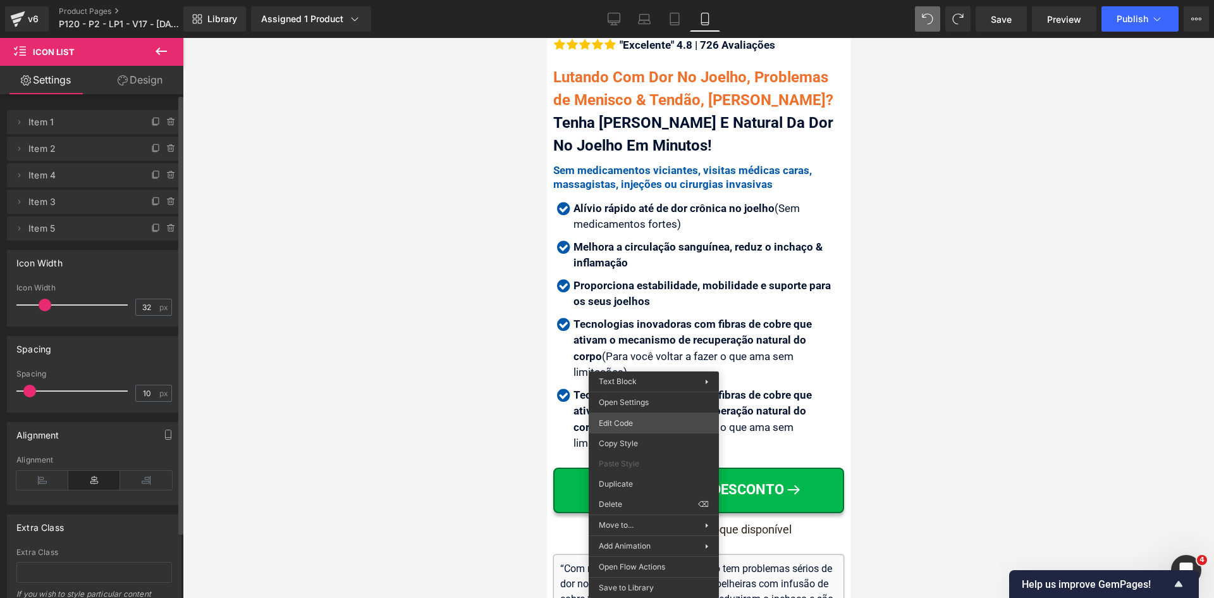
click at [649, 0] on div "Icon List You are previewing how the will restyle your page. You can not edit E…" at bounding box center [607, 0] width 1214 height 0
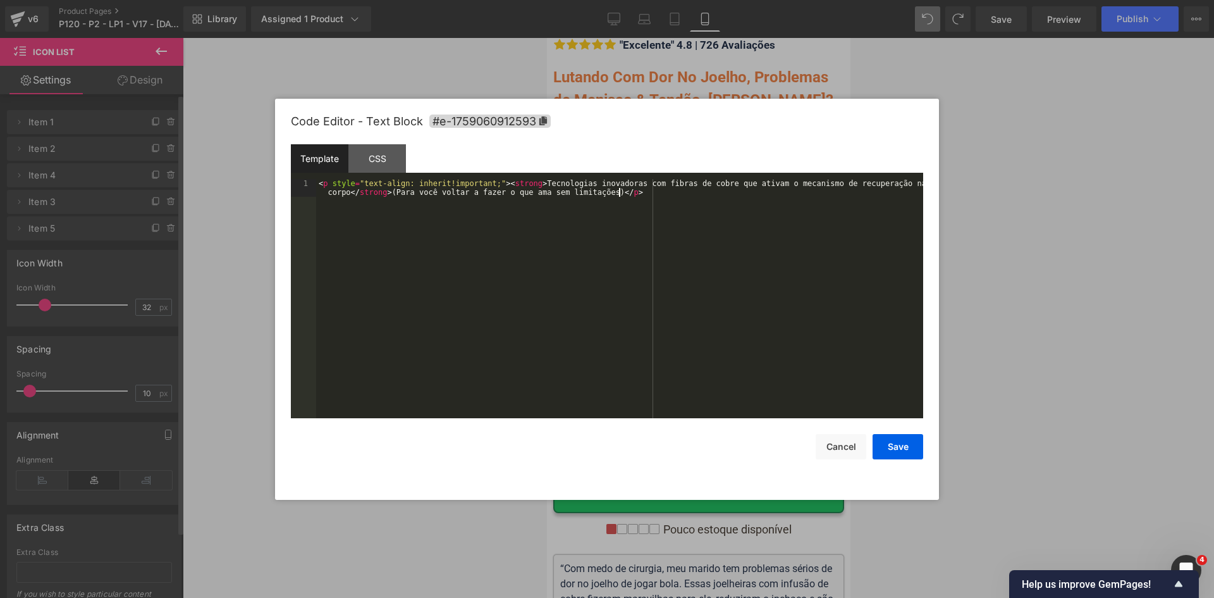
click at [649, 312] on div "< p style = "text-align: inherit!important;" > < strong > Tecnologias inovadora…" at bounding box center [619, 316] width 607 height 274
click at [902, 454] on button "Save" at bounding box center [898, 446] width 51 height 25
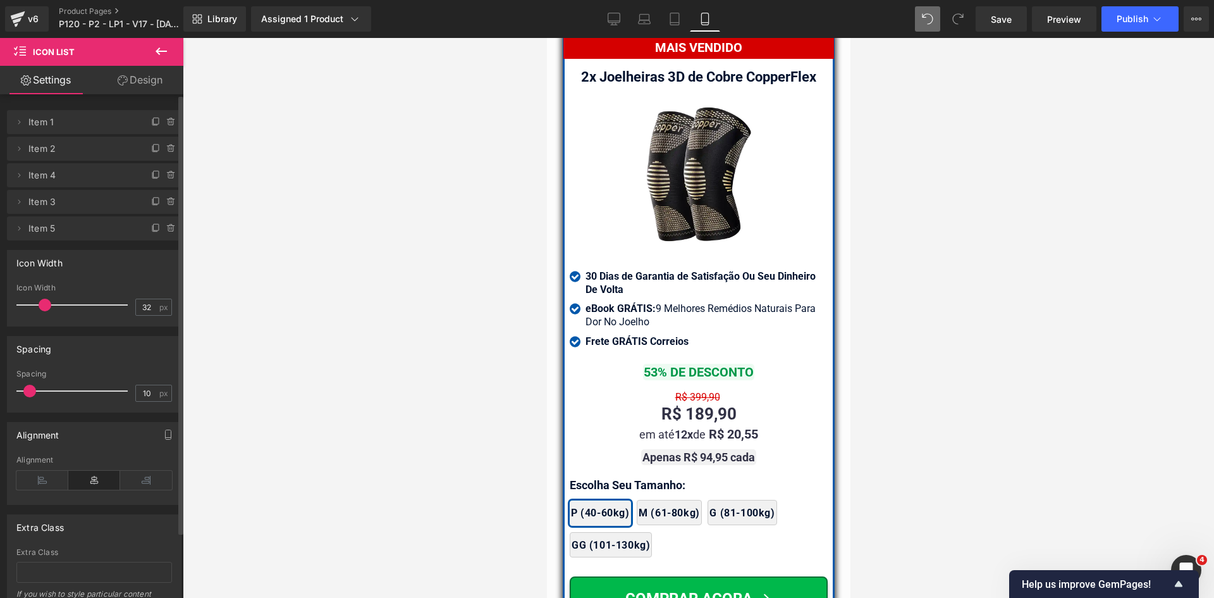
scroll to position [10916, 0]
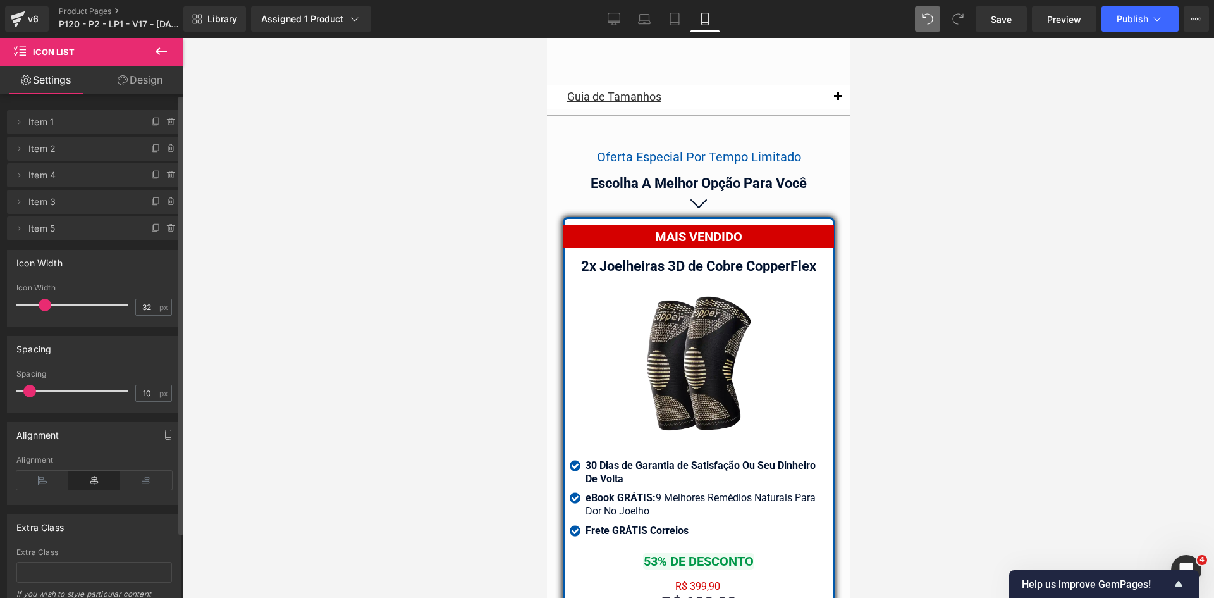
drag, startPoint x: 842, startPoint y: 66, endPoint x: 1403, endPoint y: 405, distance: 655.7
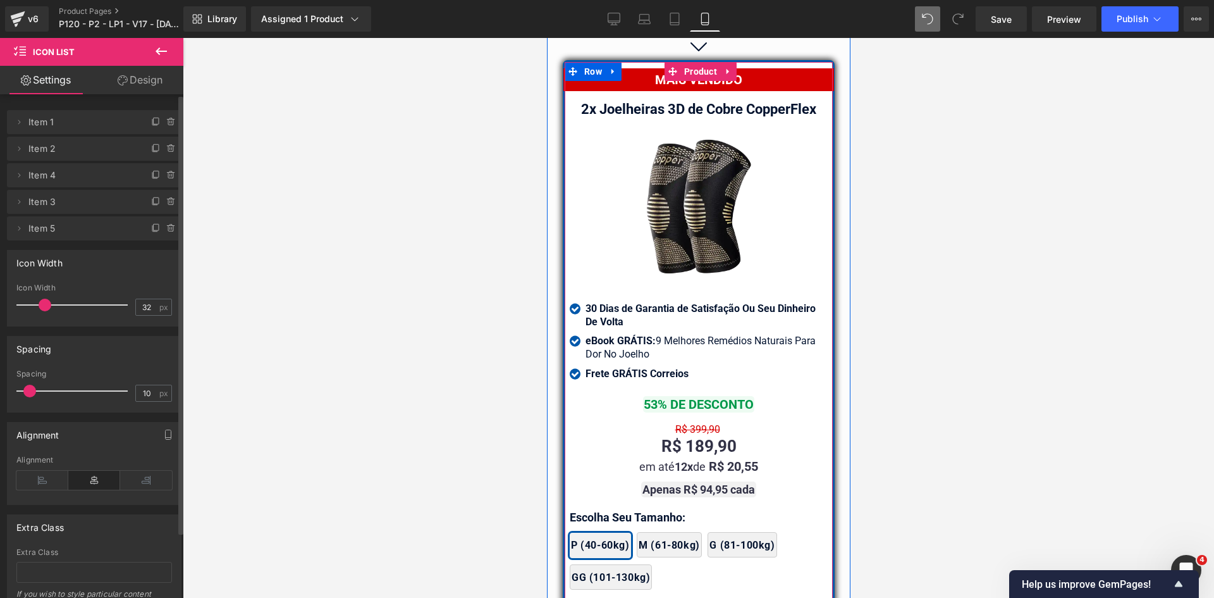
scroll to position [11042, 0]
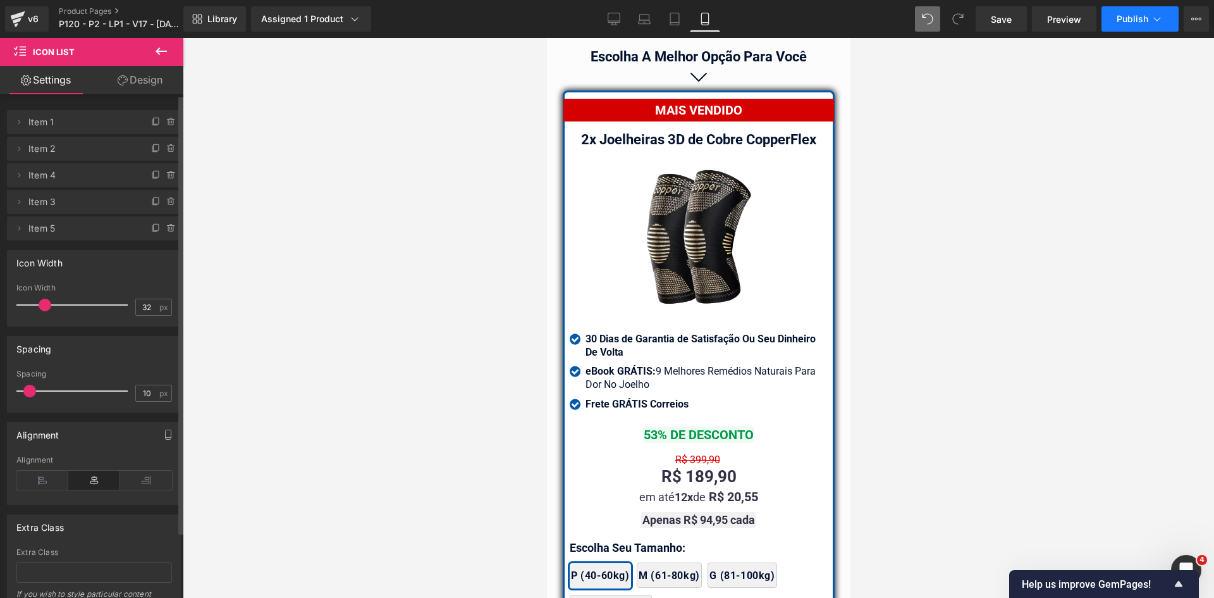
click at [1131, 11] on button "Publish" at bounding box center [1140, 18] width 77 height 25
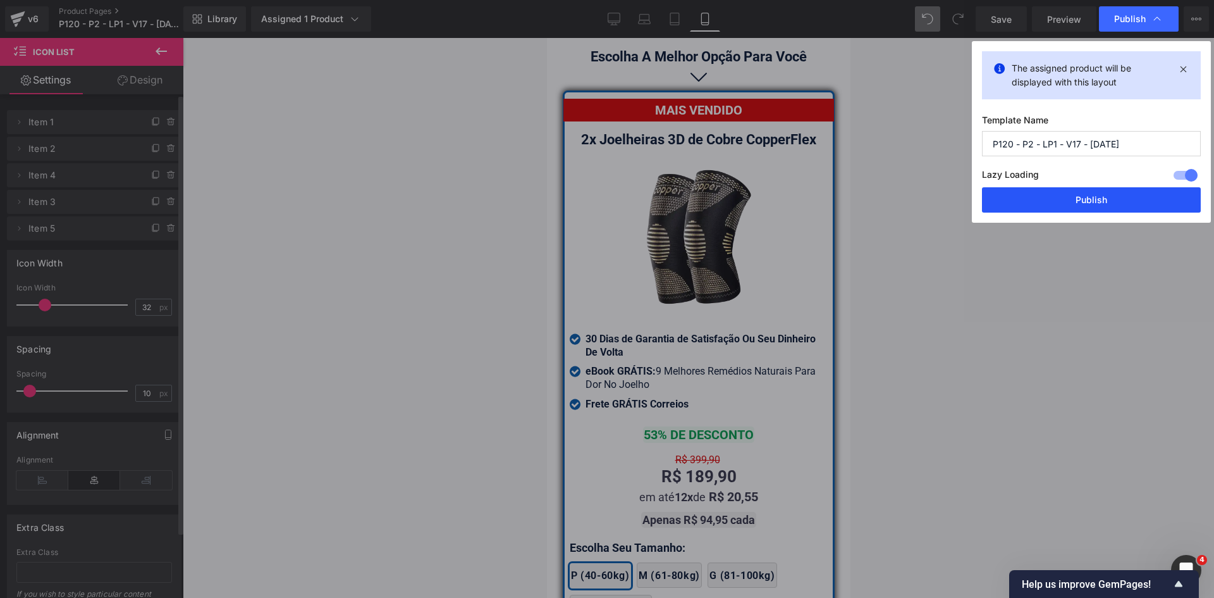
click at [1109, 204] on button "Publish" at bounding box center [1091, 199] width 219 height 25
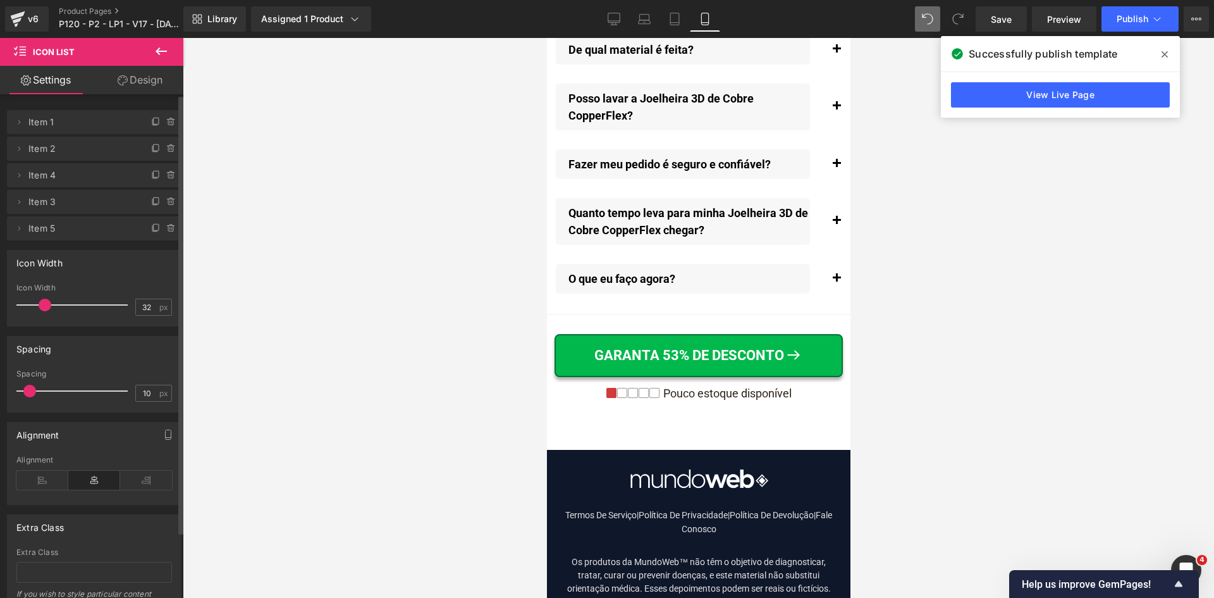
scroll to position [15036, 0]
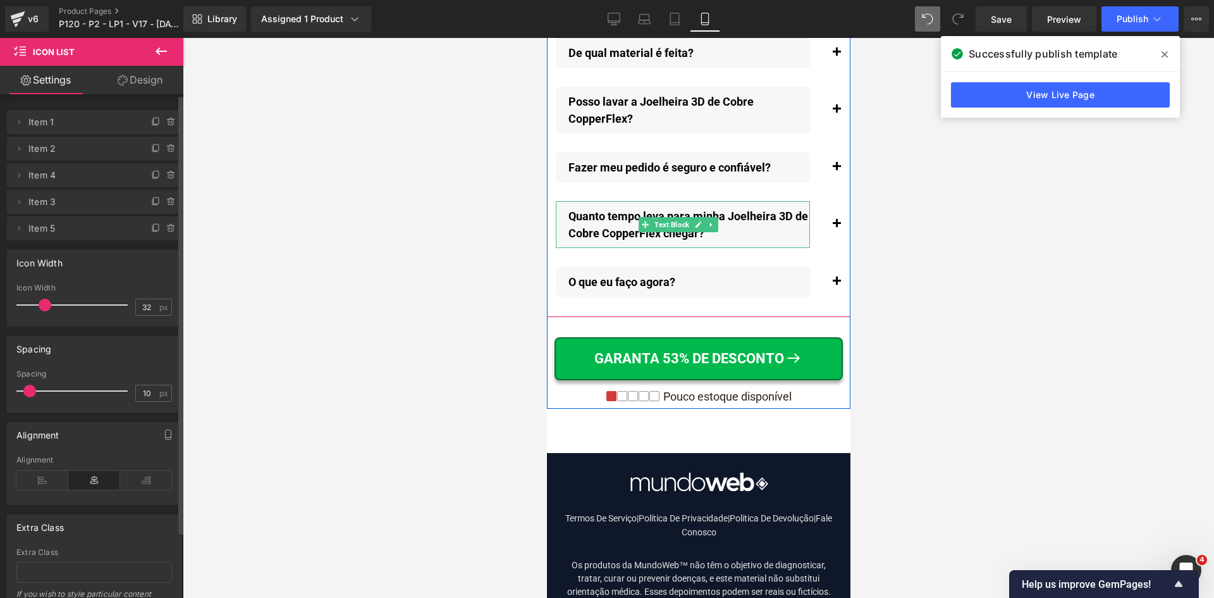
click at [616, 239] on p "Quanto tempo leva para minha Joelheira 3D de Cobre CopperFlex chegar?" at bounding box center [689, 224] width 242 height 34
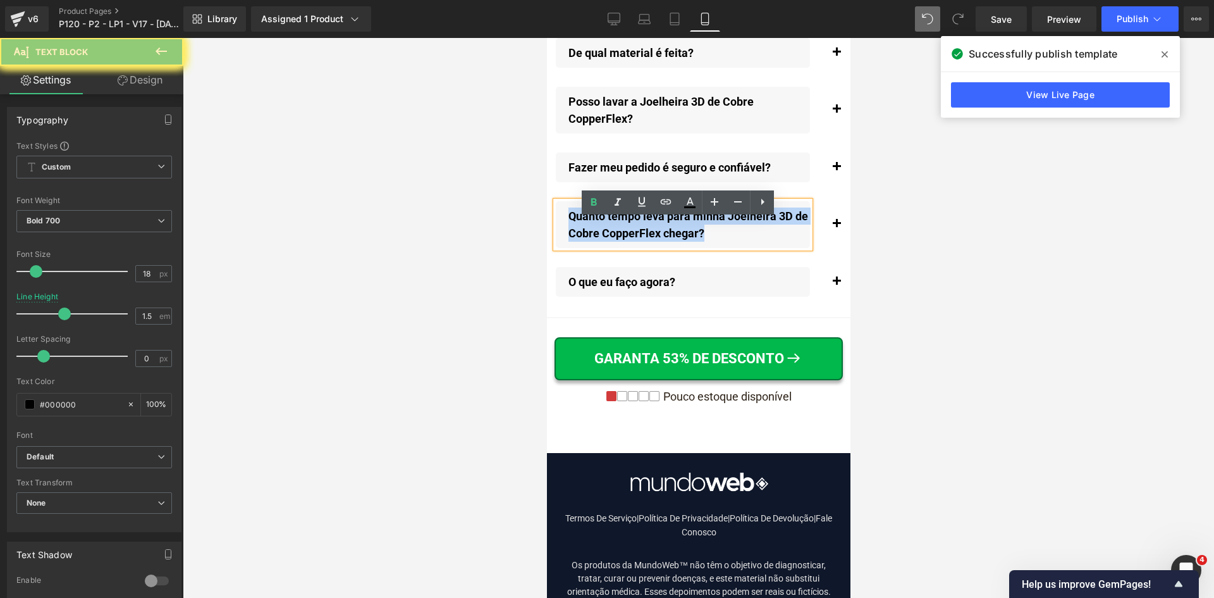
click at [616, 239] on p "Quanto tempo leva para minha Joelheira 3D de Cobre CopperFlex chegar?" at bounding box center [689, 224] width 242 height 34
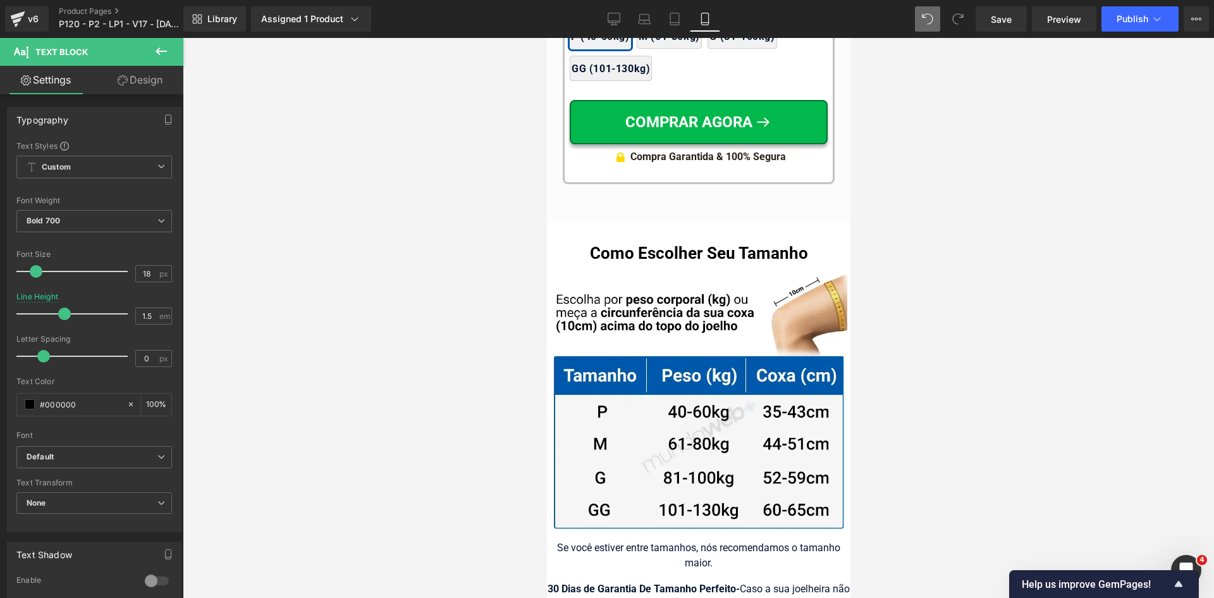
scroll to position [12697, 0]
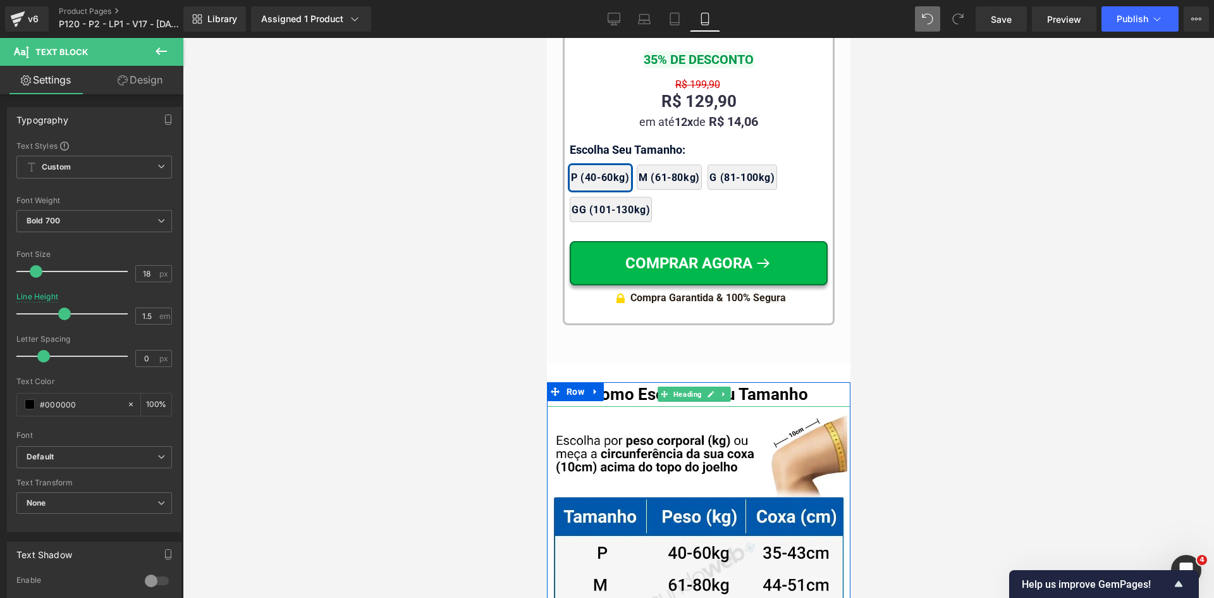
click at [630, 386] on h1 "Como Escolher Seu Tamanho" at bounding box center [698, 394] width 304 height 25
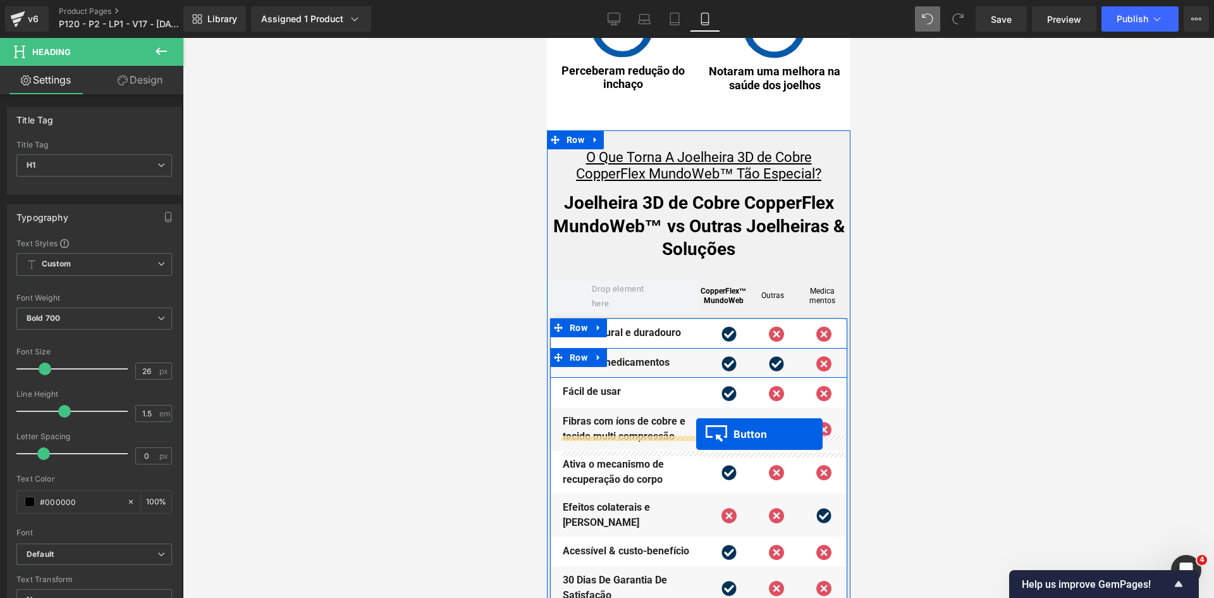
scroll to position [6698, 0]
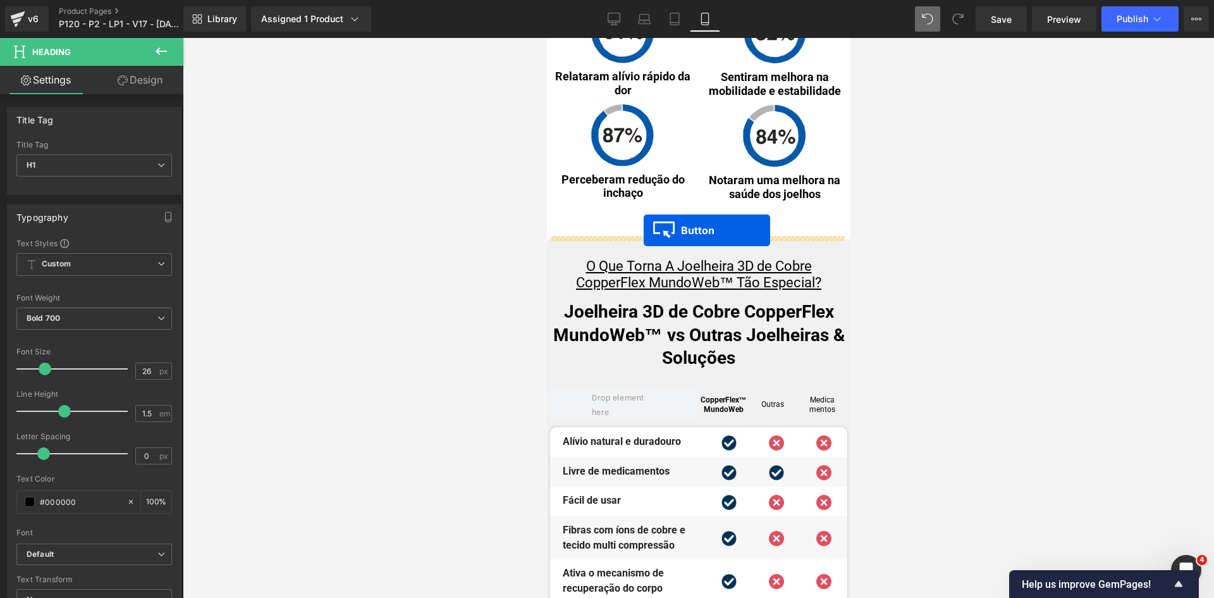
drag, startPoint x: 693, startPoint y: 379, endPoint x: 643, endPoint y: 230, distance: 157.4
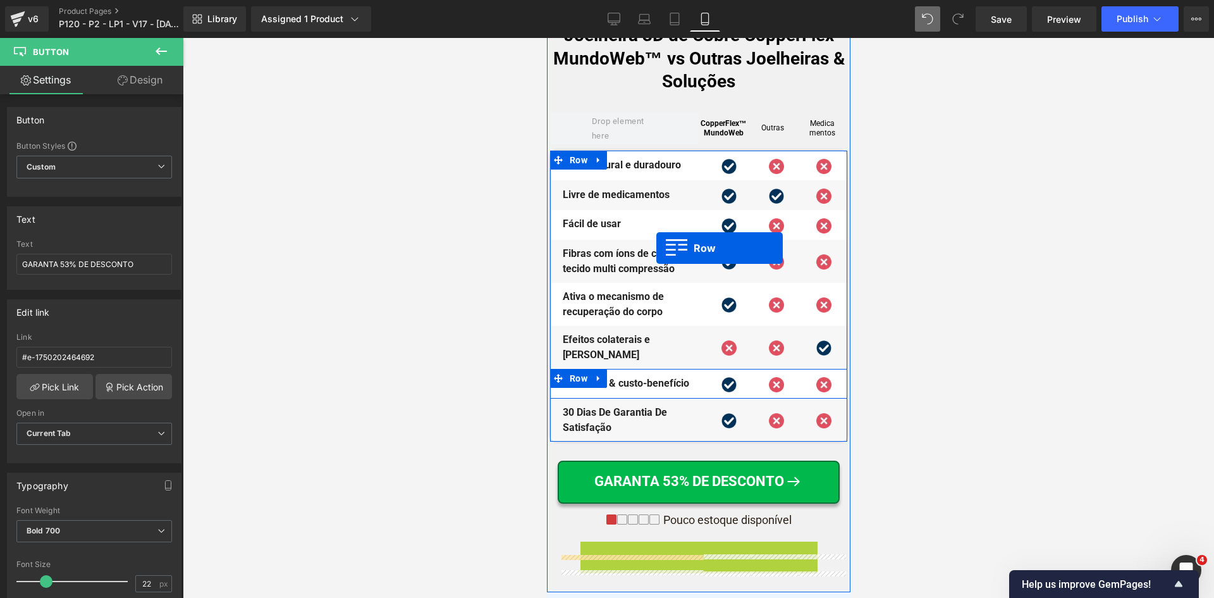
scroll to position [6860, 0]
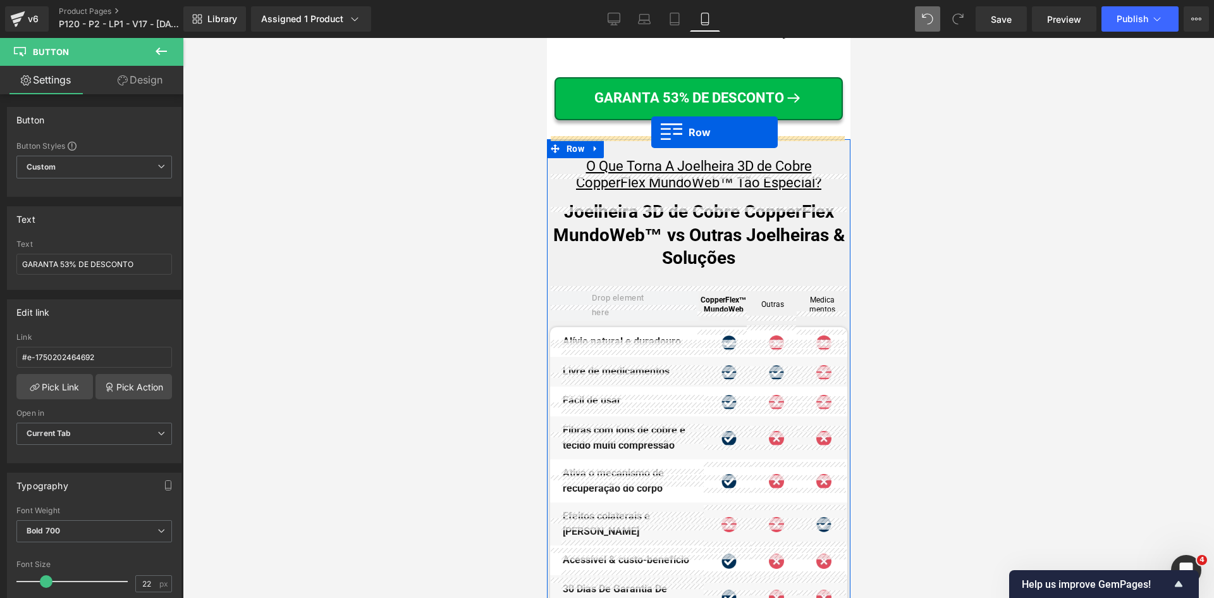
drag, startPoint x: 595, startPoint y: 95, endPoint x: 651, endPoint y: 132, distance: 67.0
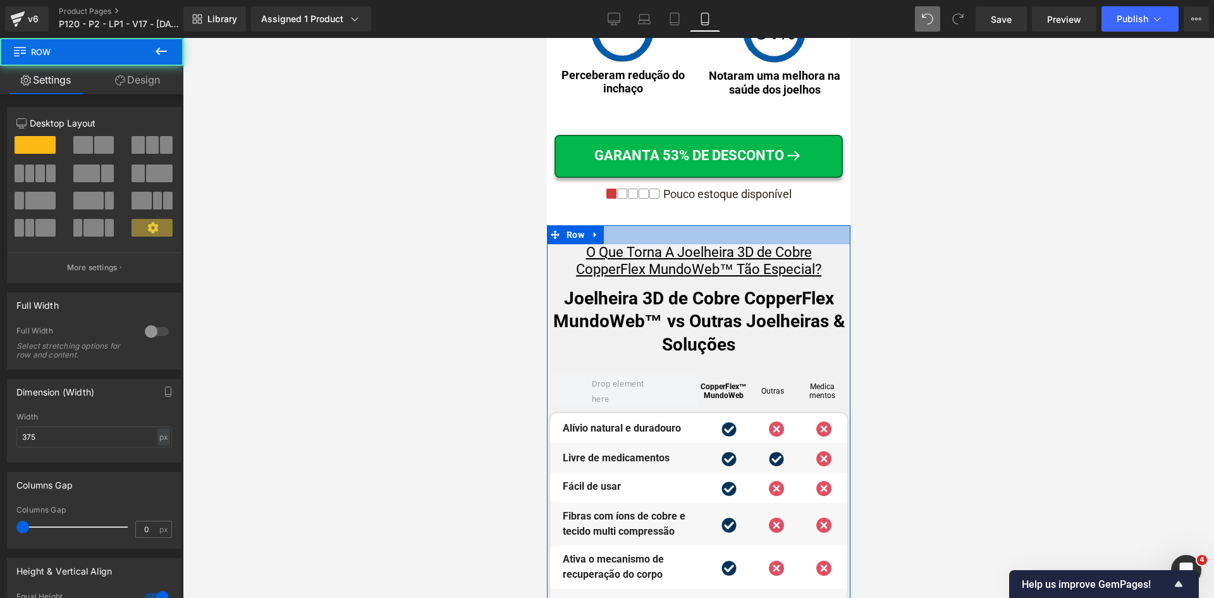
scroll to position [6670, 0]
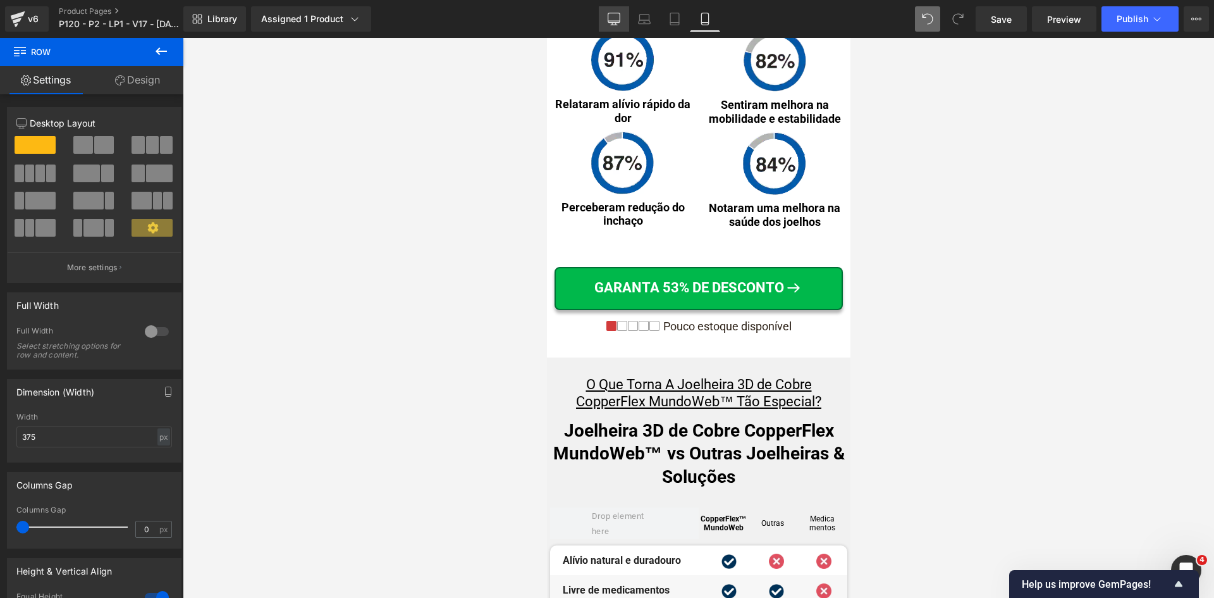
click at [611, 16] on icon at bounding box center [614, 19] width 13 height 13
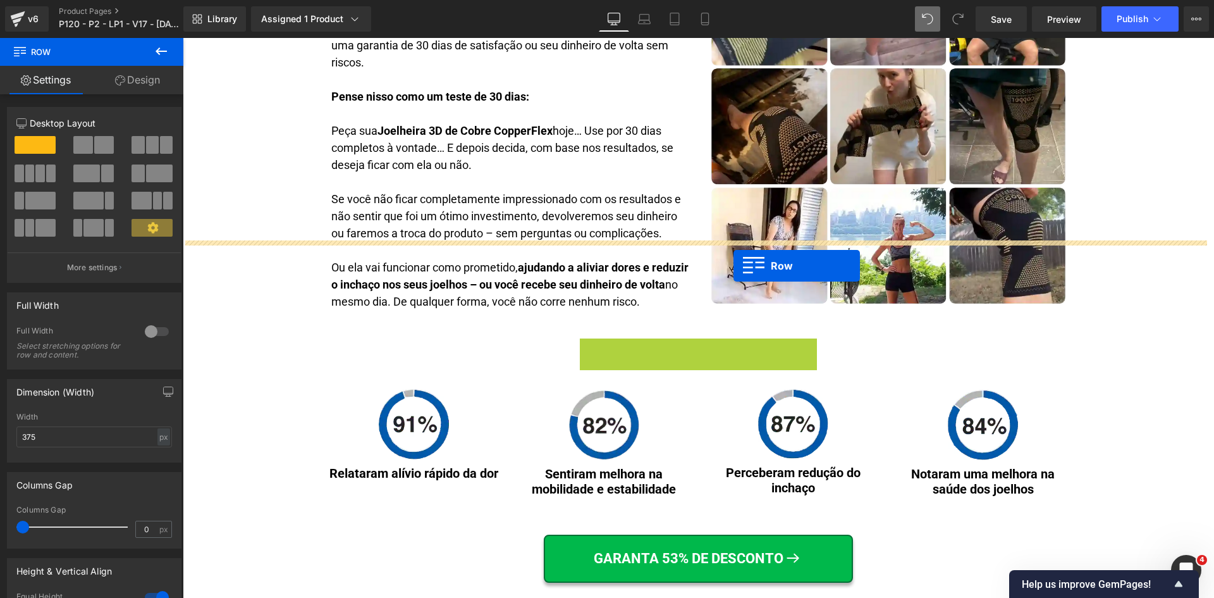
scroll to position [4515, 0]
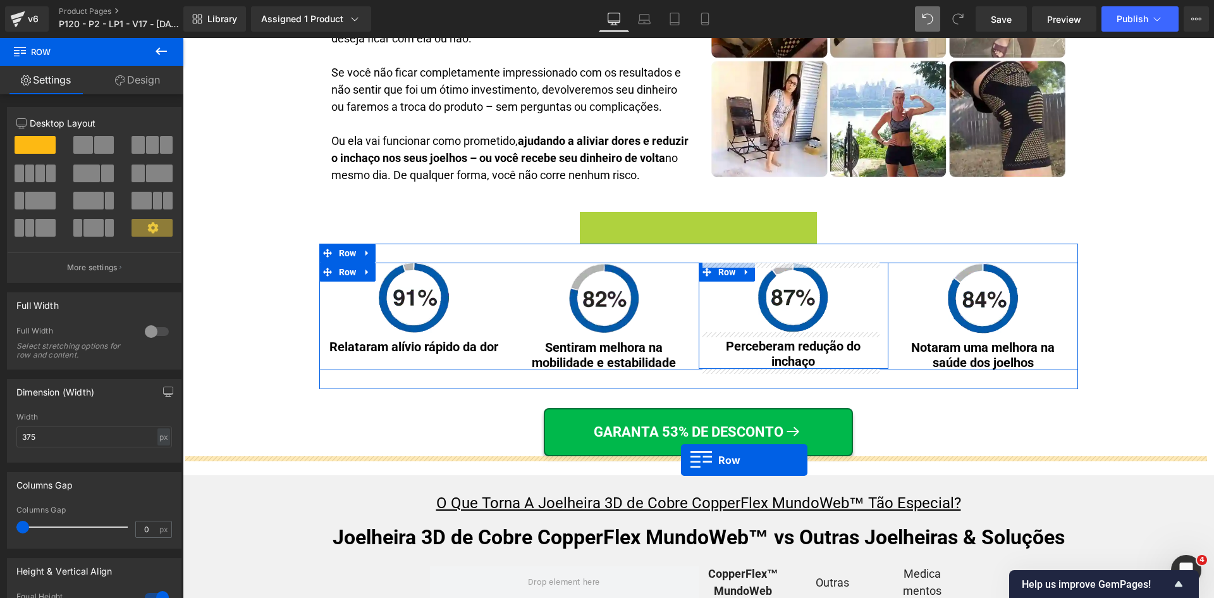
drag, startPoint x: 599, startPoint y: 367, endPoint x: 681, endPoint y: 460, distance: 123.2
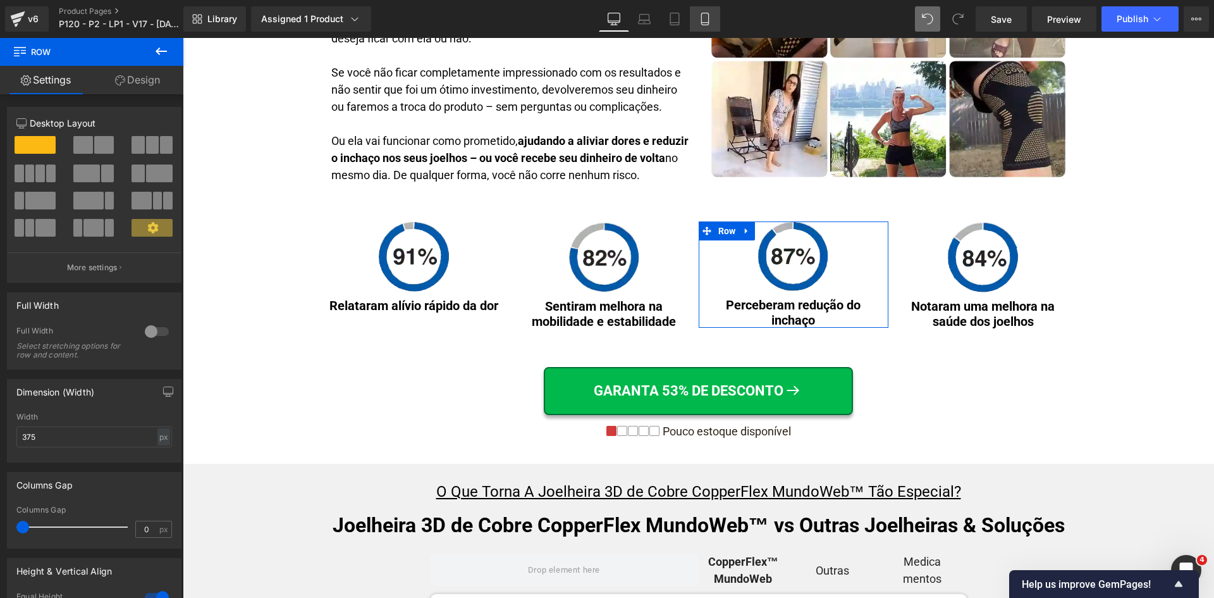
click at [704, 18] on icon at bounding box center [705, 19] width 13 height 13
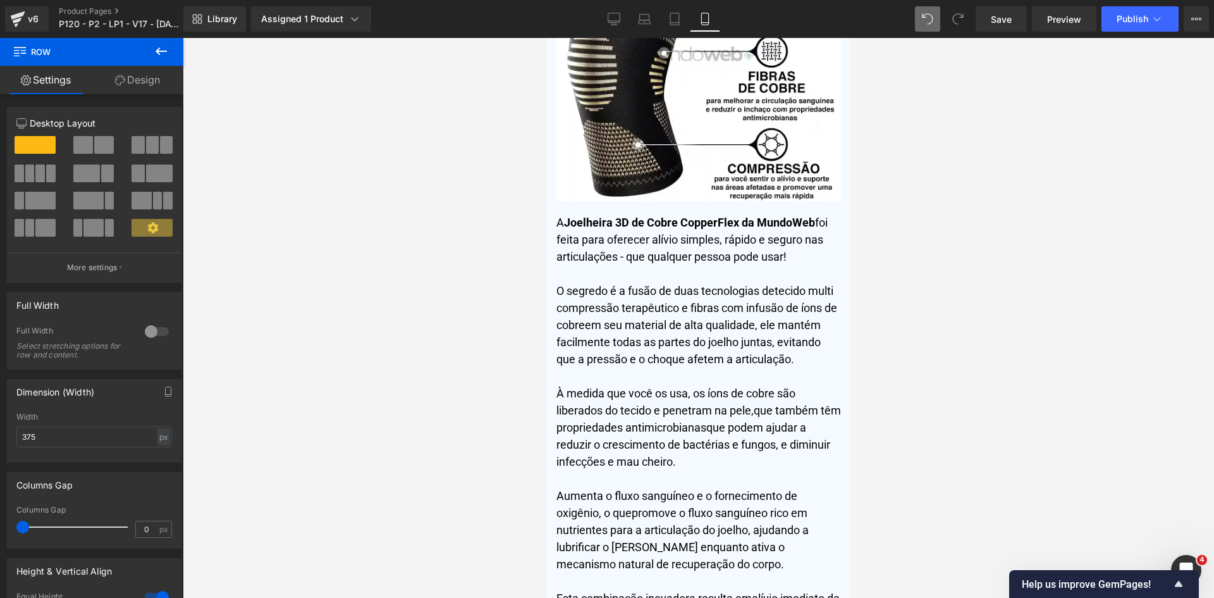
scroll to position [6582, 0]
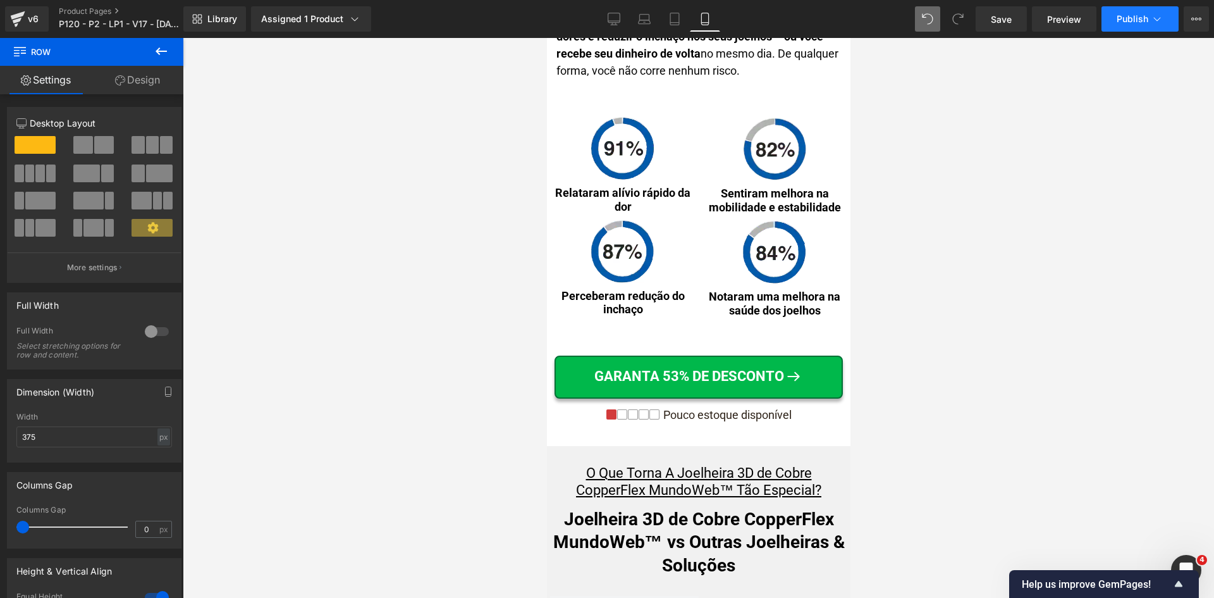
click at [1162, 16] on button "Publish" at bounding box center [1140, 18] width 77 height 25
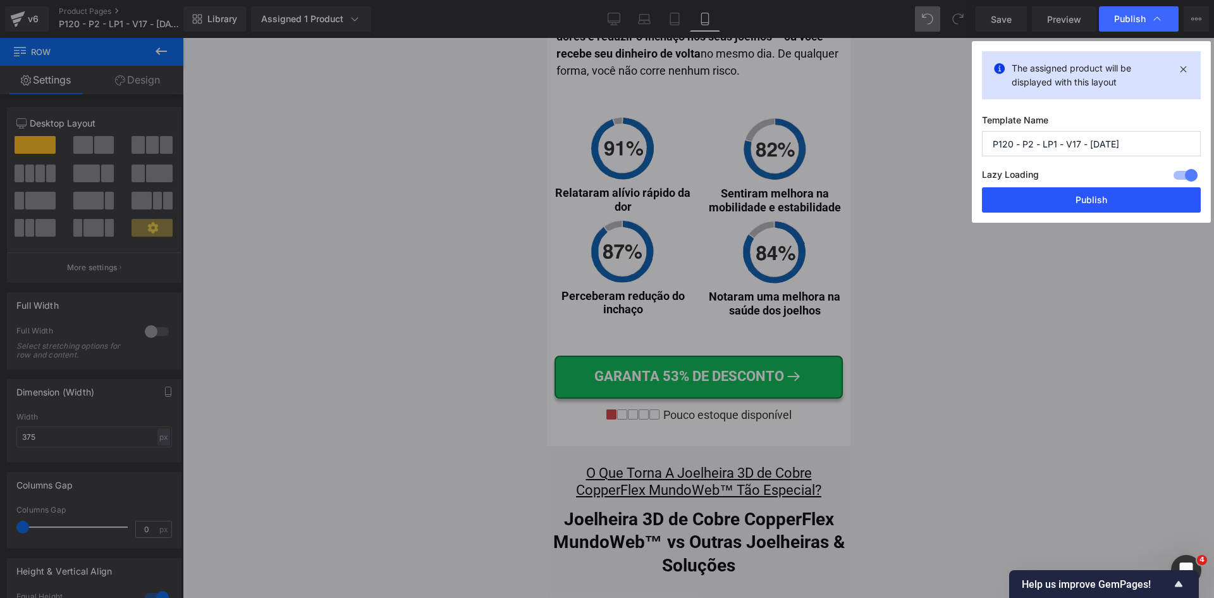
drag, startPoint x: 1105, startPoint y: 202, endPoint x: 912, endPoint y: 179, distance: 194.2
click at [1104, 202] on button "Publish" at bounding box center [1091, 199] width 219 height 25
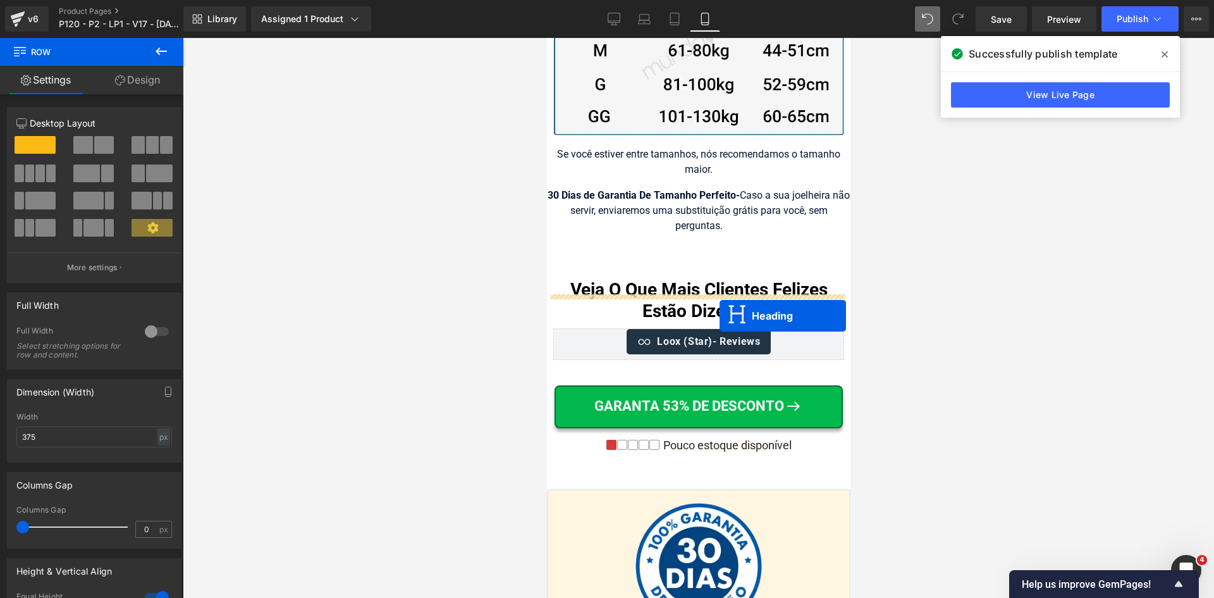
scroll to position [13392, 0]
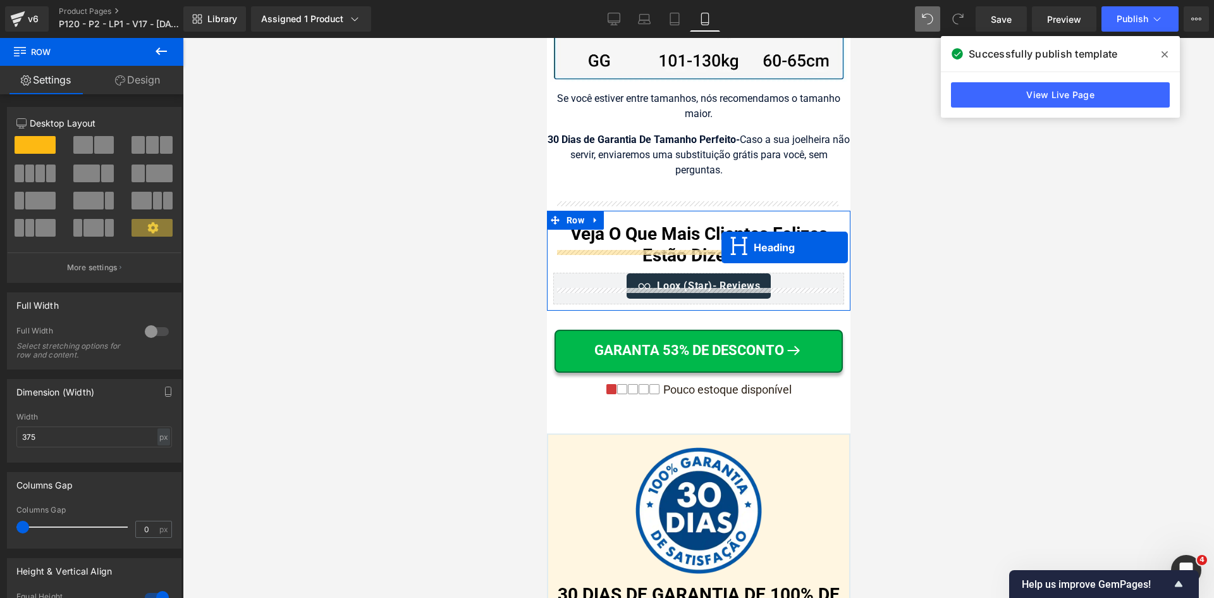
drag, startPoint x: 699, startPoint y: 374, endPoint x: 1675, endPoint y: 51, distance: 1028.3
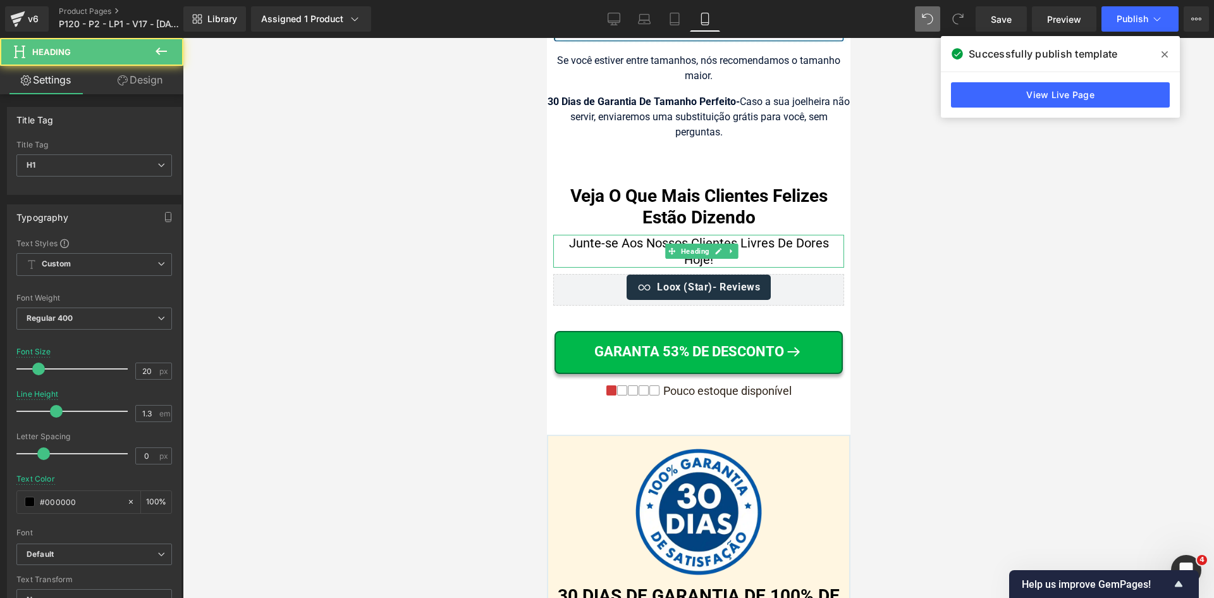
scroll to position [13354, 0]
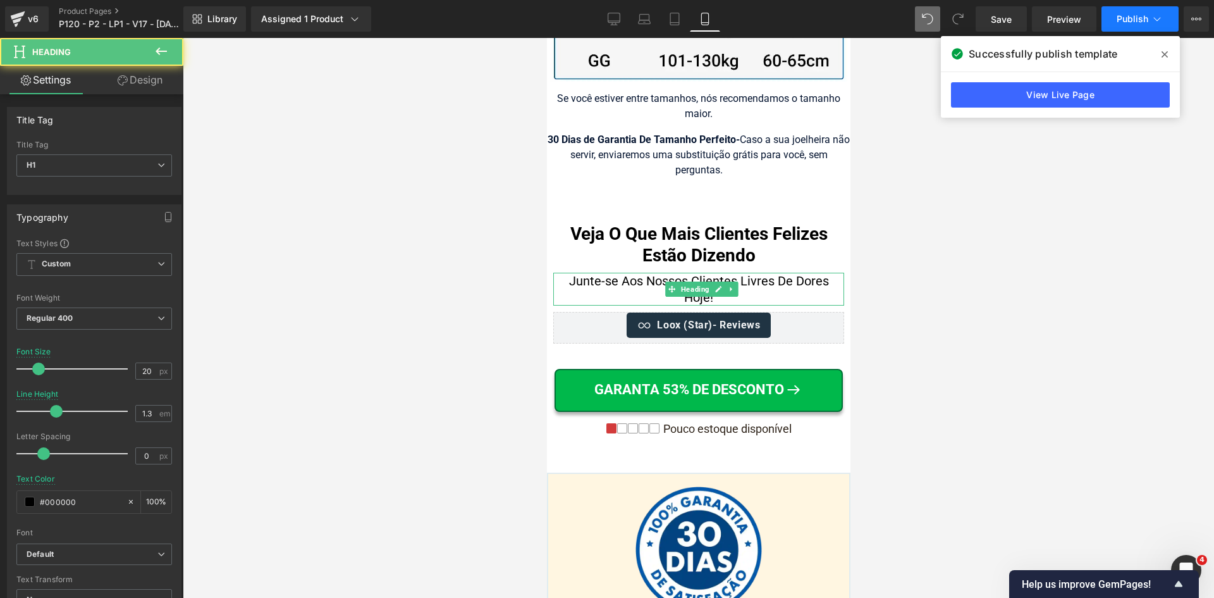
click at [1170, 21] on button "Publish" at bounding box center [1140, 18] width 77 height 25
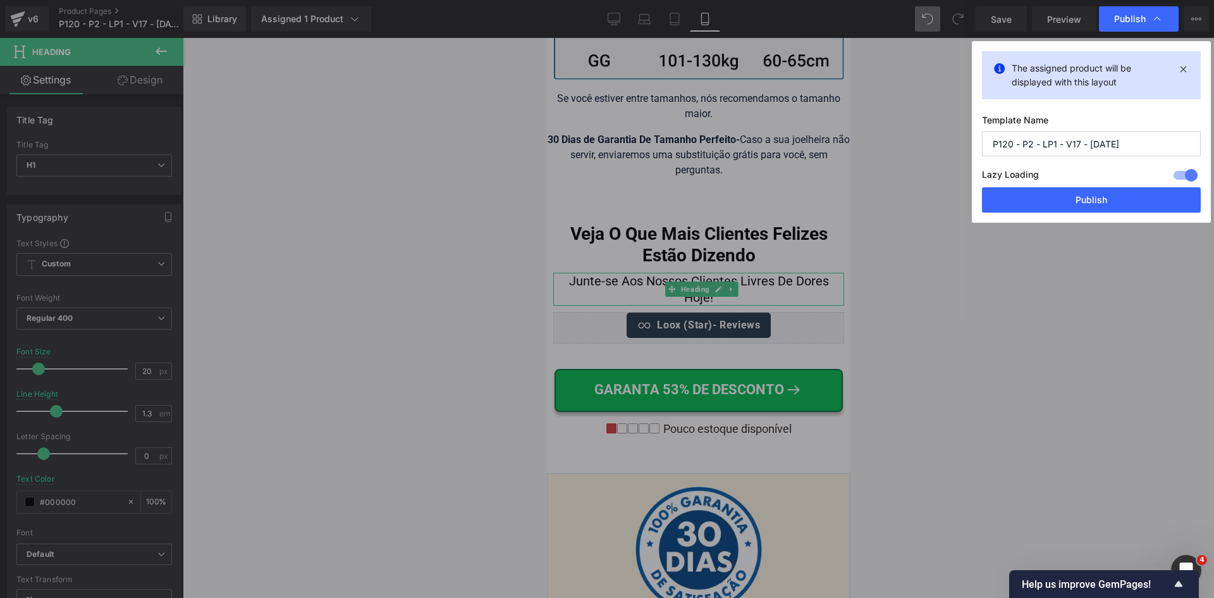
click at [1109, 199] on button "Publish" at bounding box center [1091, 199] width 219 height 25
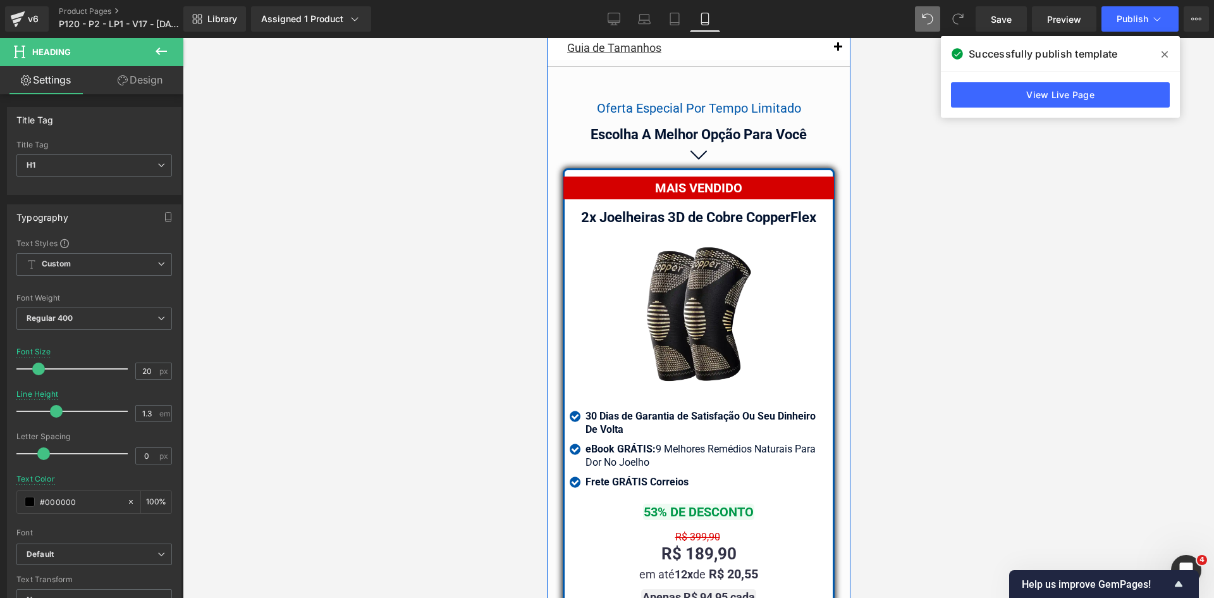
scroll to position [10888, 0]
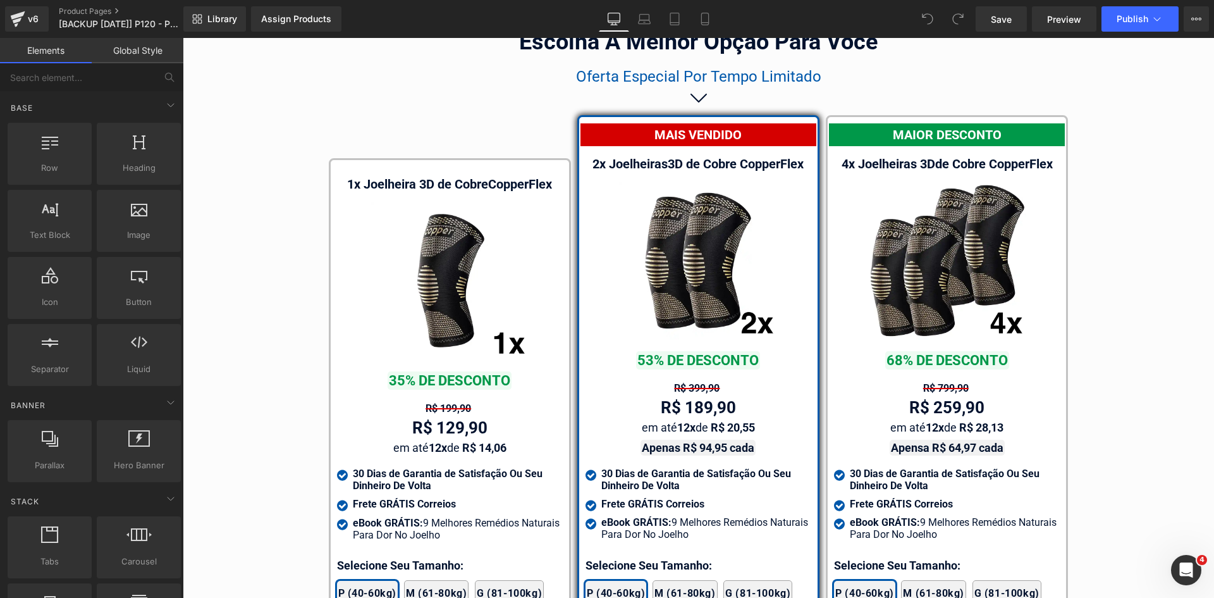
scroll to position [7329, 0]
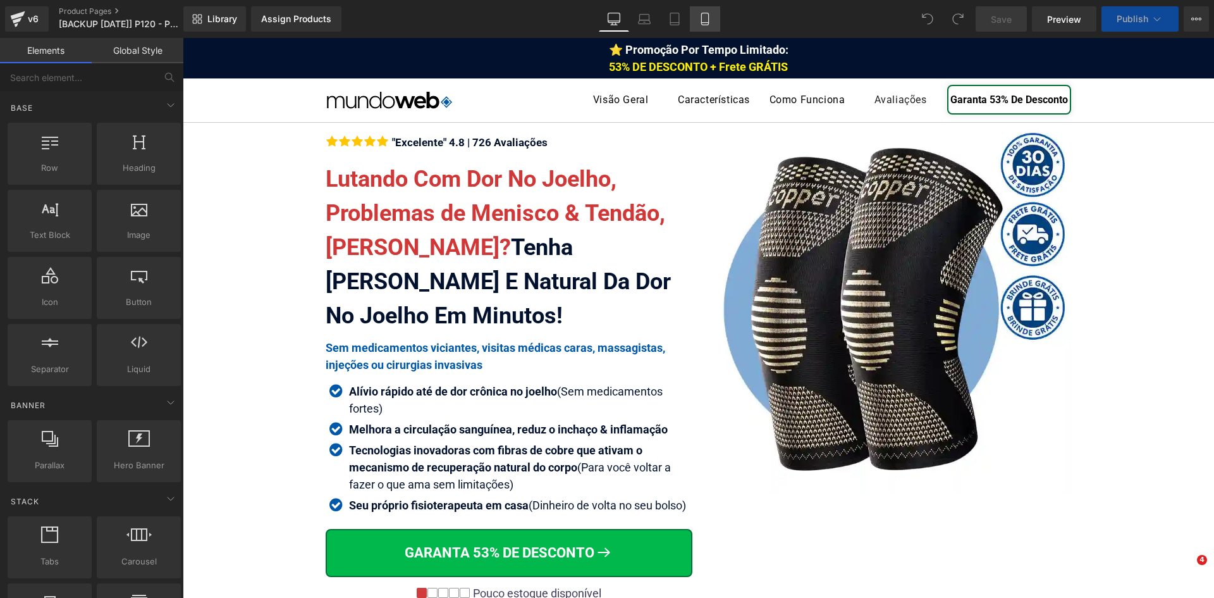
click at [705, 20] on icon at bounding box center [705, 19] width 13 height 13
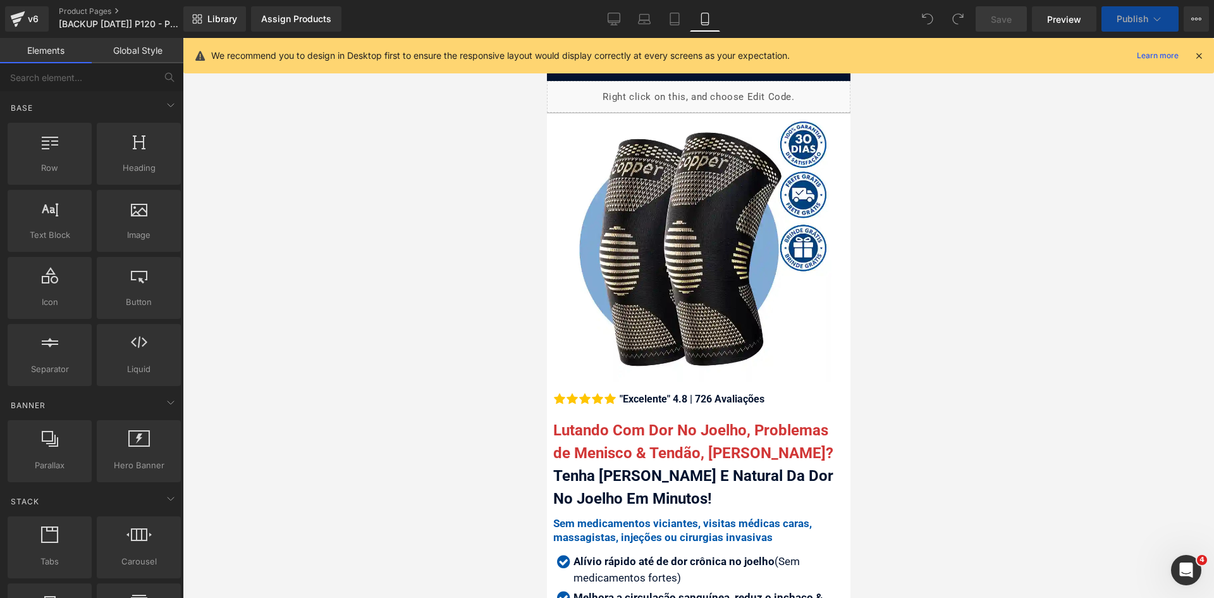
click at [1196, 52] on icon at bounding box center [1198, 55] width 11 height 11
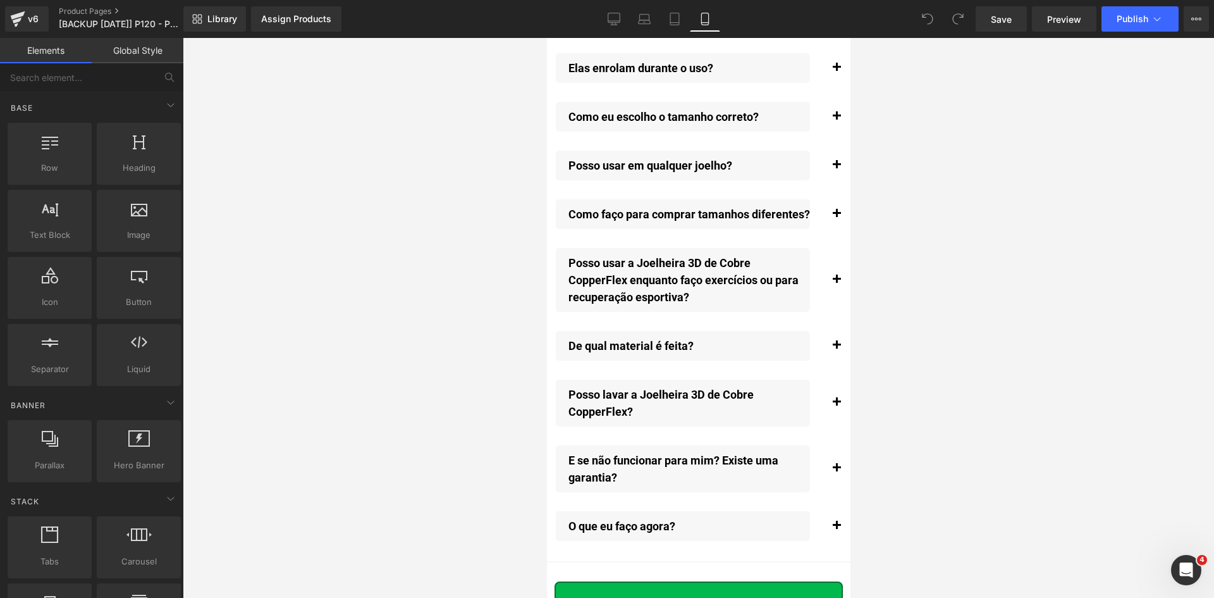
scroll to position [14481, 0]
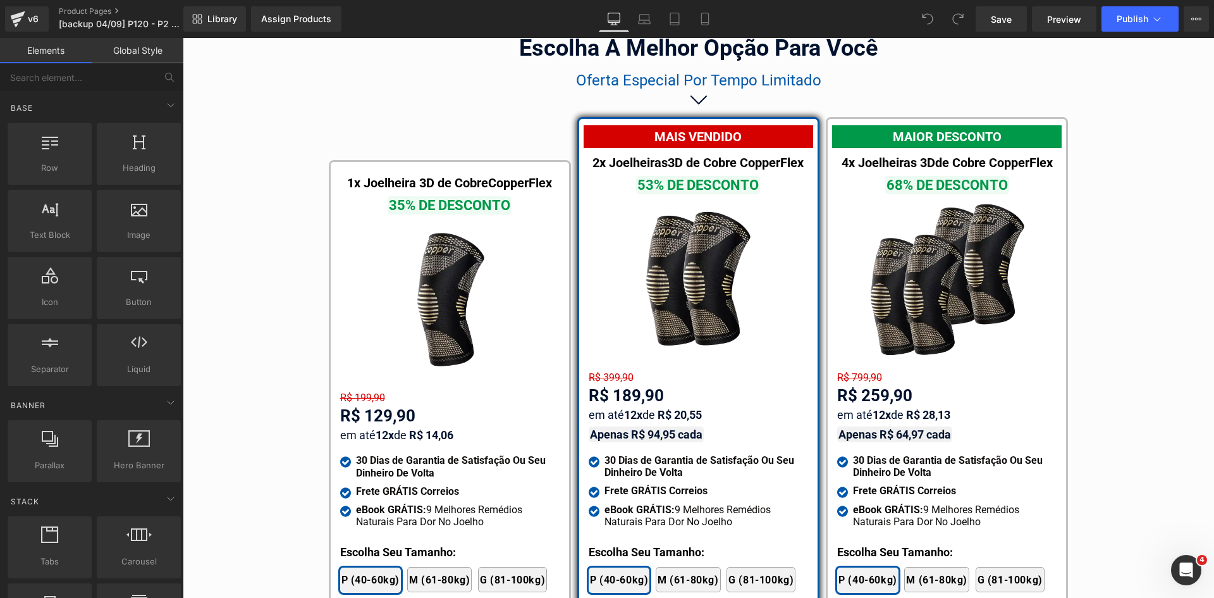
scroll to position [7424, 0]
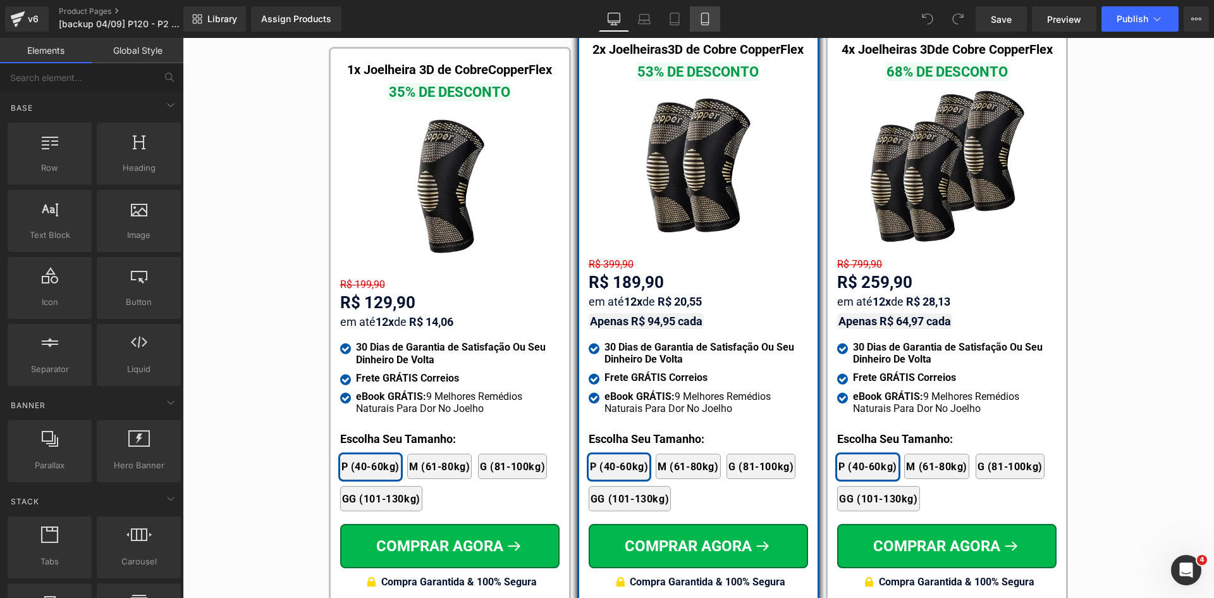
click at [706, 13] on icon at bounding box center [704, 19] width 7 height 12
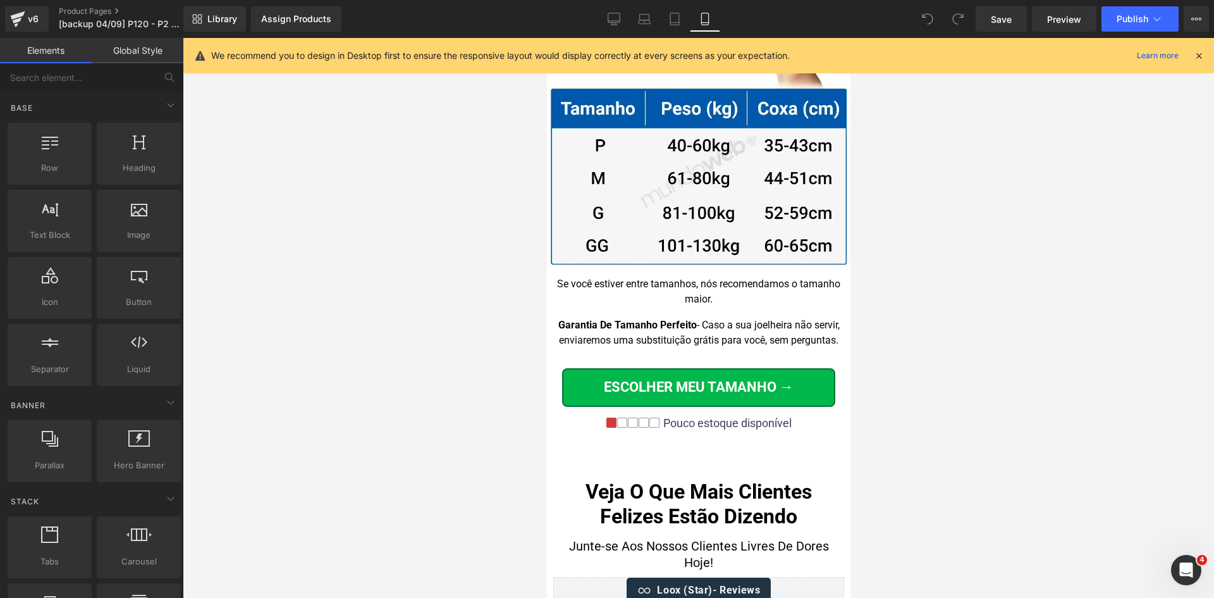
scroll to position [12574, 0]
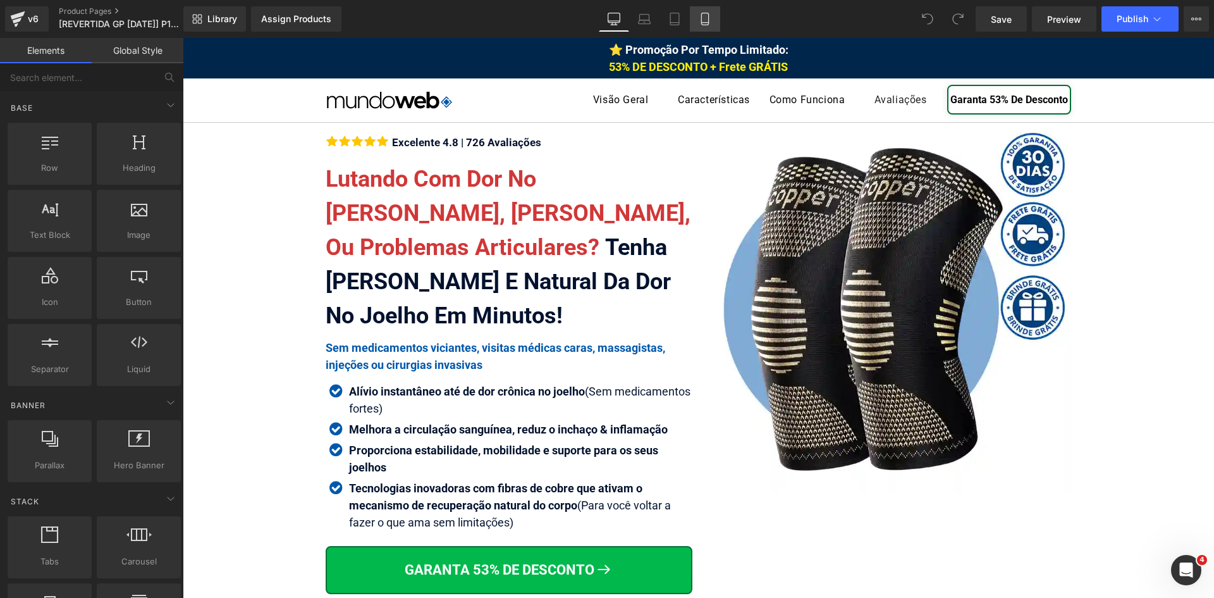
click at [707, 21] on icon at bounding box center [705, 19] width 13 height 13
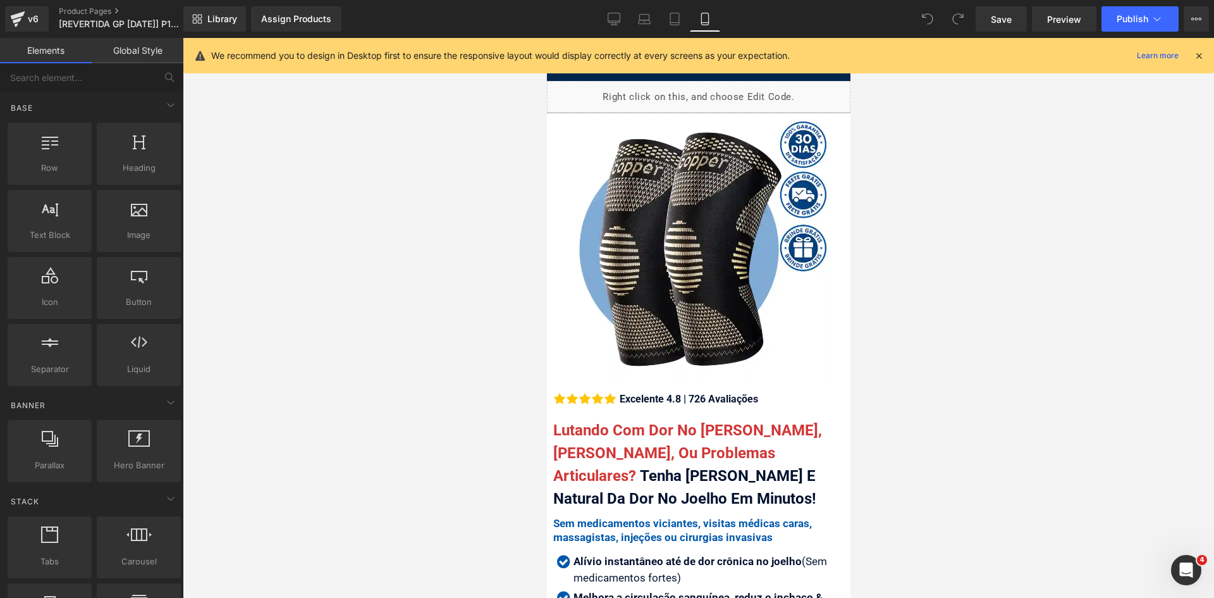
drag, startPoint x: 1202, startPoint y: 55, endPoint x: 1072, endPoint y: 78, distance: 131.7
click at [1201, 55] on icon at bounding box center [1198, 55] width 11 height 11
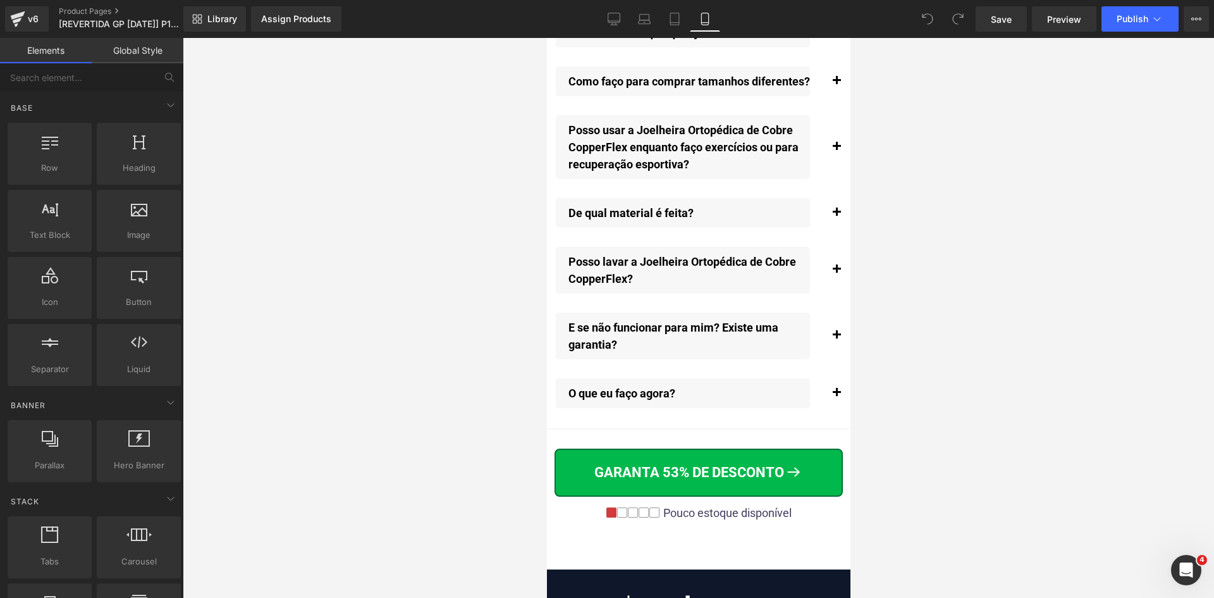
scroll to position [14506, 0]
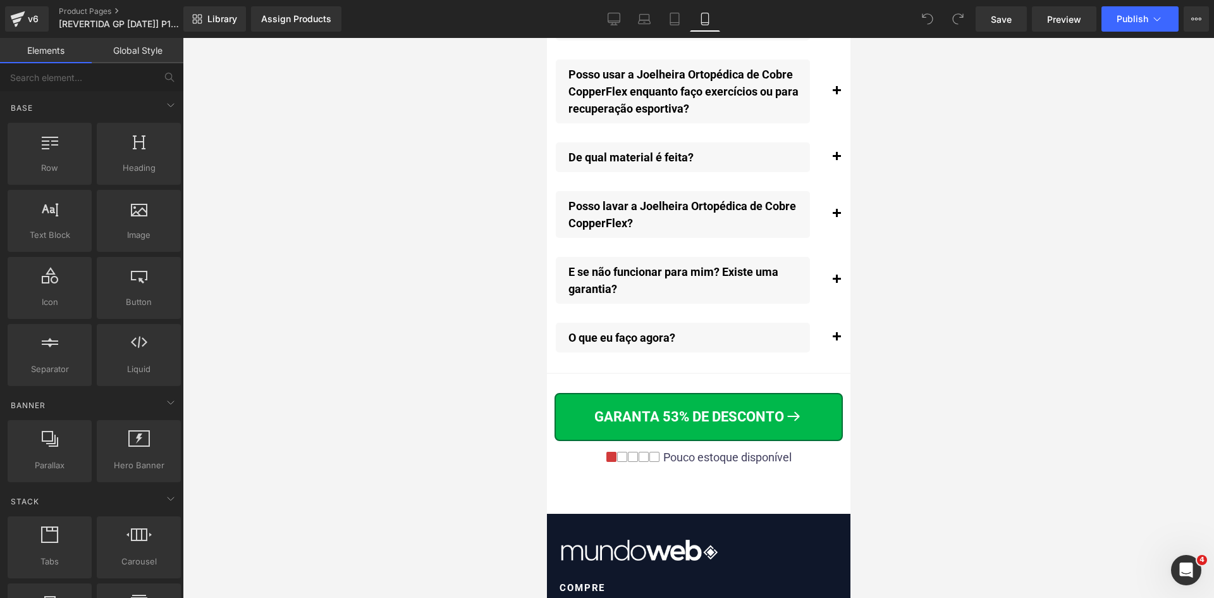
drag, startPoint x: 1397, startPoint y: 349, endPoint x: 1397, endPoint y: 583, distance: 234.0
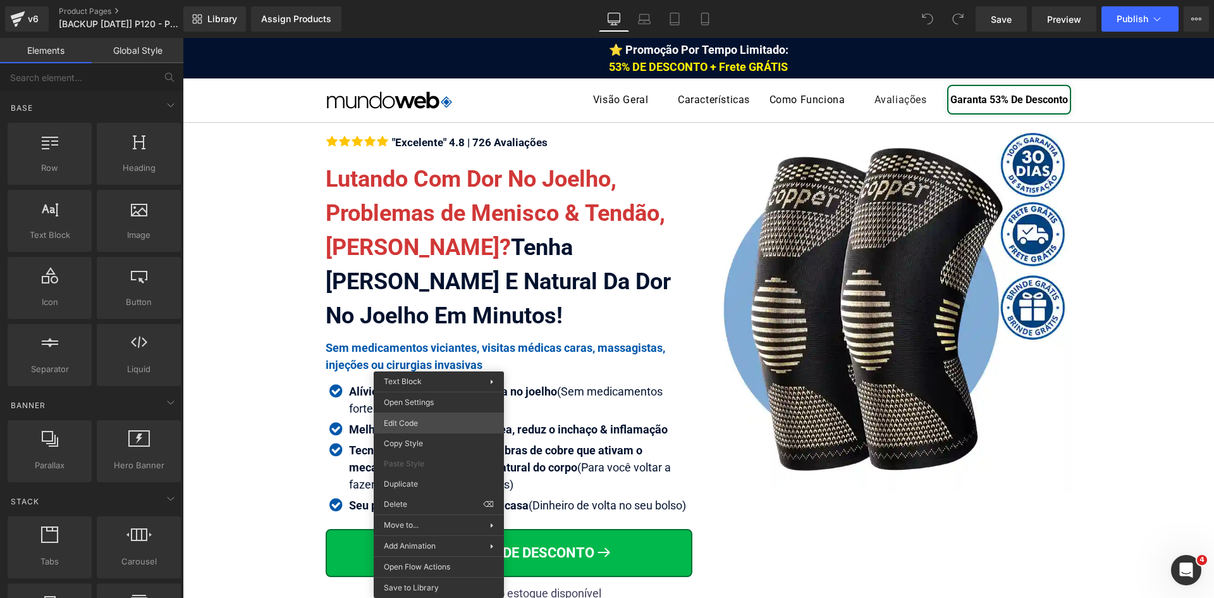
click at [398, 0] on div "You are previewing how the will restyle your page. You can not edit Elements in…" at bounding box center [607, 0] width 1214 height 0
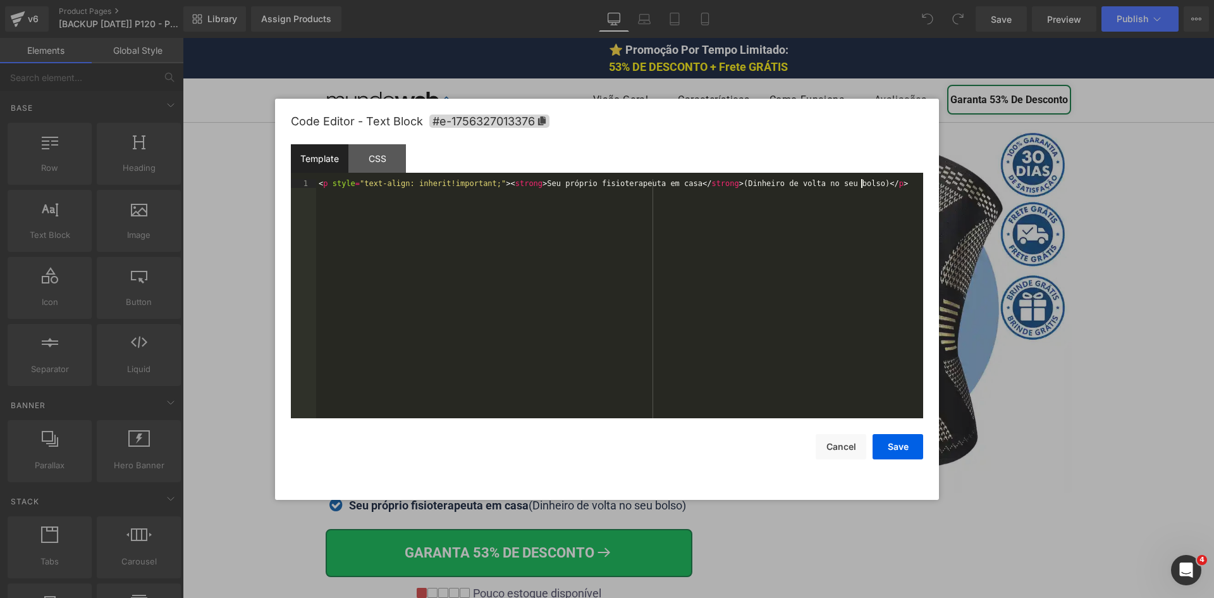
click at [423, 285] on div "< p style = "text-align: inherit!important;" > < strong > Seu próprio fisiotera…" at bounding box center [619, 307] width 607 height 257
click at [837, 448] on button "Cancel" at bounding box center [841, 446] width 51 height 25
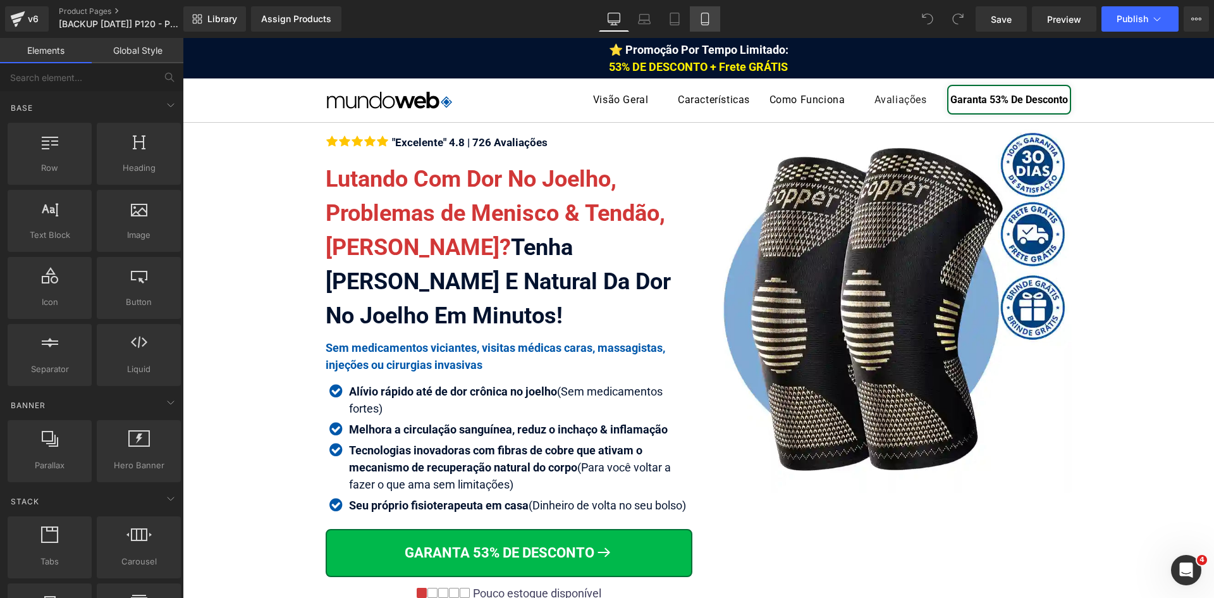
click at [704, 20] on icon at bounding box center [705, 19] width 13 height 13
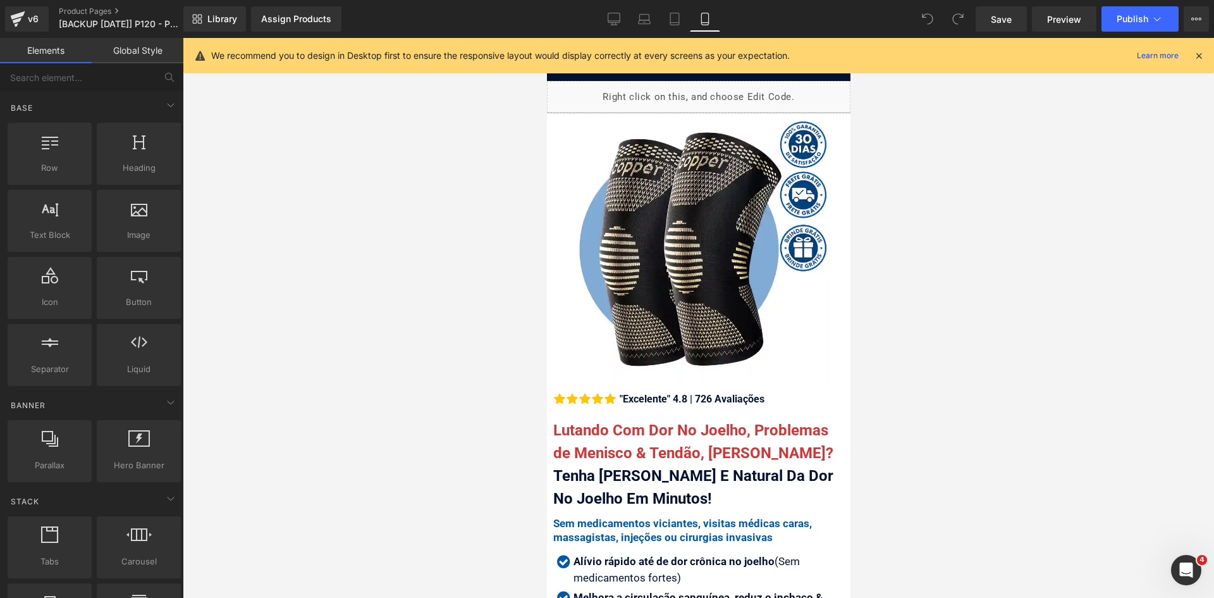
drag, startPoint x: 1201, startPoint y: 53, endPoint x: 1097, endPoint y: 72, distance: 106.7
click at [1201, 54] on icon at bounding box center [1198, 55] width 11 height 11
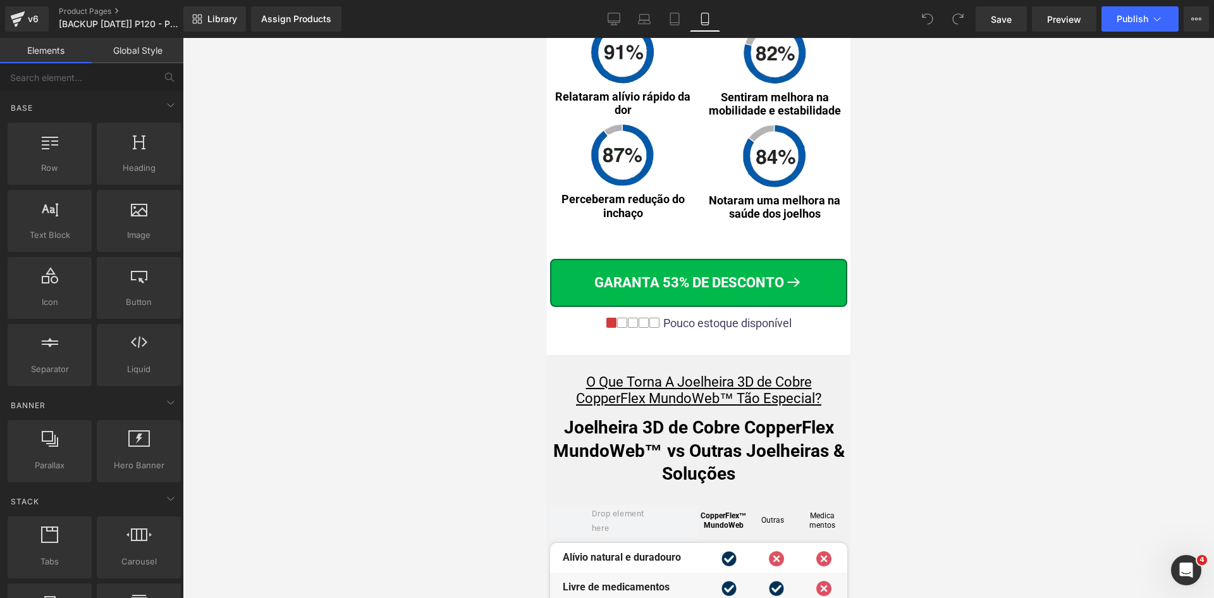
scroll to position [6585, 0]
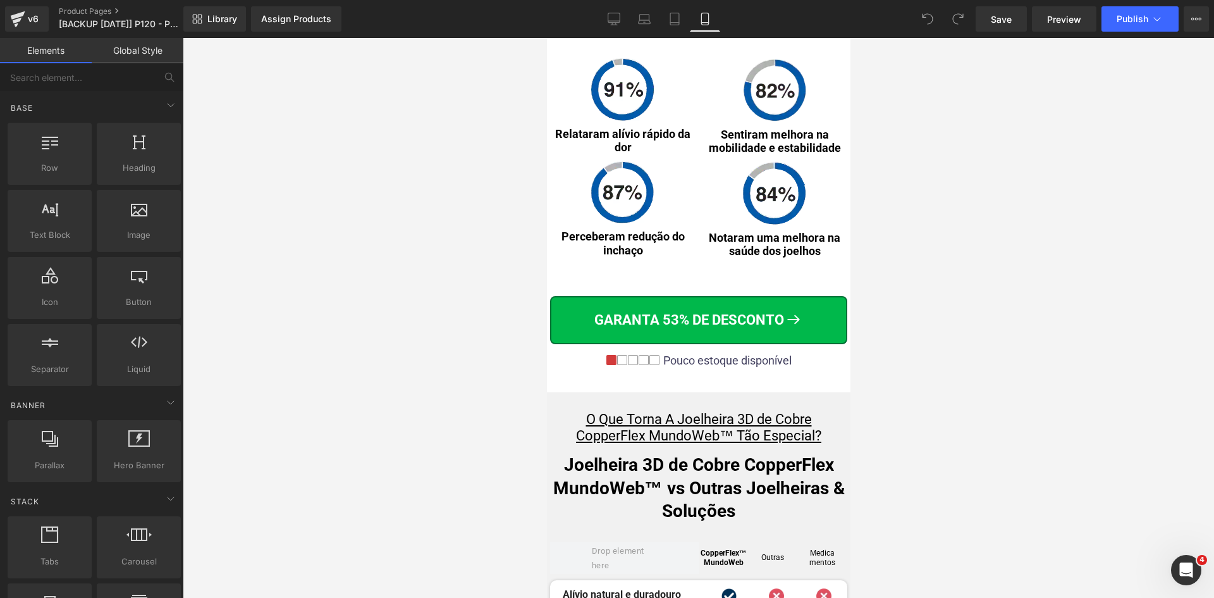
drag, startPoint x: 845, startPoint y: 54, endPoint x: 1402, endPoint y: 315, distance: 614.4
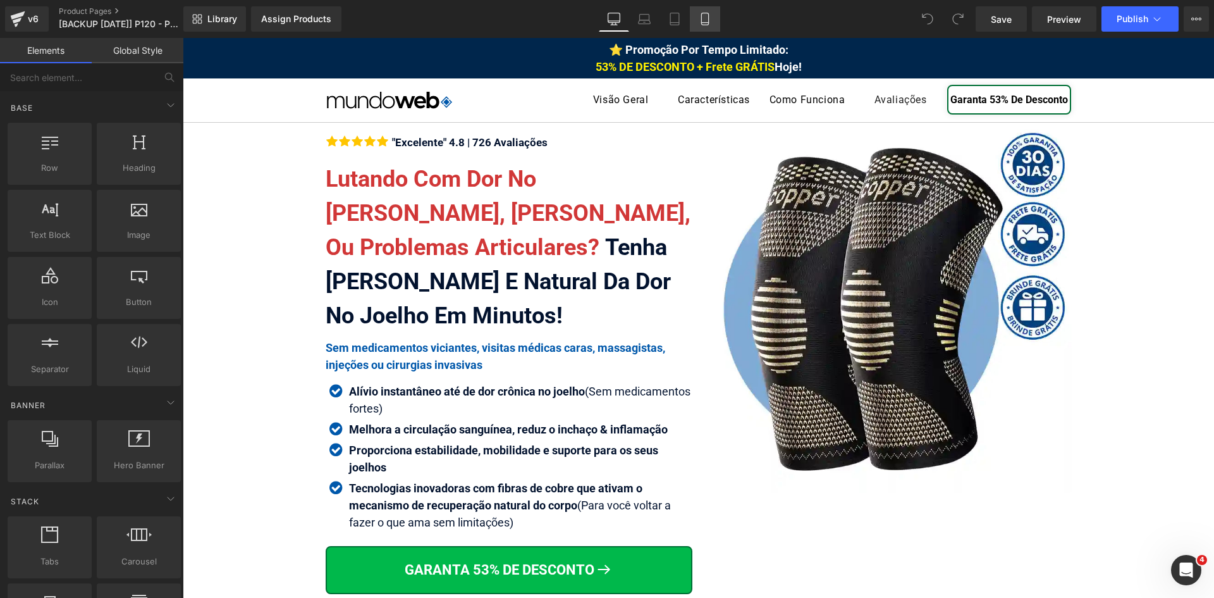
click at [707, 23] on icon at bounding box center [704, 23] width 7 height 0
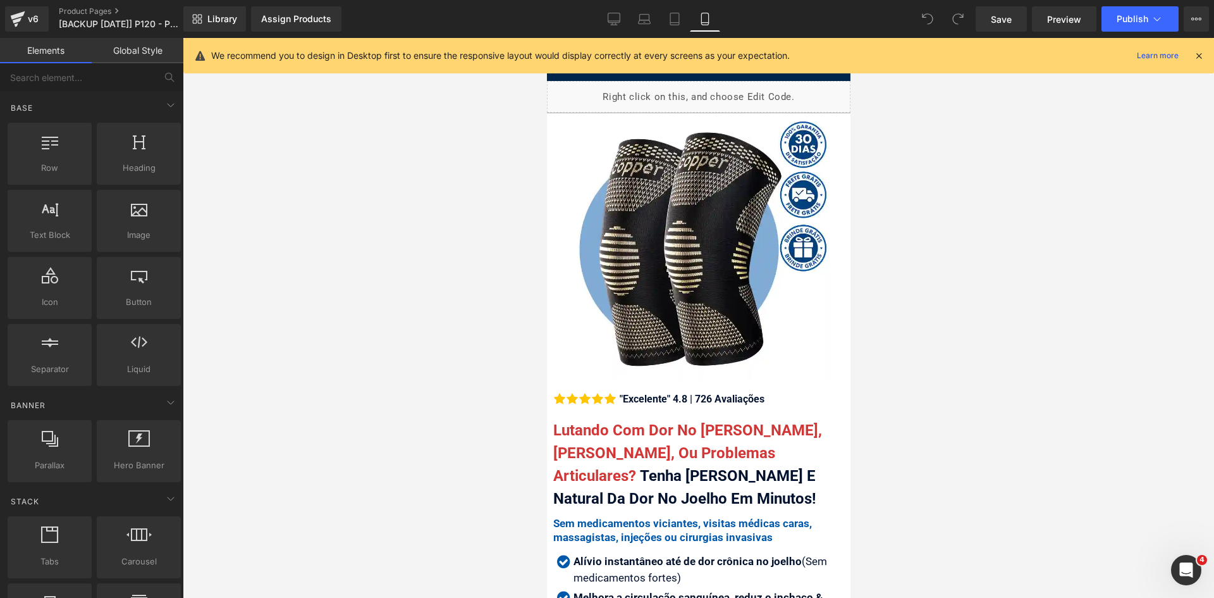
click at [1201, 54] on icon at bounding box center [1198, 55] width 11 height 11
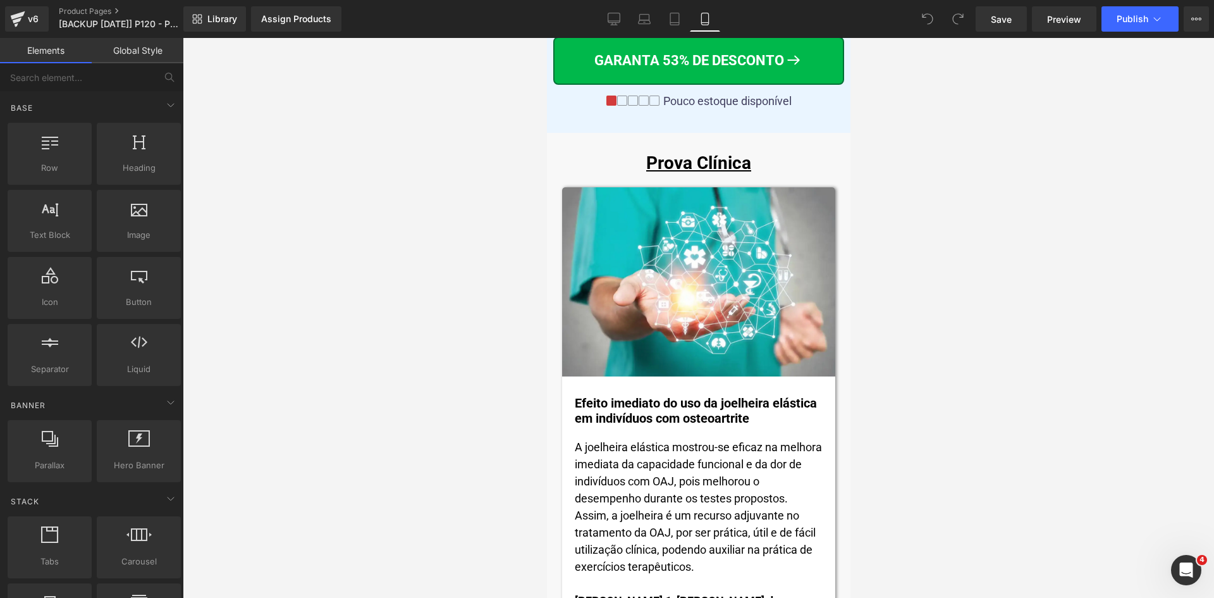
scroll to position [9272, 0]
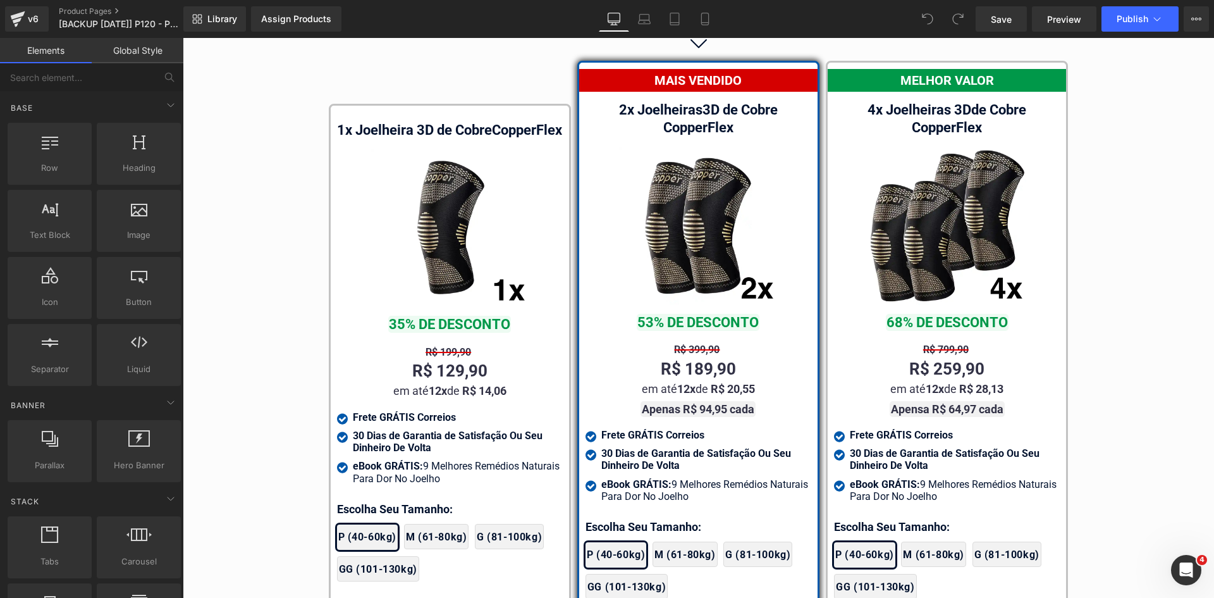
scroll to position [7336, 0]
